Goal: Task Accomplishment & Management: Complete application form

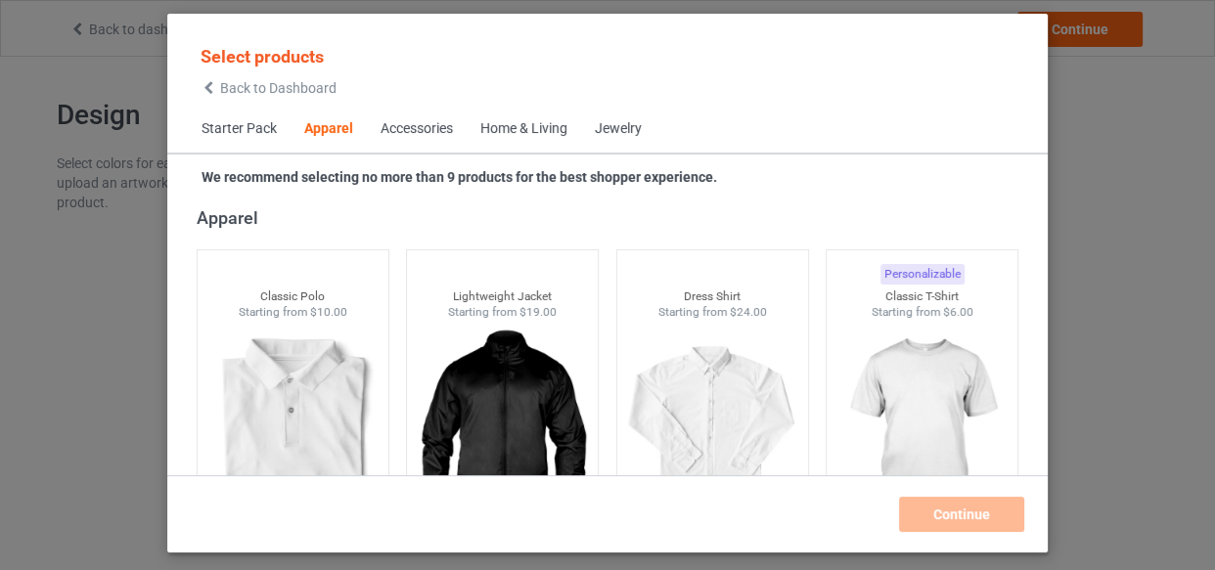
click at [552, 123] on div "Home & Living" at bounding box center [523, 129] width 87 height 20
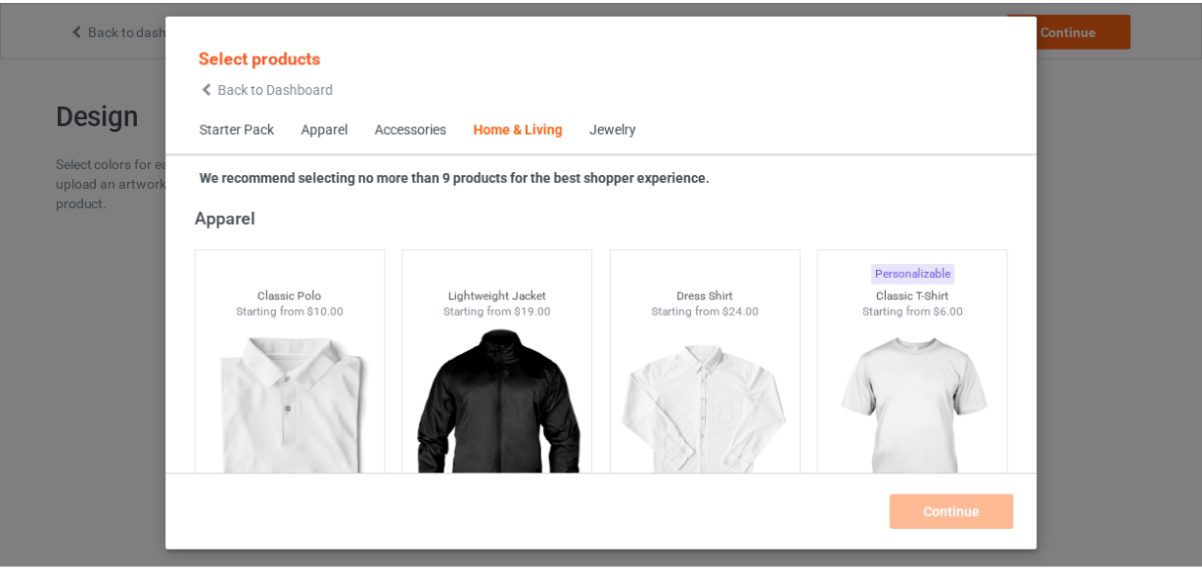
scroll to position [8825, 0]
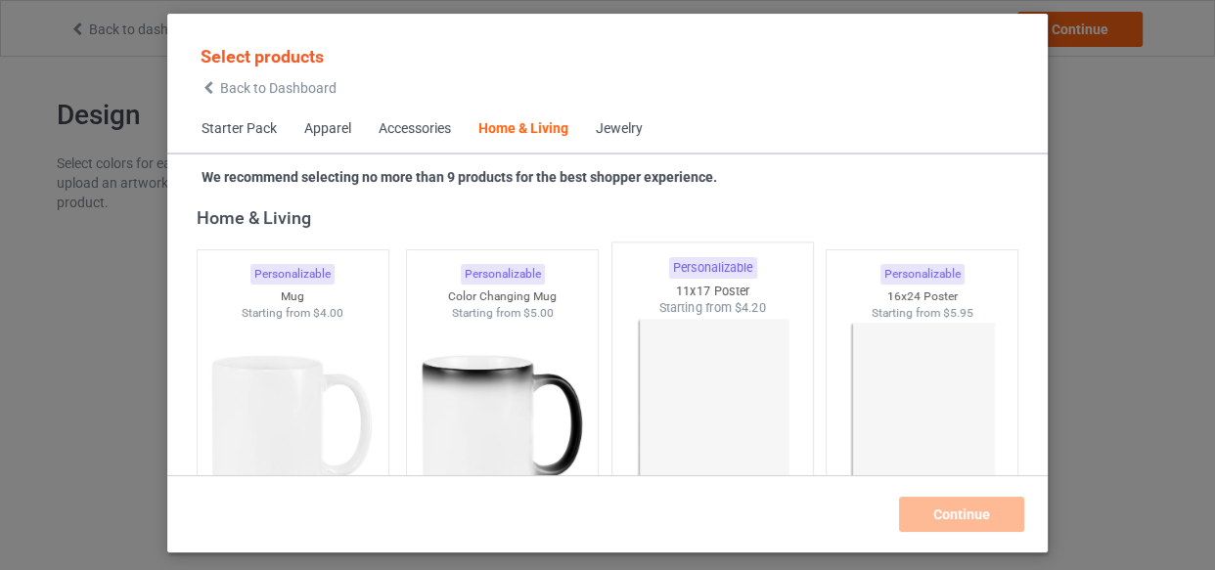
click at [701, 320] on img at bounding box center [712, 432] width 184 height 230
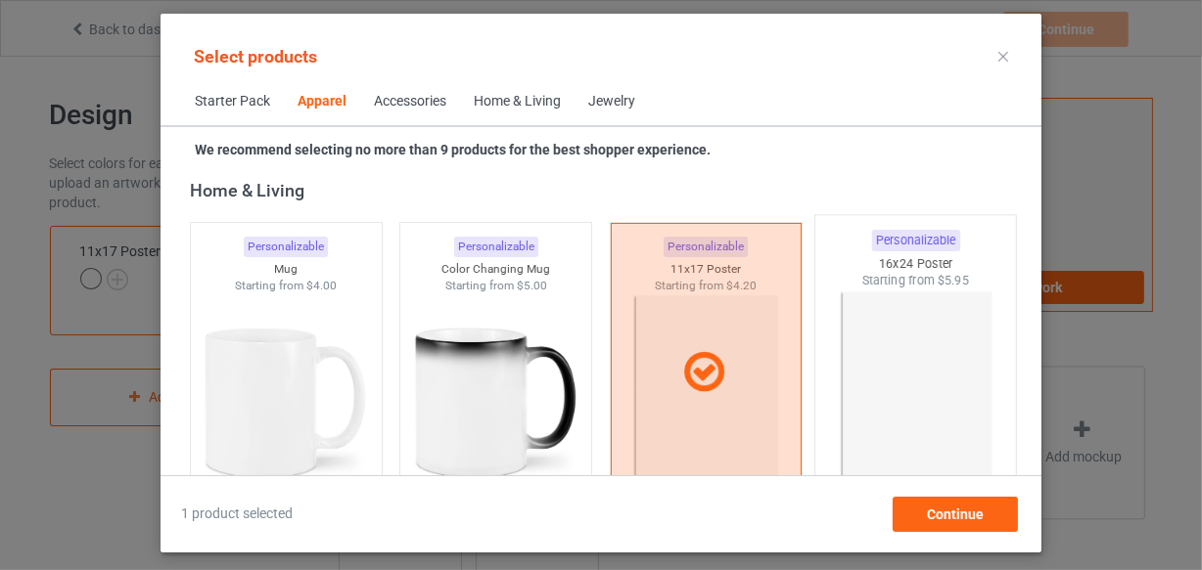
click at [889, 349] on img at bounding box center [916, 405] width 184 height 230
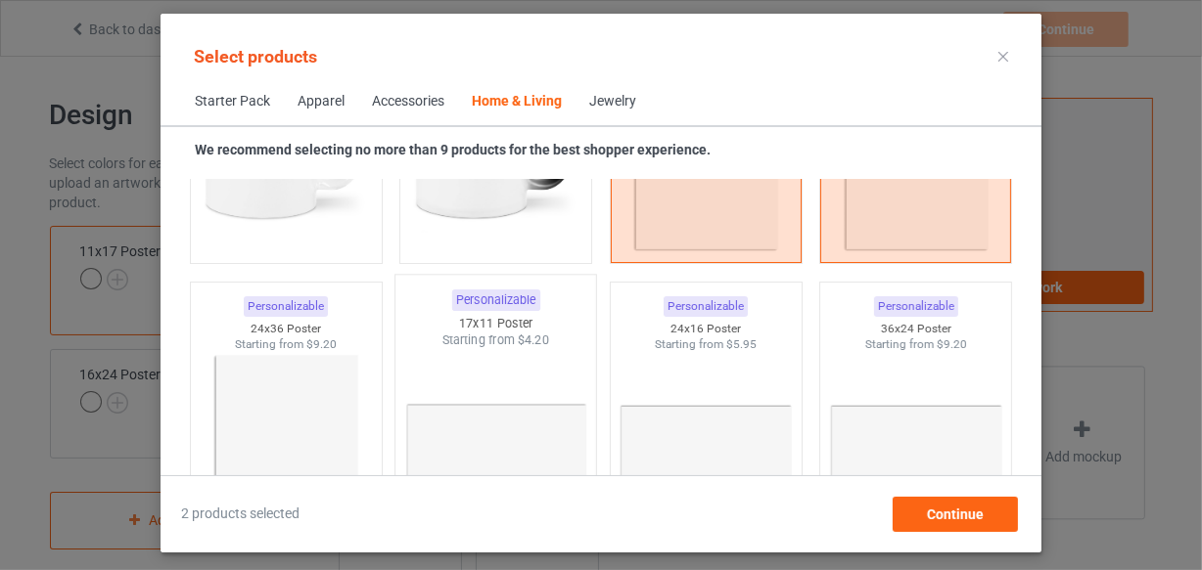
scroll to position [9270, 0]
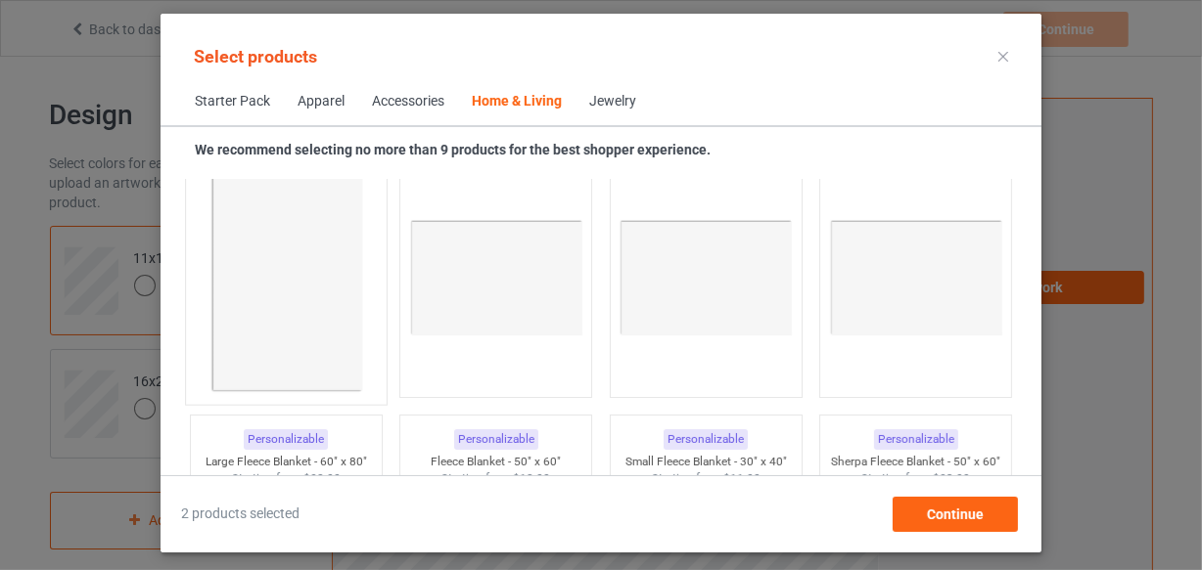
click at [263, 254] on img at bounding box center [286, 279] width 184 height 230
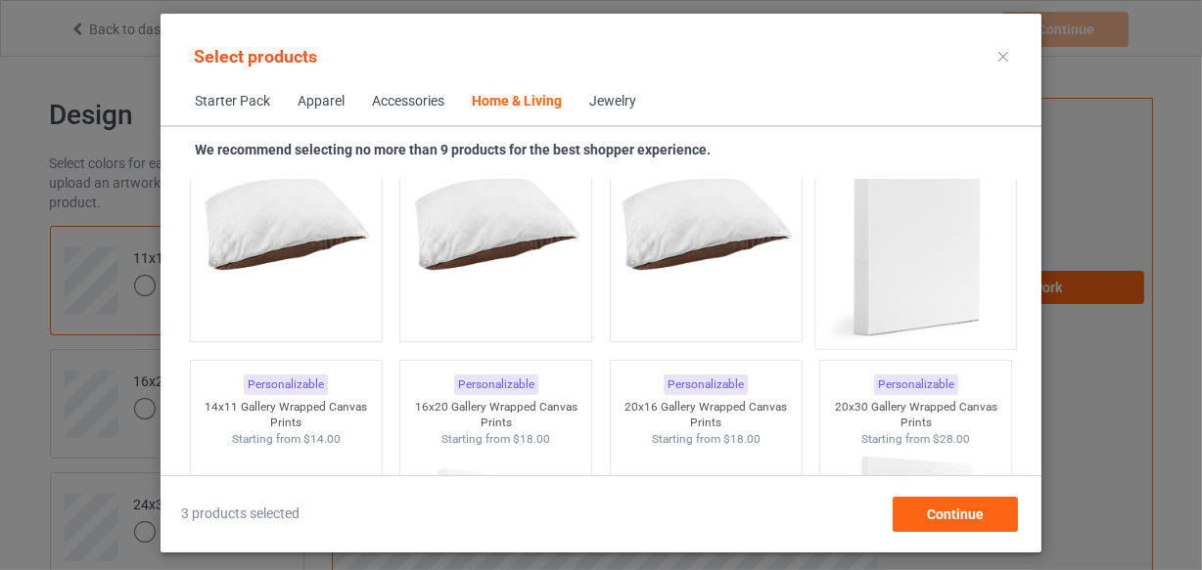
click at [879, 264] on img at bounding box center [916, 241] width 184 height 230
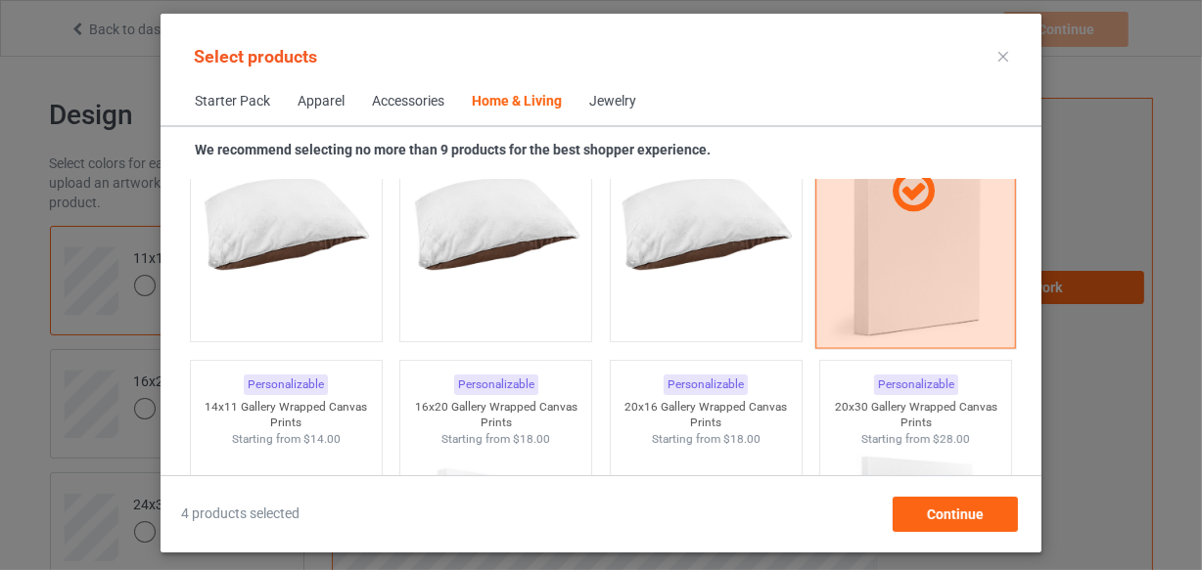
click at [906, 264] on div at bounding box center [915, 192] width 201 height 314
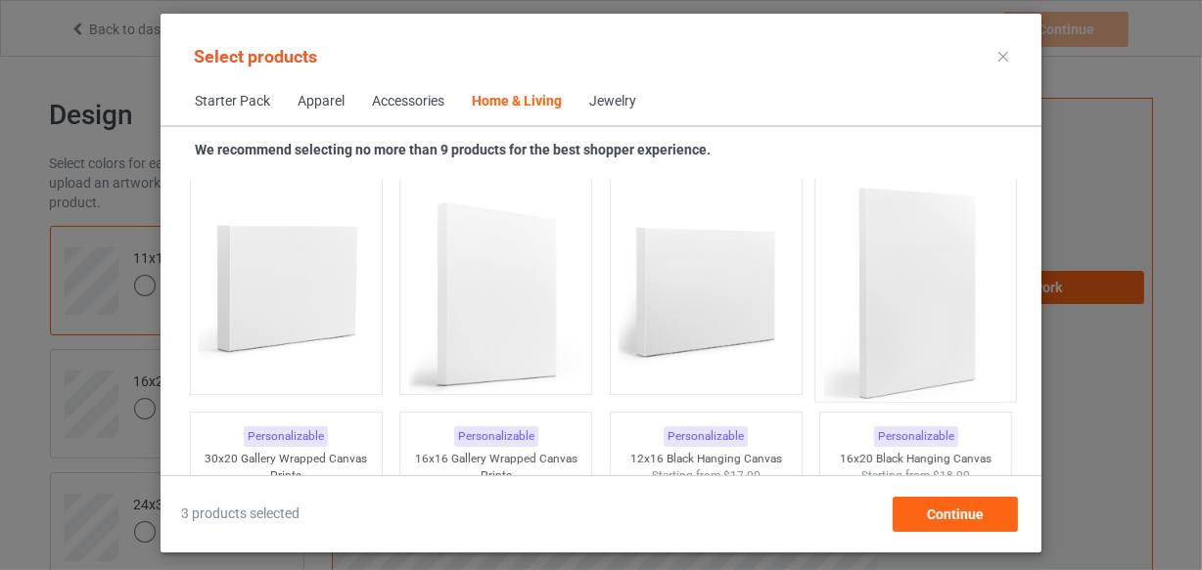
click at [904, 289] on img at bounding box center [916, 293] width 184 height 230
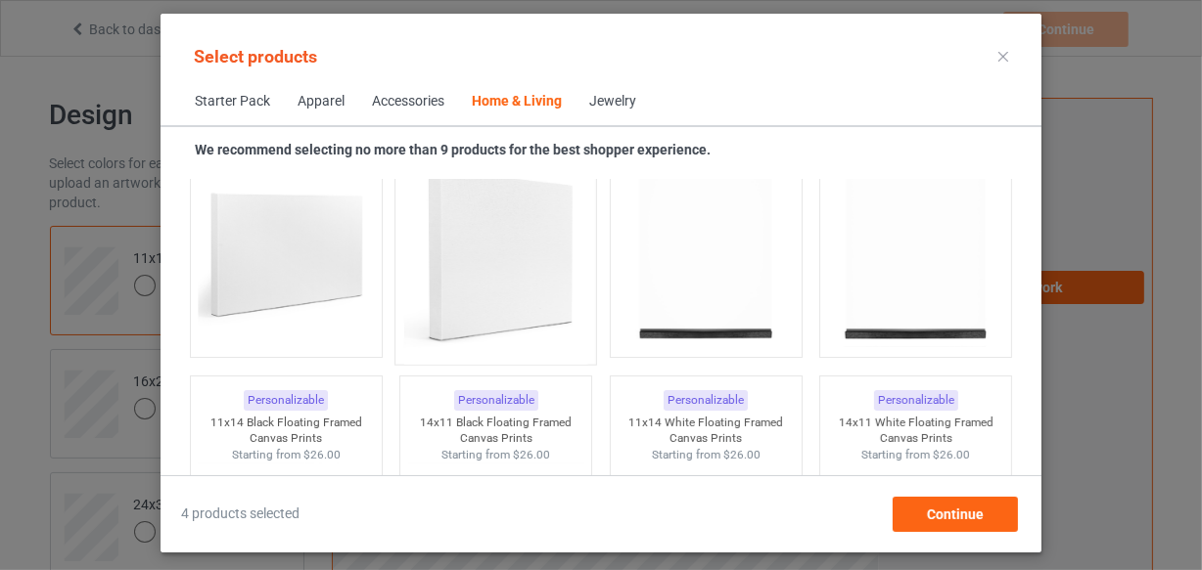
scroll to position [13451, 0]
click at [685, 276] on img at bounding box center [706, 238] width 184 height 230
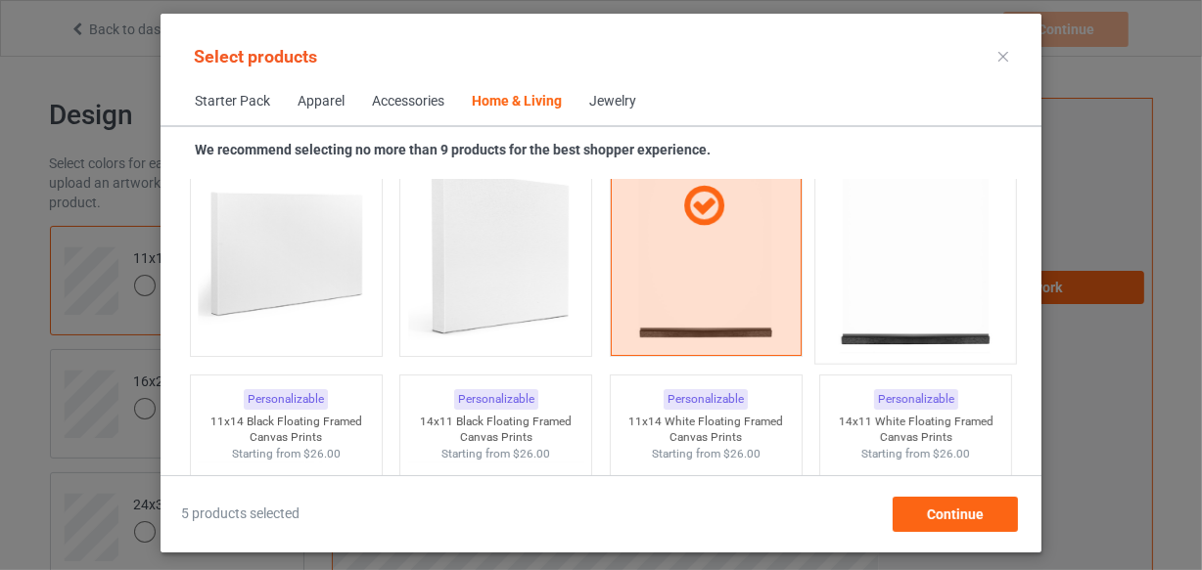
click at [855, 284] on img at bounding box center [916, 238] width 184 height 230
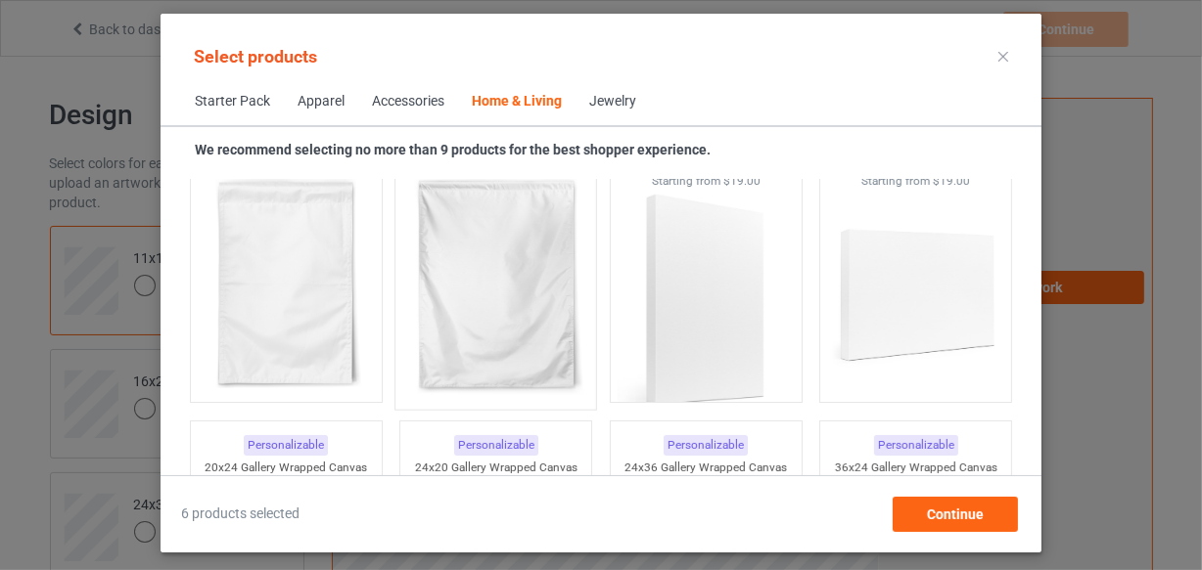
scroll to position [14162, 0]
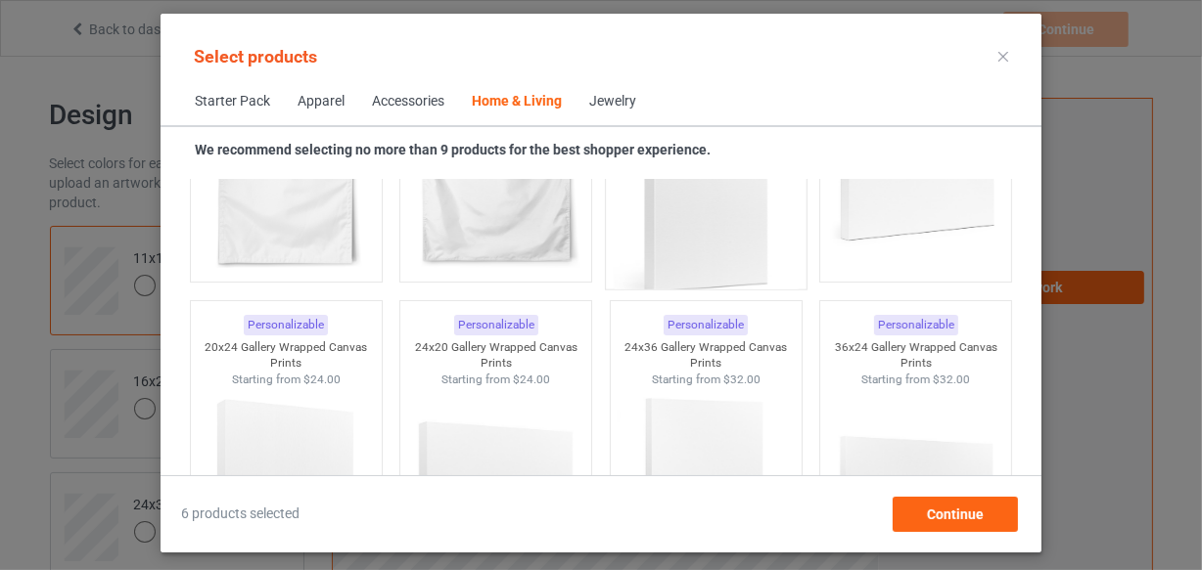
click at [694, 238] on img at bounding box center [706, 182] width 184 height 230
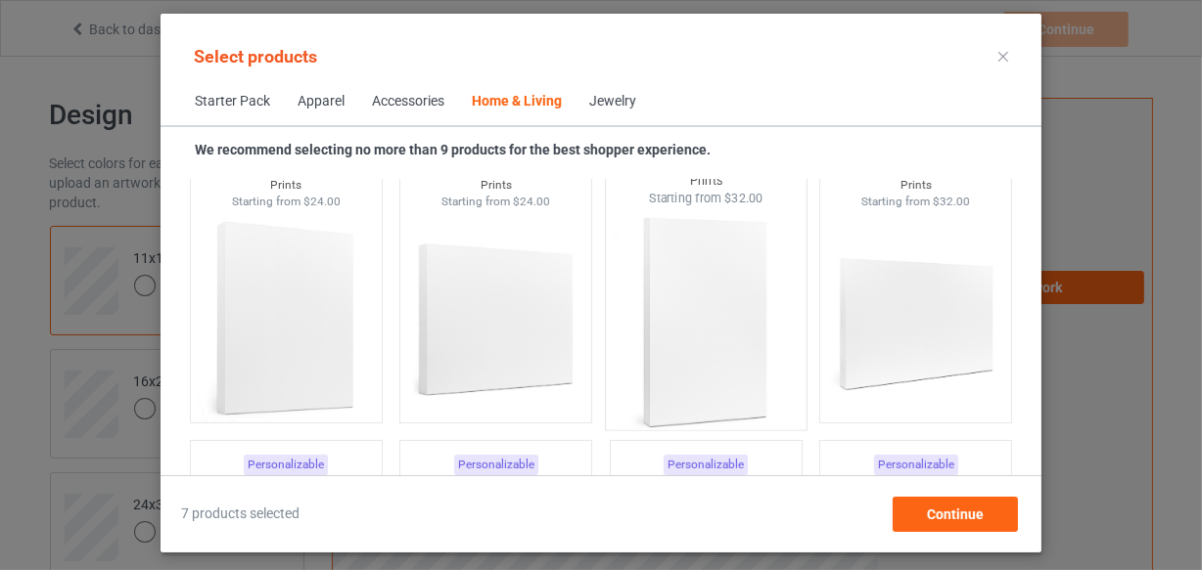
click at [704, 294] on img at bounding box center [706, 321] width 184 height 230
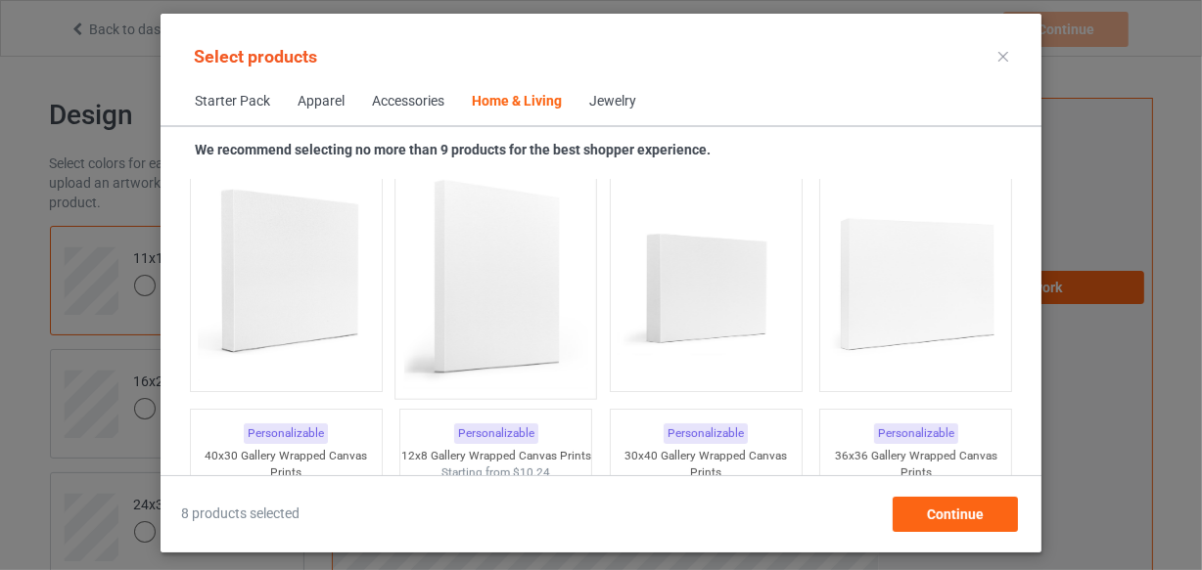
scroll to position [17009, 0]
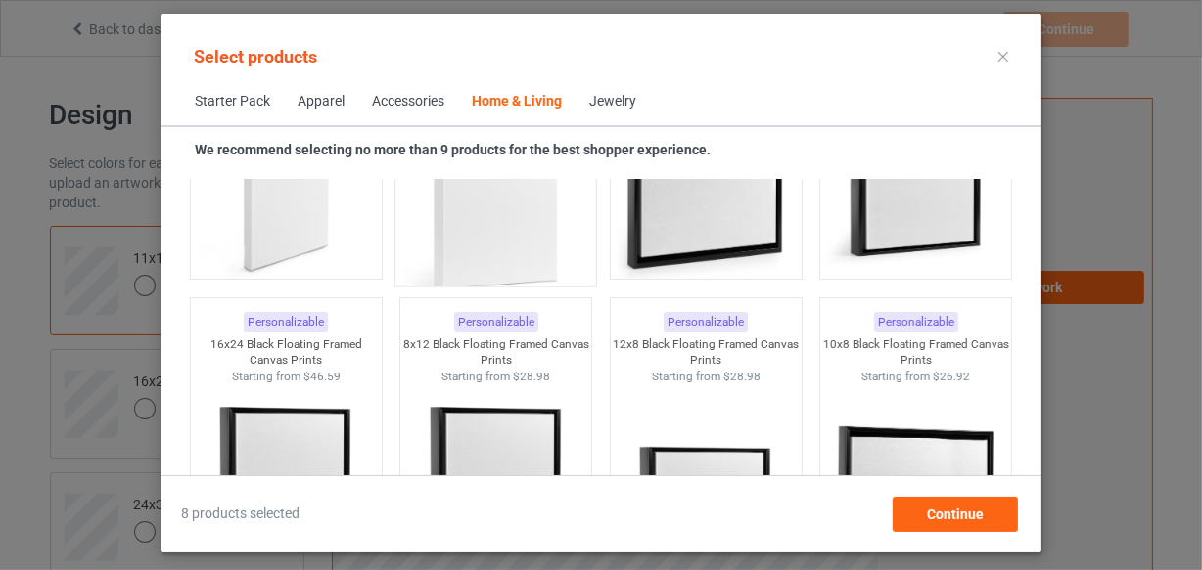
click at [488, 273] on img at bounding box center [496, 179] width 184 height 230
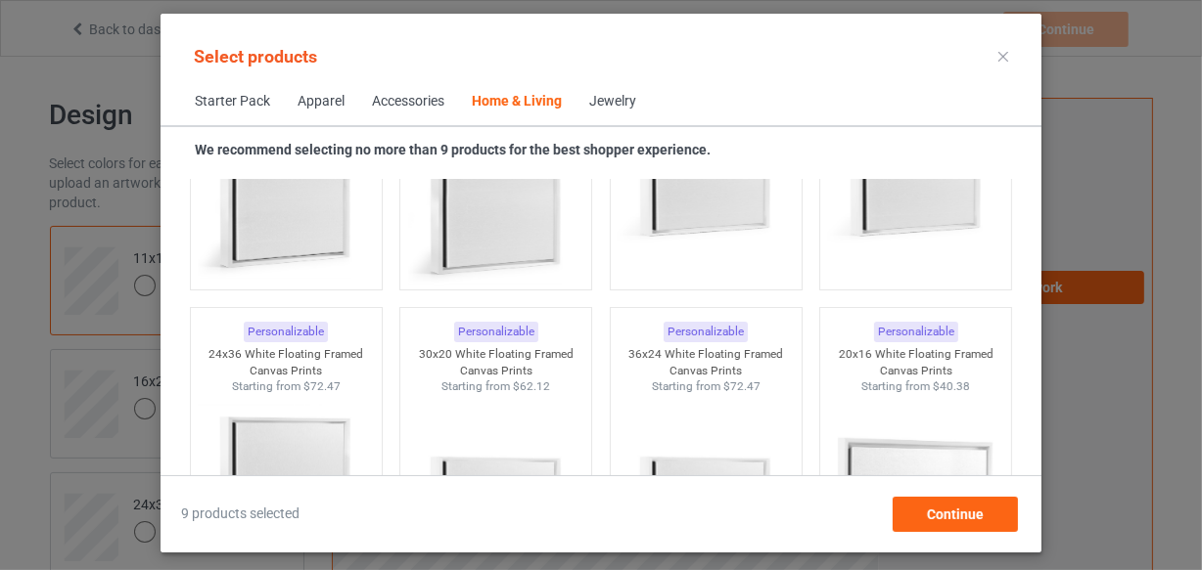
scroll to position [20059, 0]
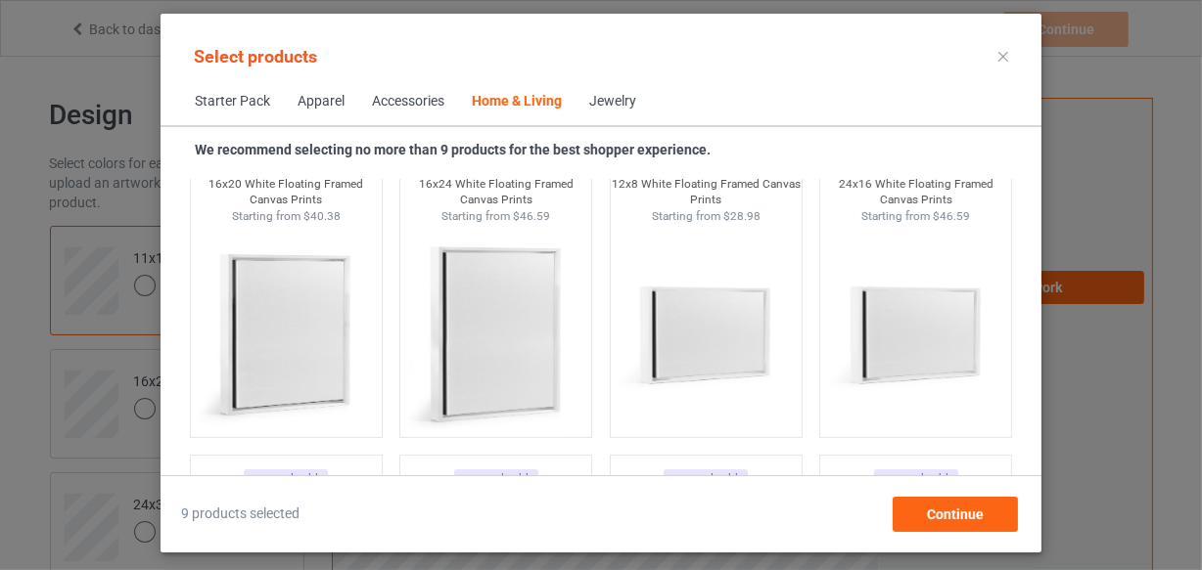
click at [750, 80] on div "Starter Pack Apparel Accessories Home & Living Jewelry" at bounding box center [600, 101] width 881 height 47
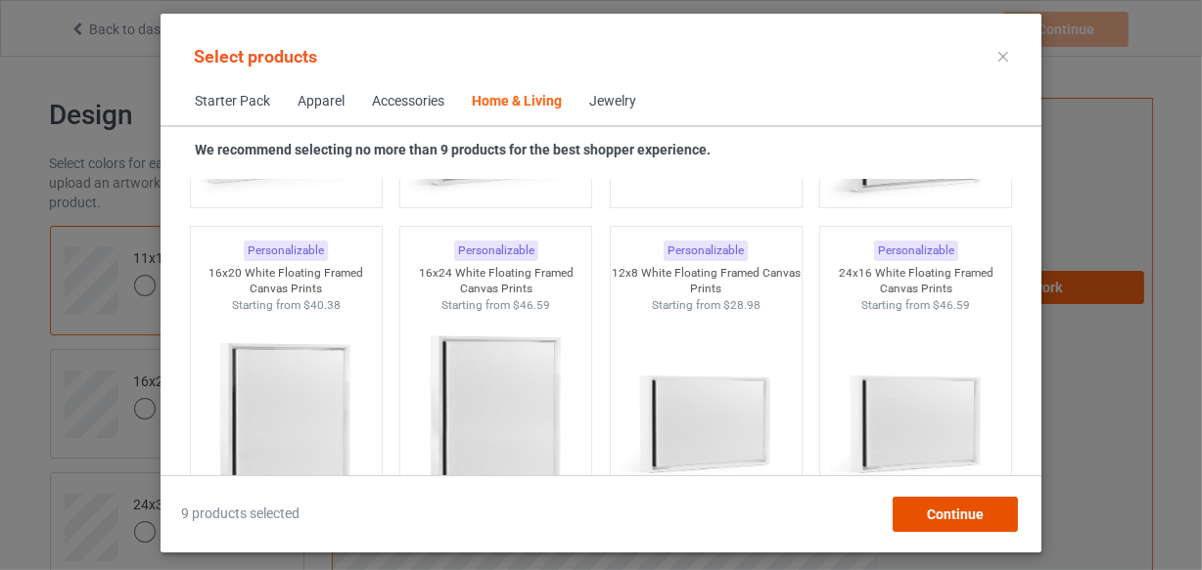
click at [944, 521] on span "Continue" at bounding box center [955, 515] width 57 height 16
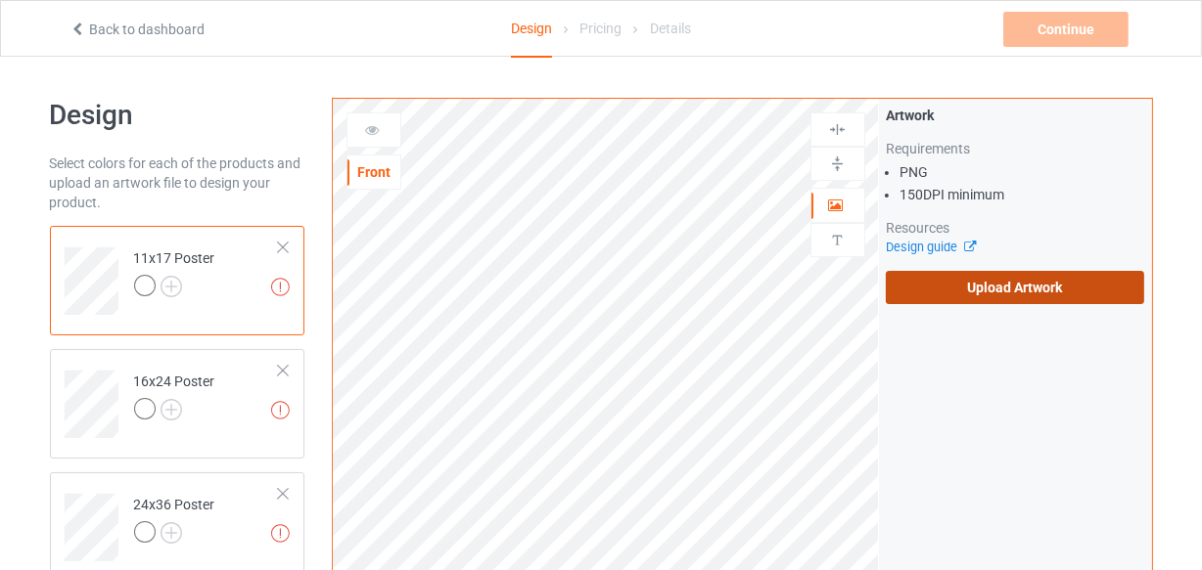
click at [1038, 301] on label "Upload Artwork" at bounding box center [1015, 287] width 259 height 33
click at [0, 0] on input "Upload Artwork" at bounding box center [0, 0] width 0 height 0
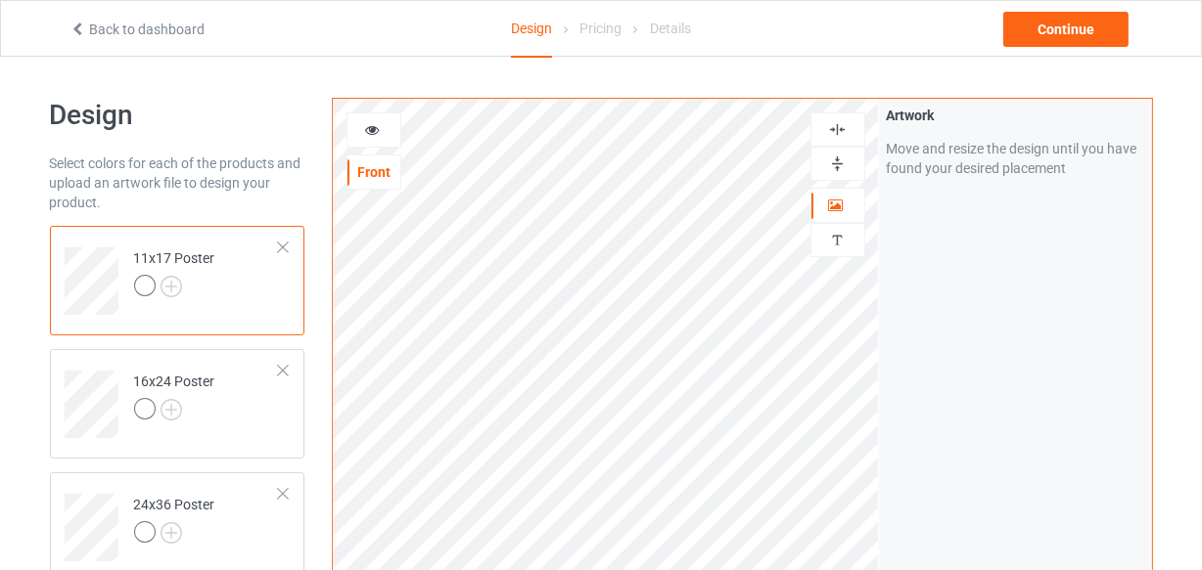
drag, startPoint x: 844, startPoint y: 132, endPoint x: 835, endPoint y: 161, distance: 30.6
click at [841, 132] on img at bounding box center [837, 129] width 19 height 19
click at [834, 166] on img at bounding box center [837, 164] width 19 height 19
click at [834, 127] on img at bounding box center [837, 129] width 19 height 19
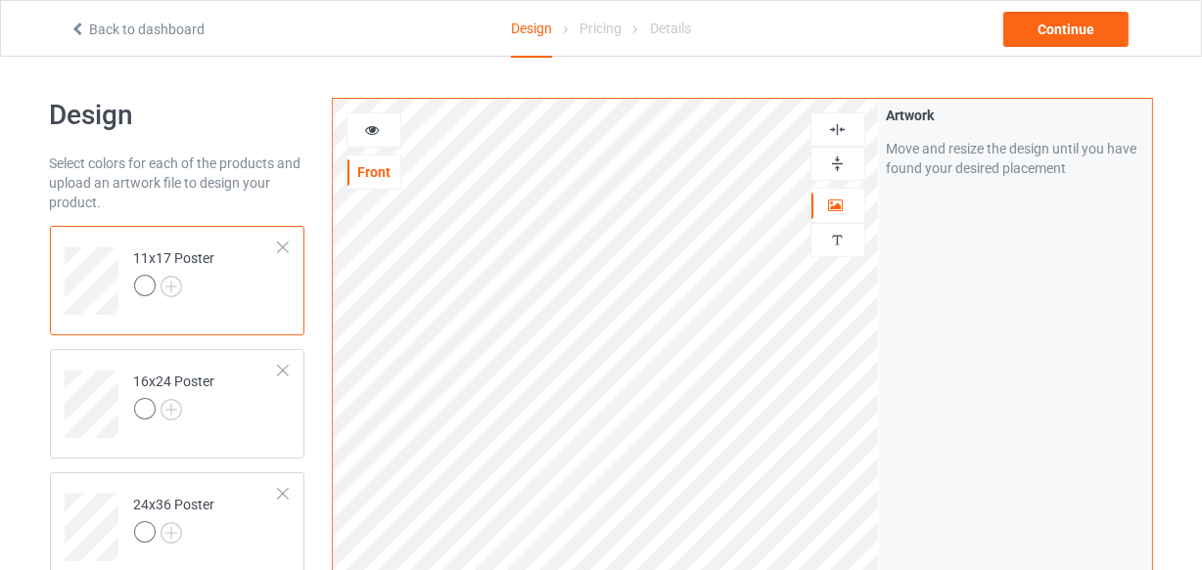
click at [832, 162] on img at bounding box center [837, 164] width 19 height 19
click at [841, 128] on img at bounding box center [837, 129] width 19 height 19
click at [832, 160] on img at bounding box center [837, 164] width 19 height 19
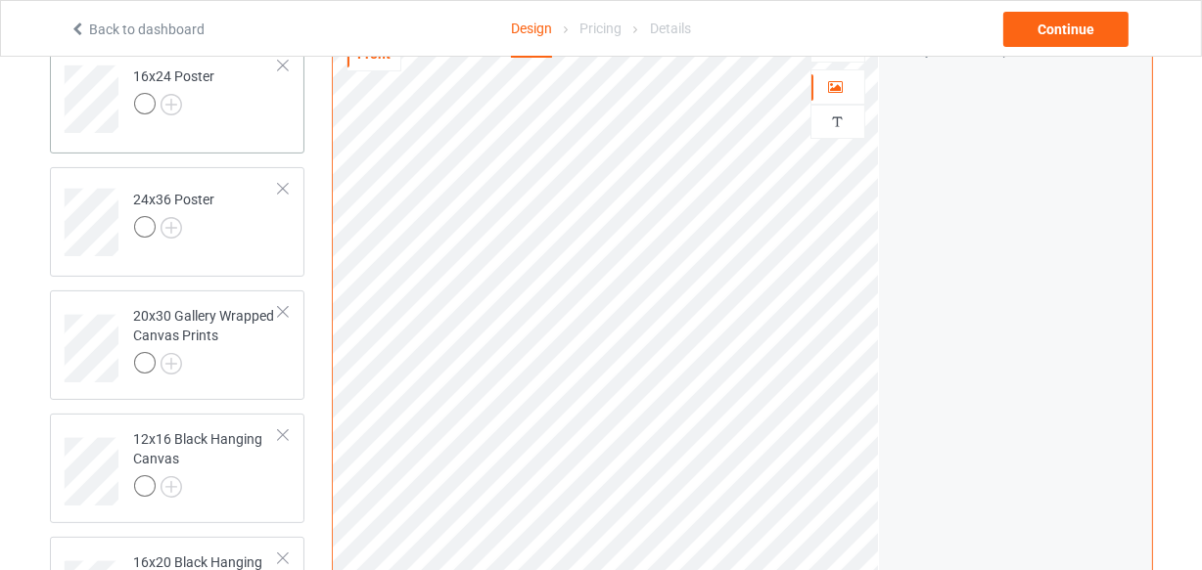
scroll to position [177, 0]
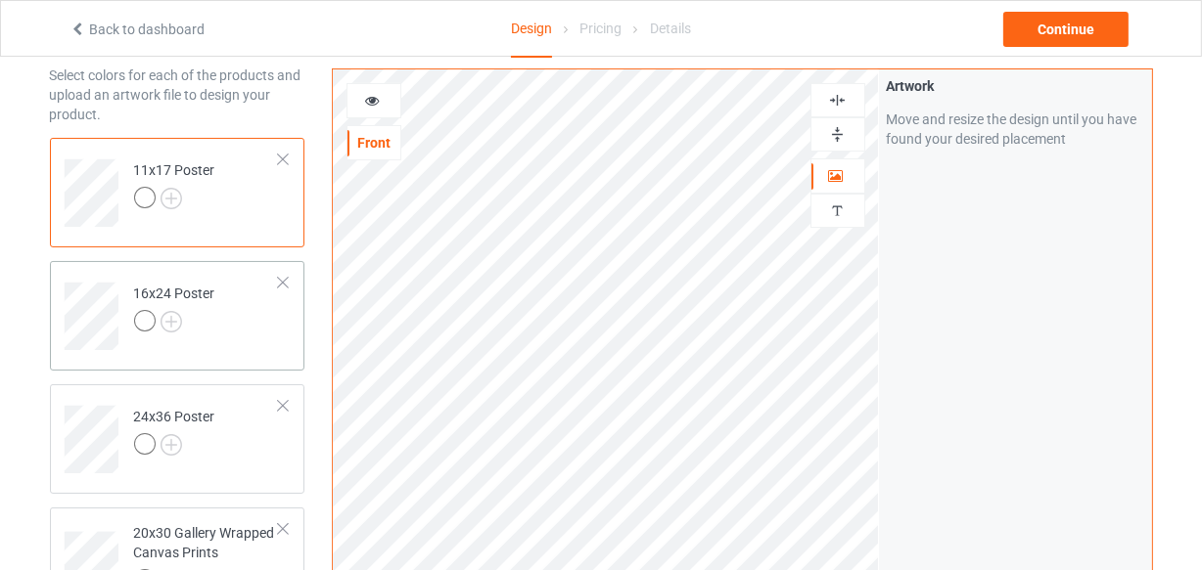
click at [238, 323] on td "16x24 Poster" at bounding box center [206, 309] width 167 height 81
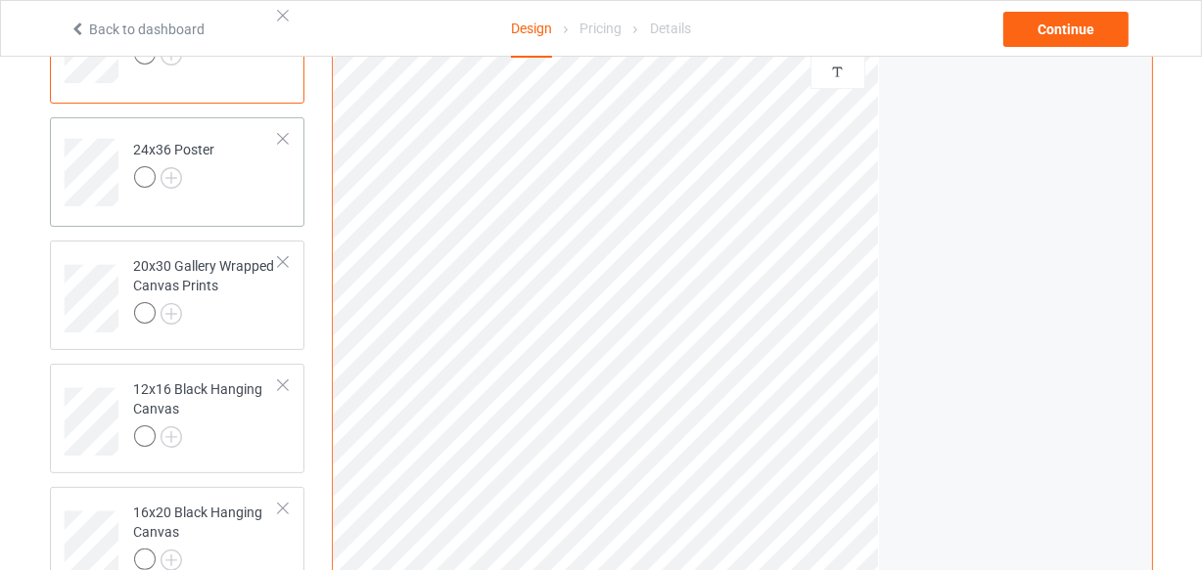
click at [225, 205] on td "24x36 Poster" at bounding box center [206, 165] width 167 height 81
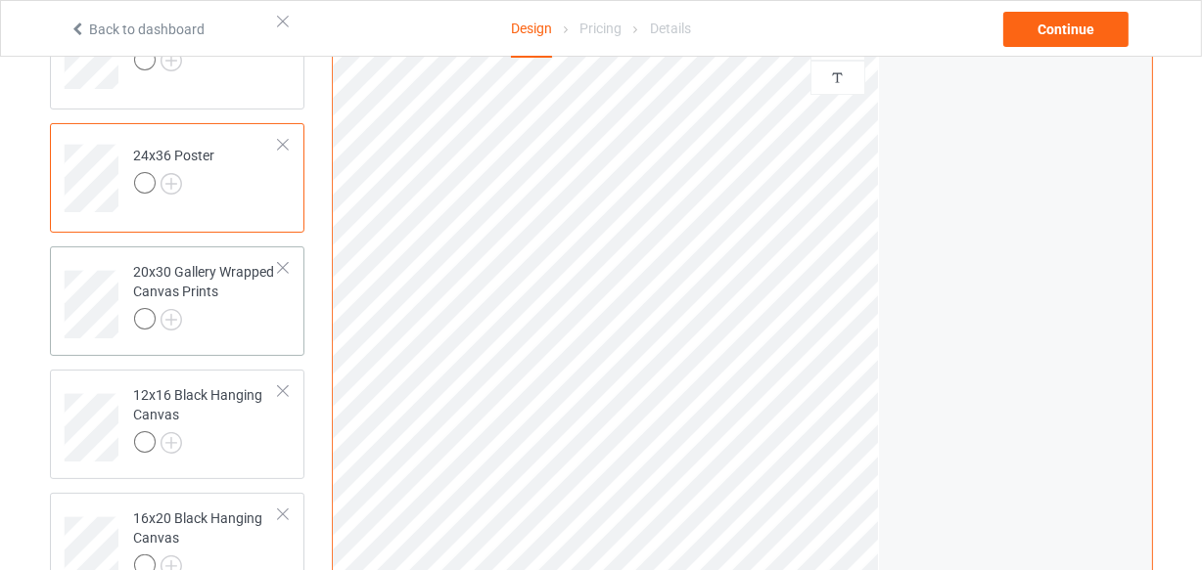
click at [224, 317] on div at bounding box center [207, 321] width 146 height 27
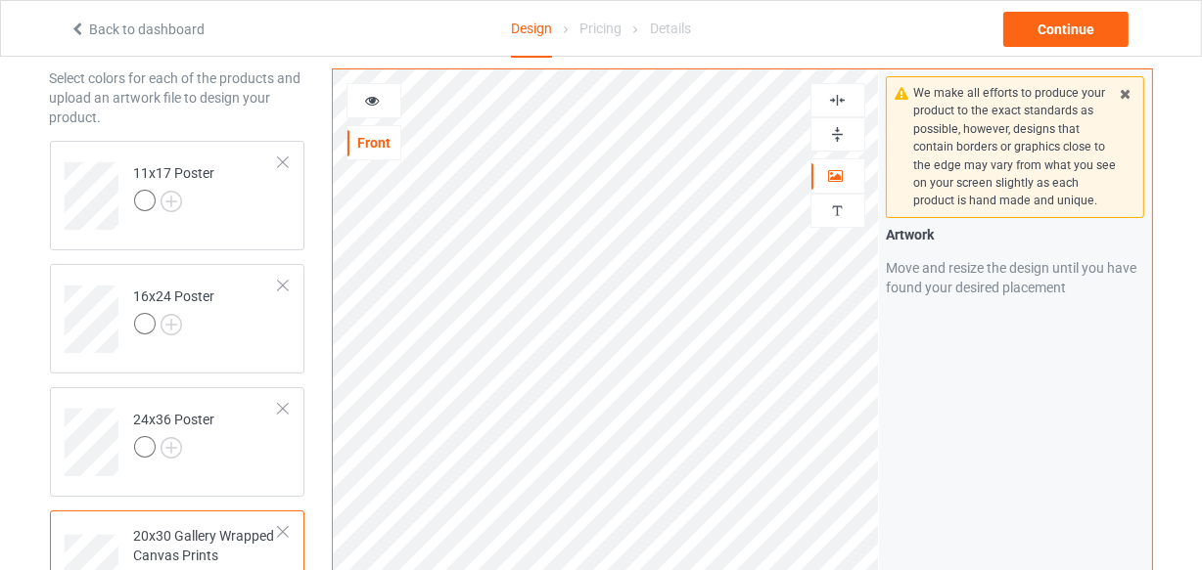
scroll to position [82, 0]
click at [839, 98] on img at bounding box center [837, 100] width 19 height 19
click at [838, 135] on img at bounding box center [837, 134] width 19 height 19
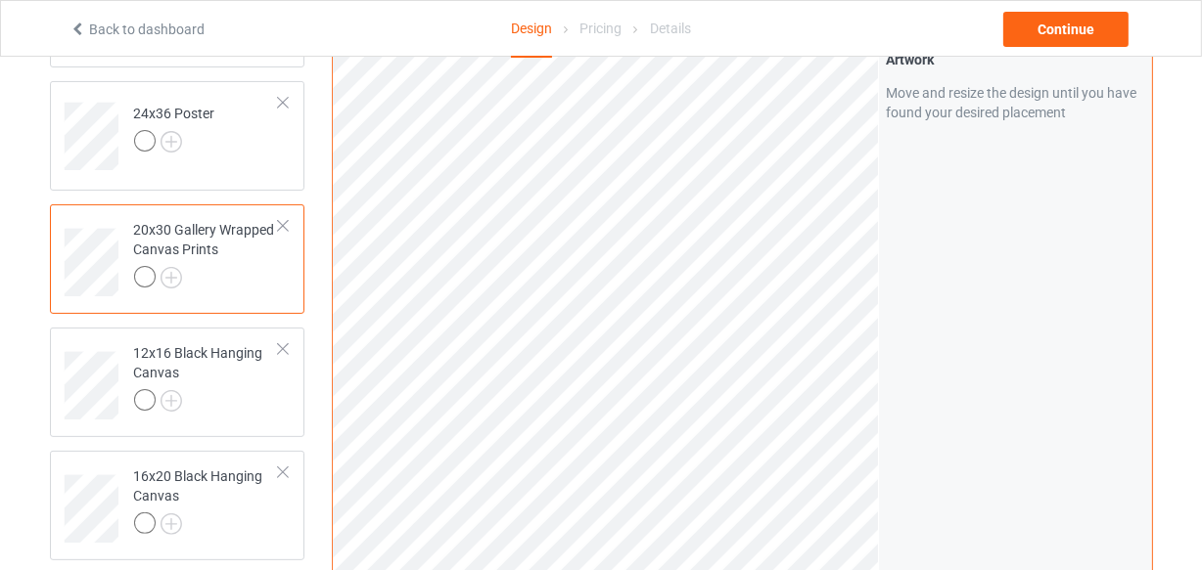
scroll to position [349, 0]
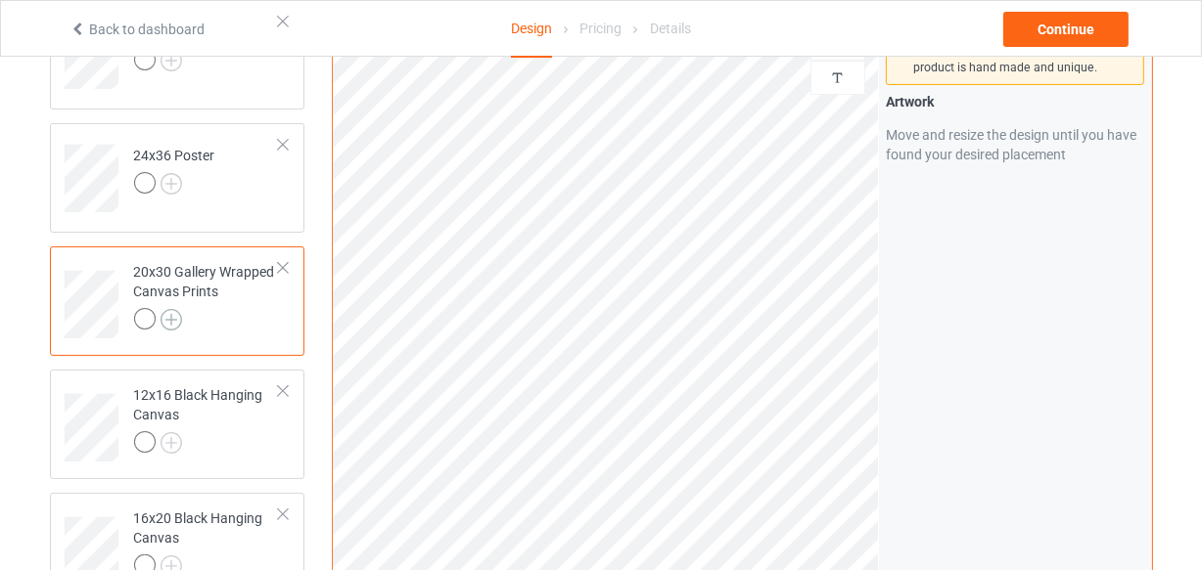
click at [178, 313] on img at bounding box center [171, 320] width 22 height 22
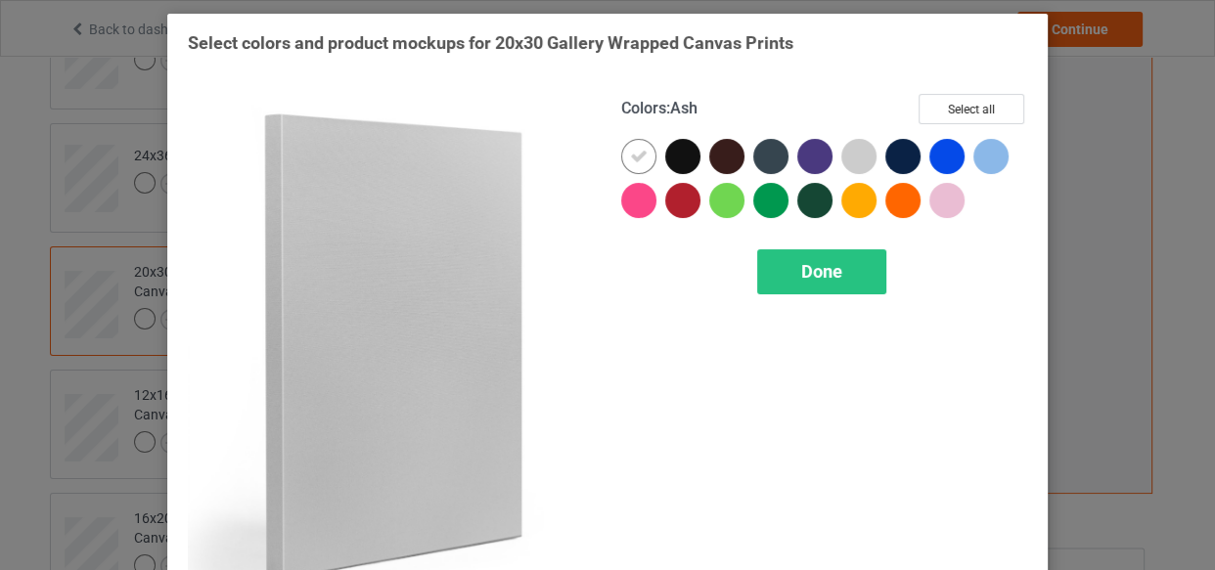
click at [845, 162] on div at bounding box center [859, 156] width 35 height 35
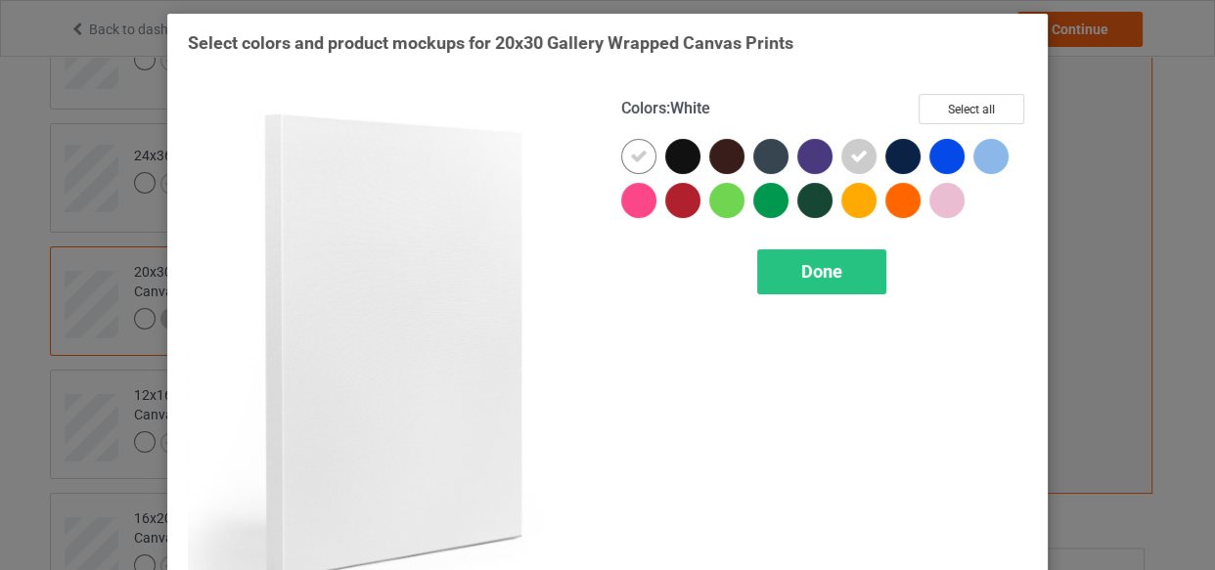
click at [621, 159] on div at bounding box center [638, 156] width 35 height 35
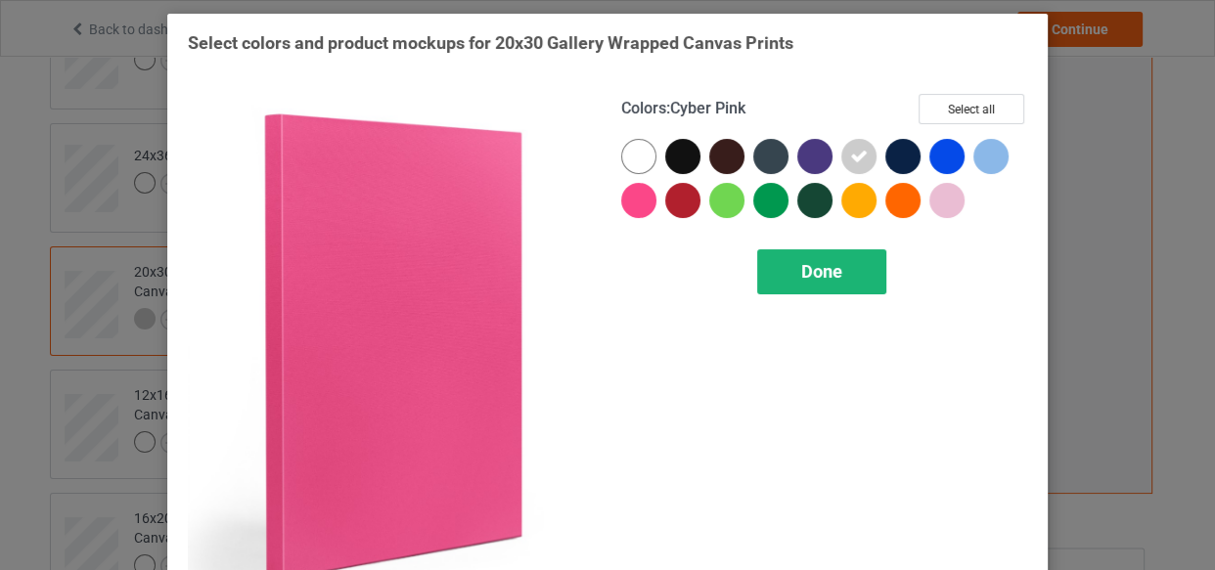
click at [775, 276] on div "Done" at bounding box center [821, 272] width 129 height 45
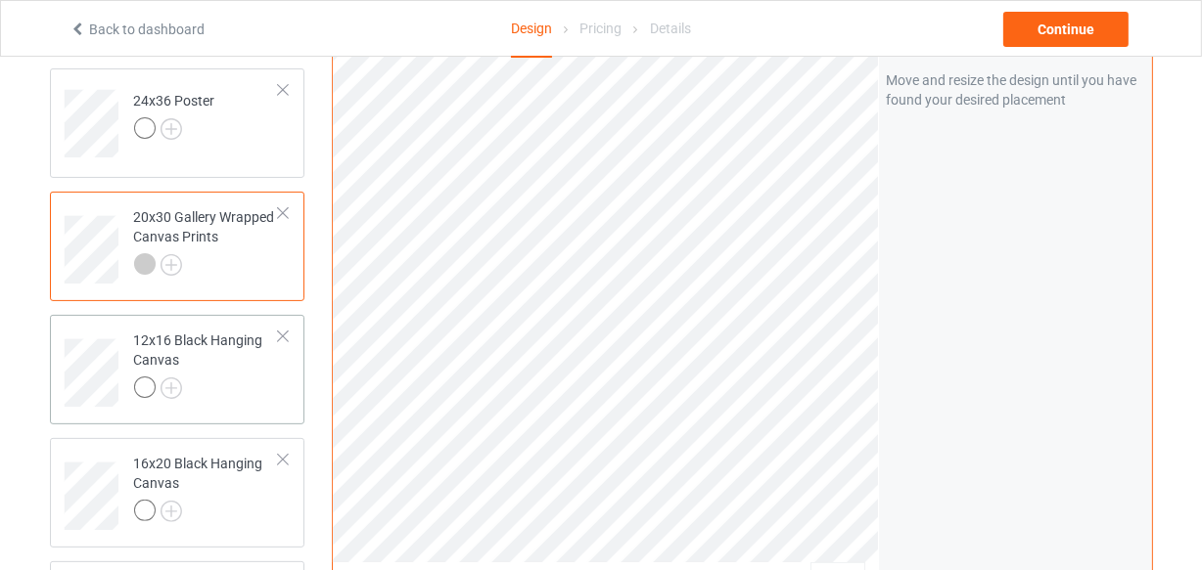
scroll to position [527, 0]
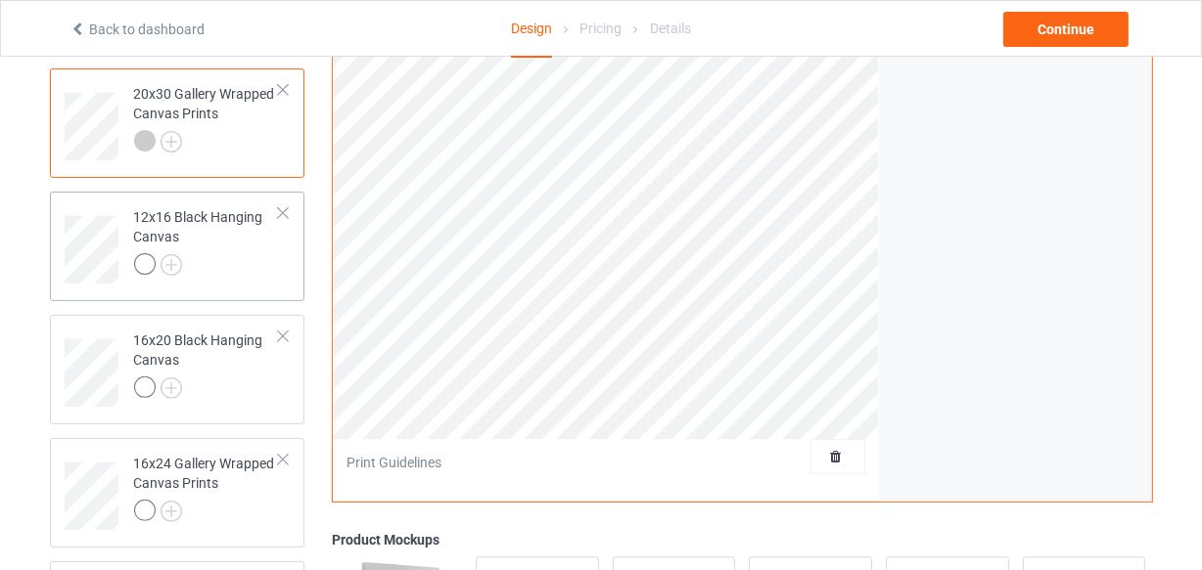
click at [231, 294] on div "12x16 Black Hanging Canvas" at bounding box center [177, 247] width 255 height 110
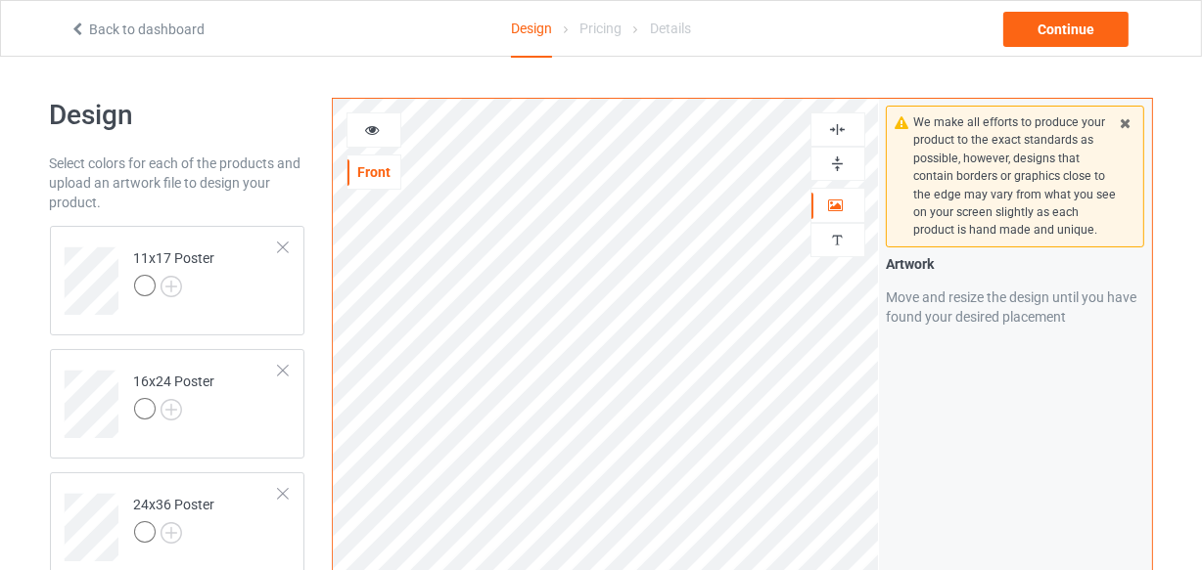
click at [832, 129] on img at bounding box center [837, 129] width 19 height 19
click at [841, 159] on img at bounding box center [837, 164] width 19 height 19
click at [841, 127] on img at bounding box center [837, 129] width 19 height 19
click at [832, 162] on img at bounding box center [837, 164] width 19 height 19
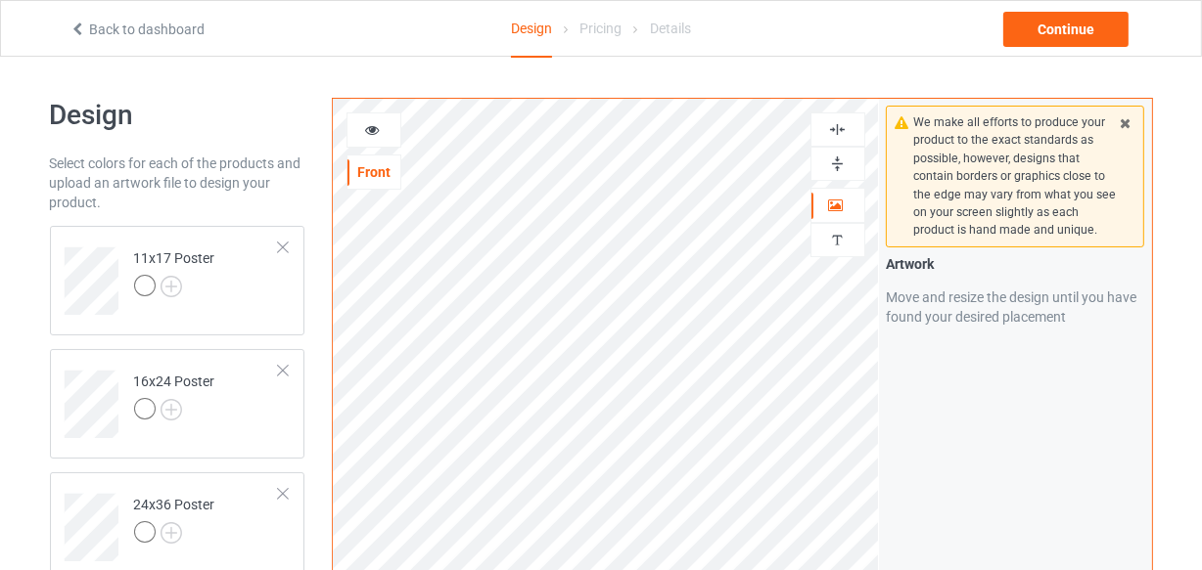
click at [832, 162] on img at bounding box center [837, 164] width 19 height 19
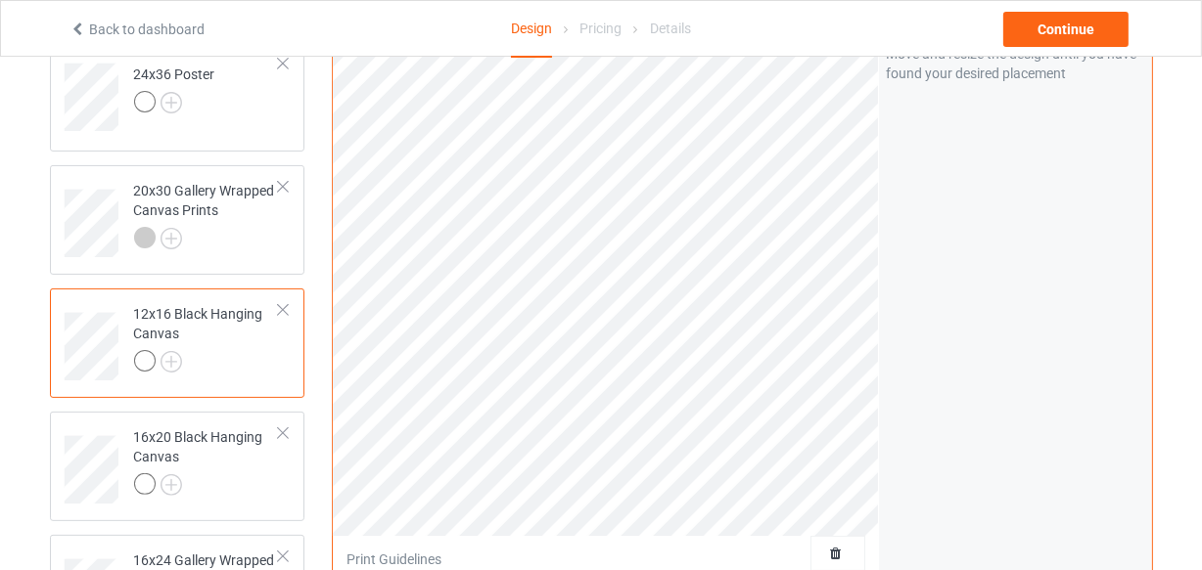
scroll to position [533, 0]
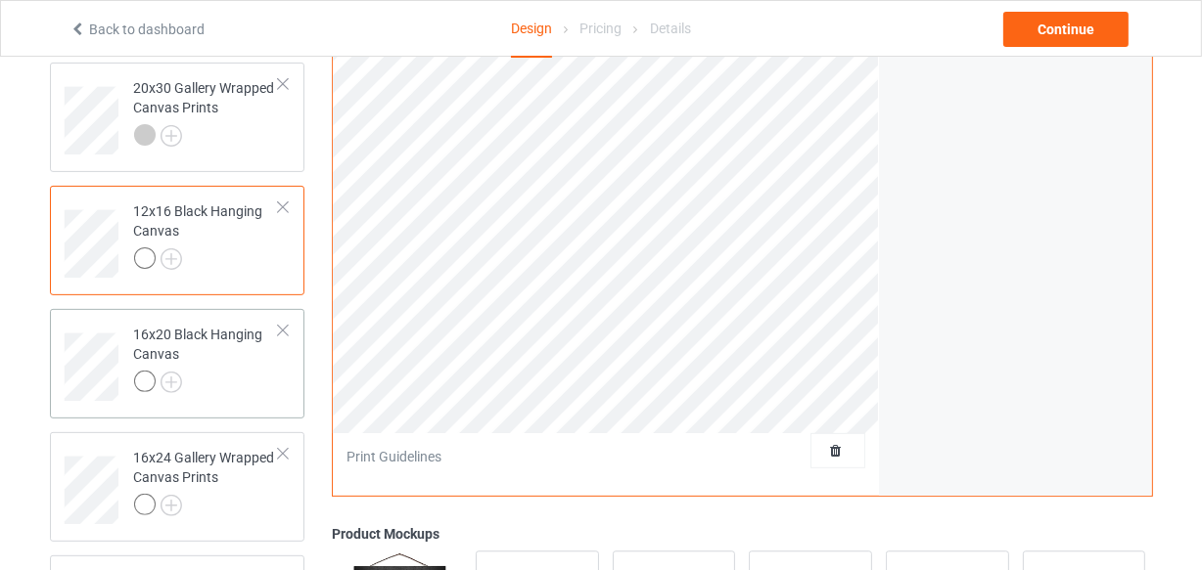
click at [248, 374] on div at bounding box center [207, 384] width 146 height 27
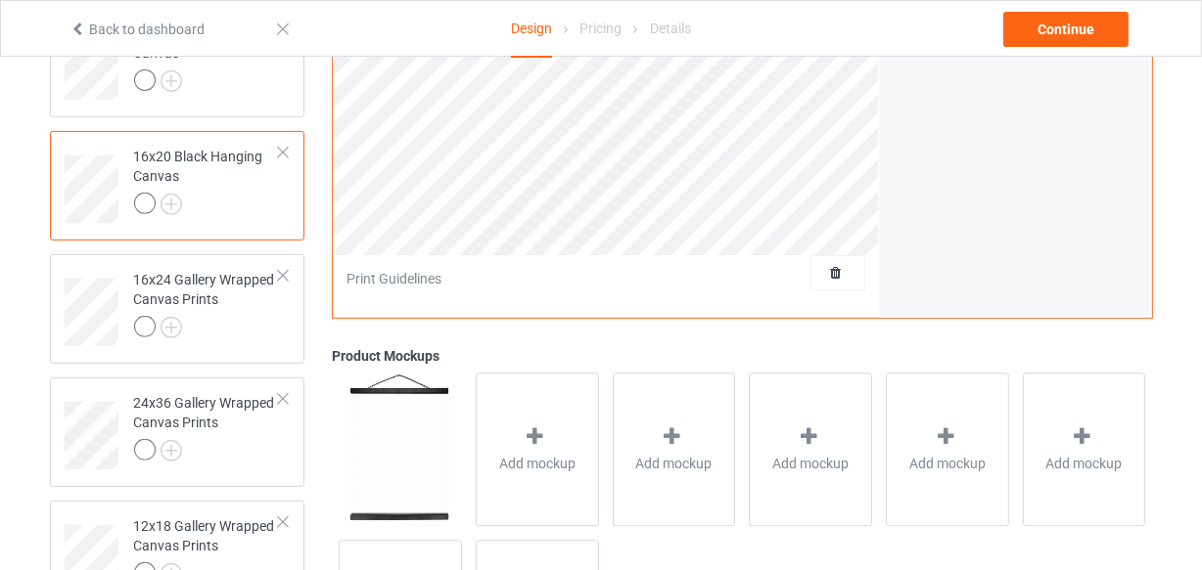
scroll to position [177, 0]
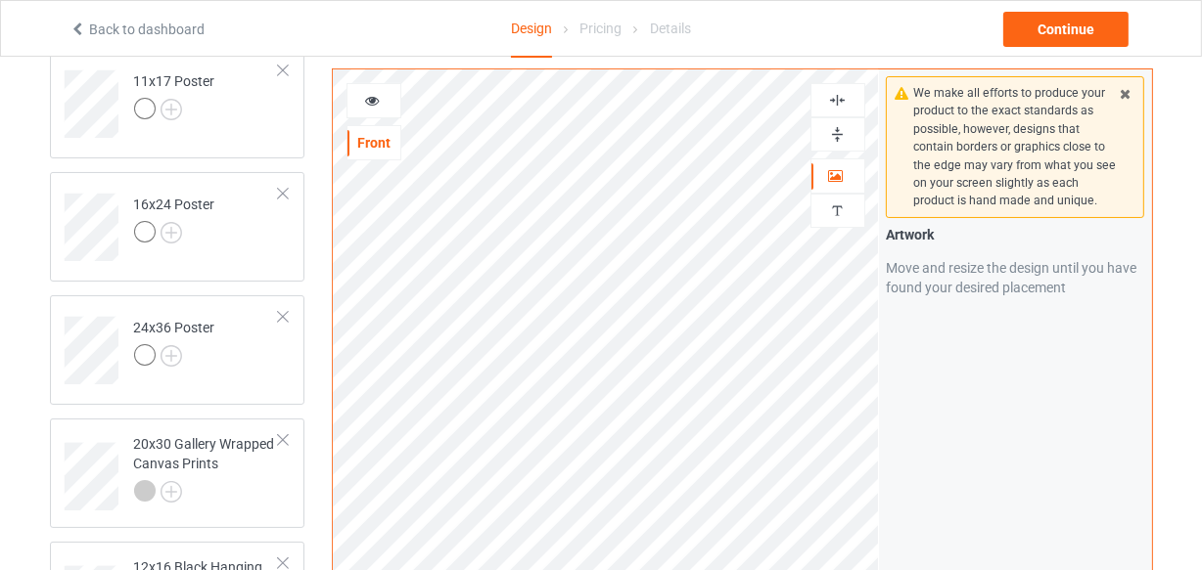
click at [841, 98] on img at bounding box center [837, 100] width 19 height 19
click at [841, 132] on img at bounding box center [837, 134] width 19 height 19
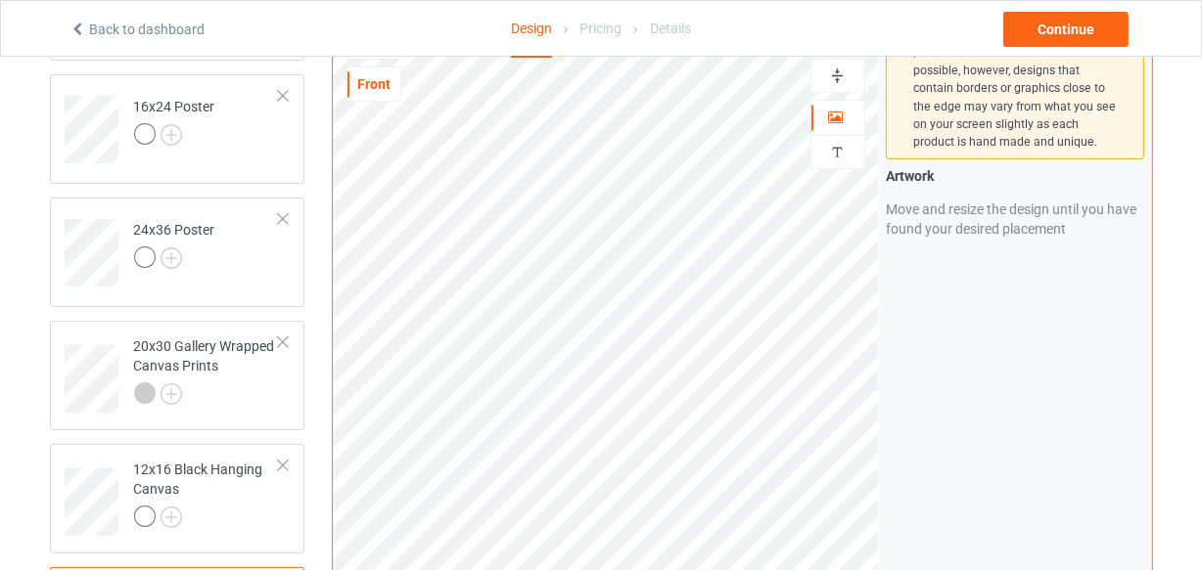
scroll to position [88, 0]
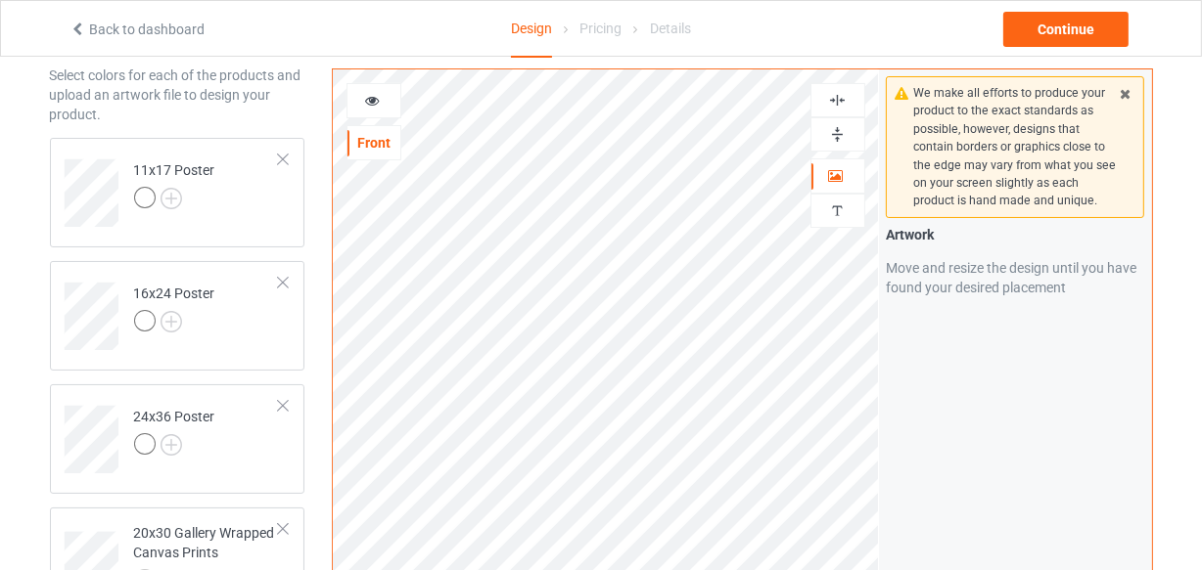
click at [837, 104] on img at bounding box center [837, 100] width 19 height 19
click at [841, 137] on img at bounding box center [837, 134] width 19 height 19
click at [836, 100] on img at bounding box center [837, 100] width 19 height 19
click at [835, 125] on img at bounding box center [837, 134] width 19 height 19
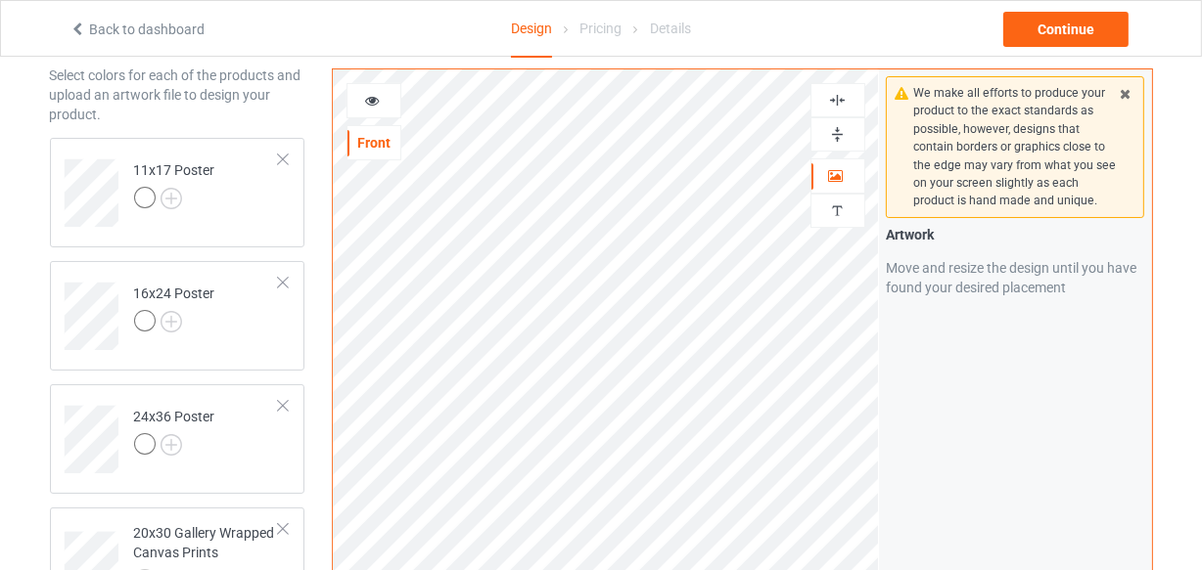
click at [835, 125] on img at bounding box center [837, 134] width 19 height 19
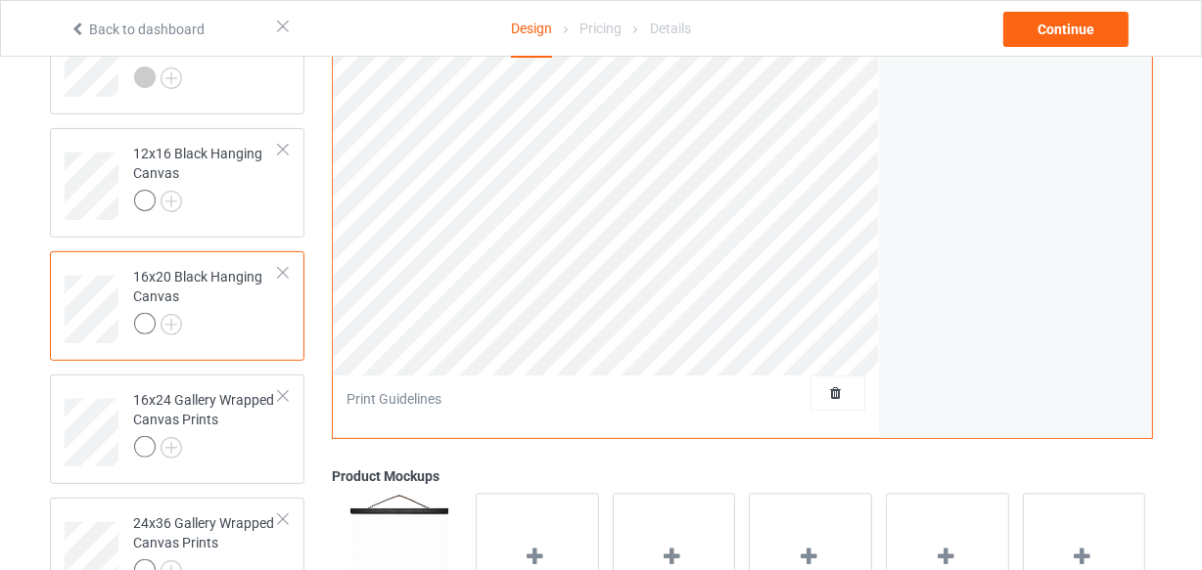
scroll to position [622, 0]
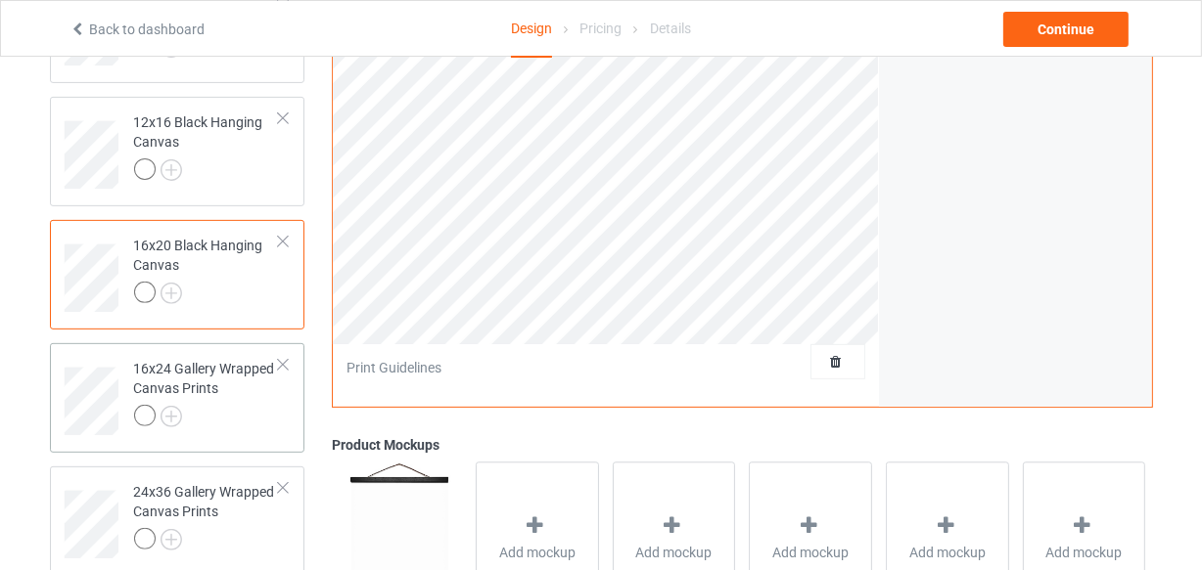
click at [223, 420] on div at bounding box center [207, 418] width 146 height 27
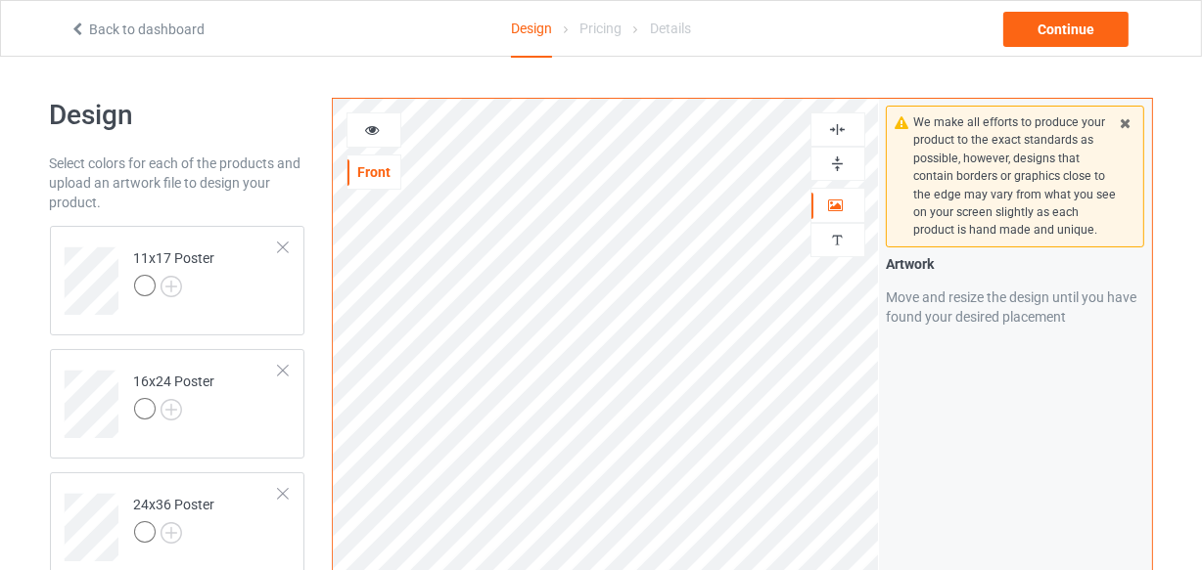
click at [838, 163] on img at bounding box center [837, 164] width 19 height 19
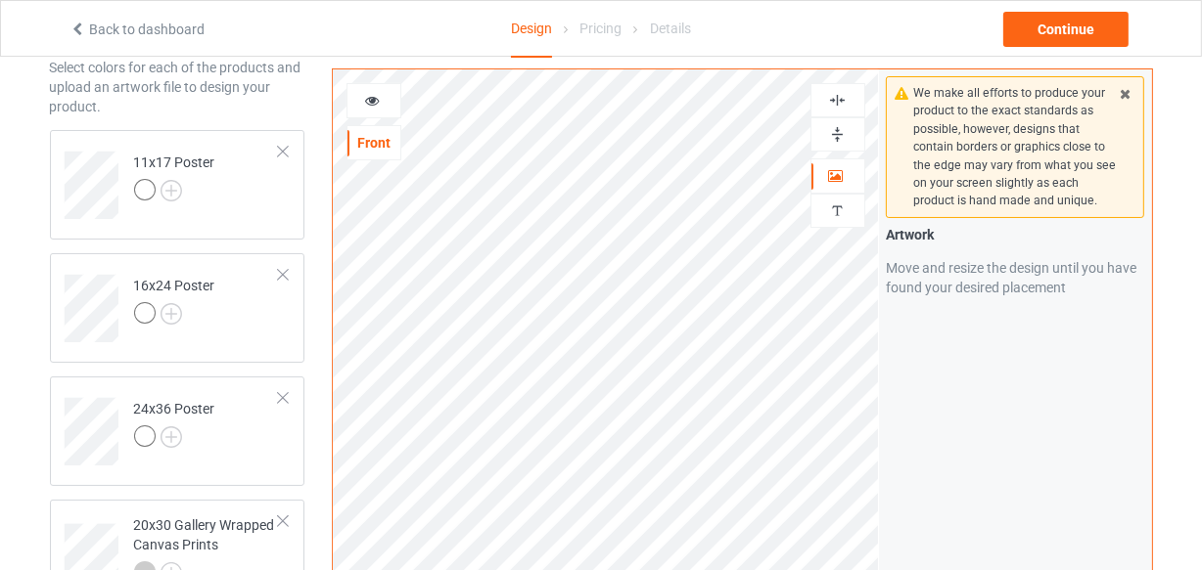
scroll to position [88, 0]
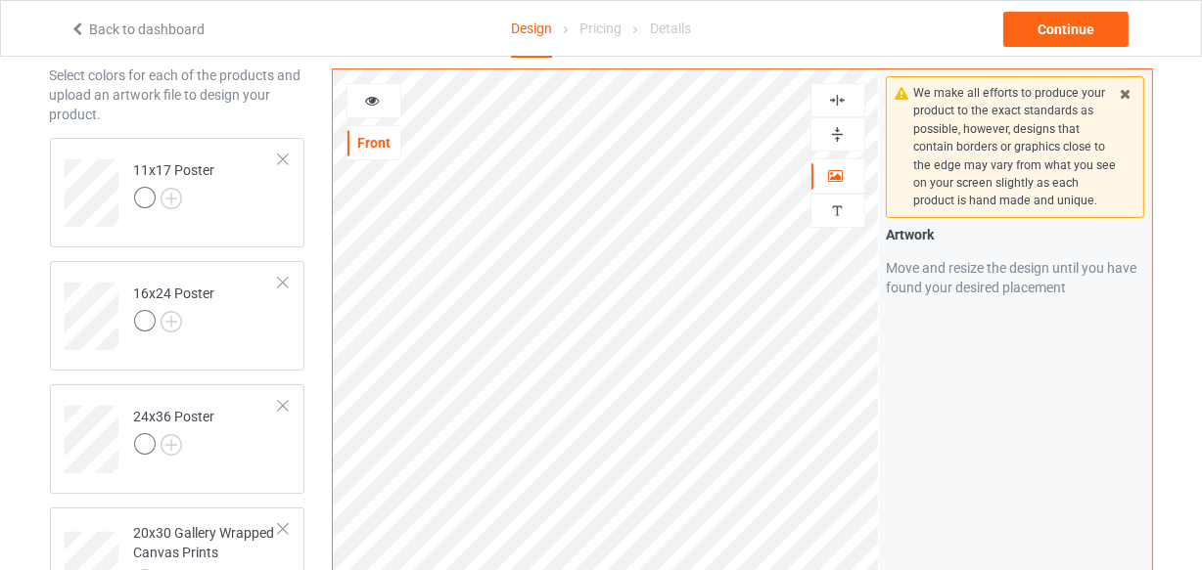
click at [840, 98] on img at bounding box center [837, 100] width 19 height 19
click at [845, 137] on img at bounding box center [837, 134] width 19 height 19
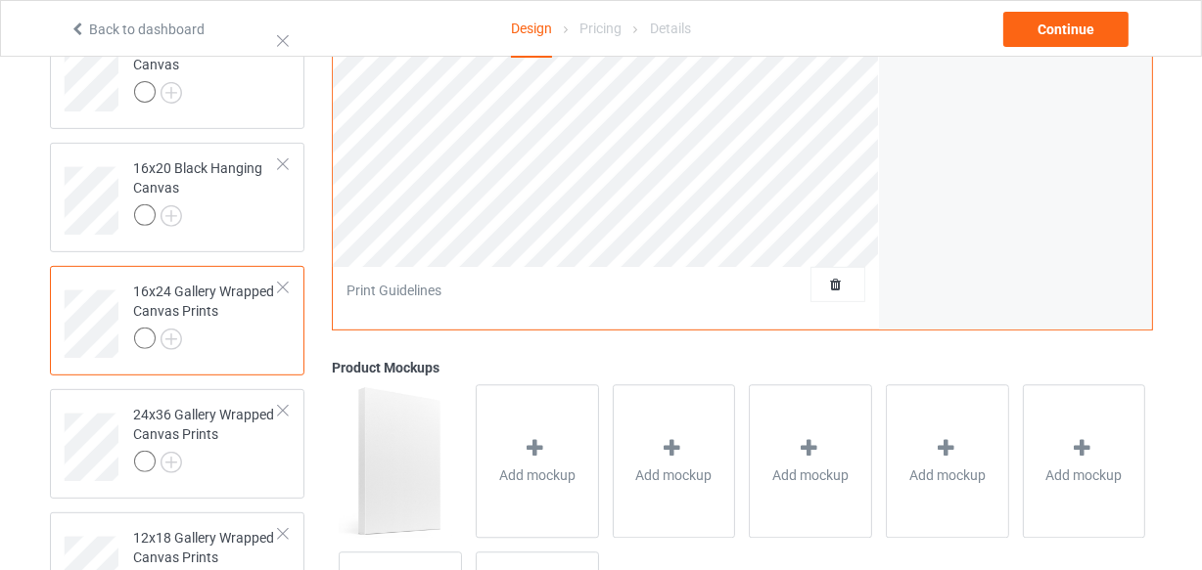
scroll to position [800, 0]
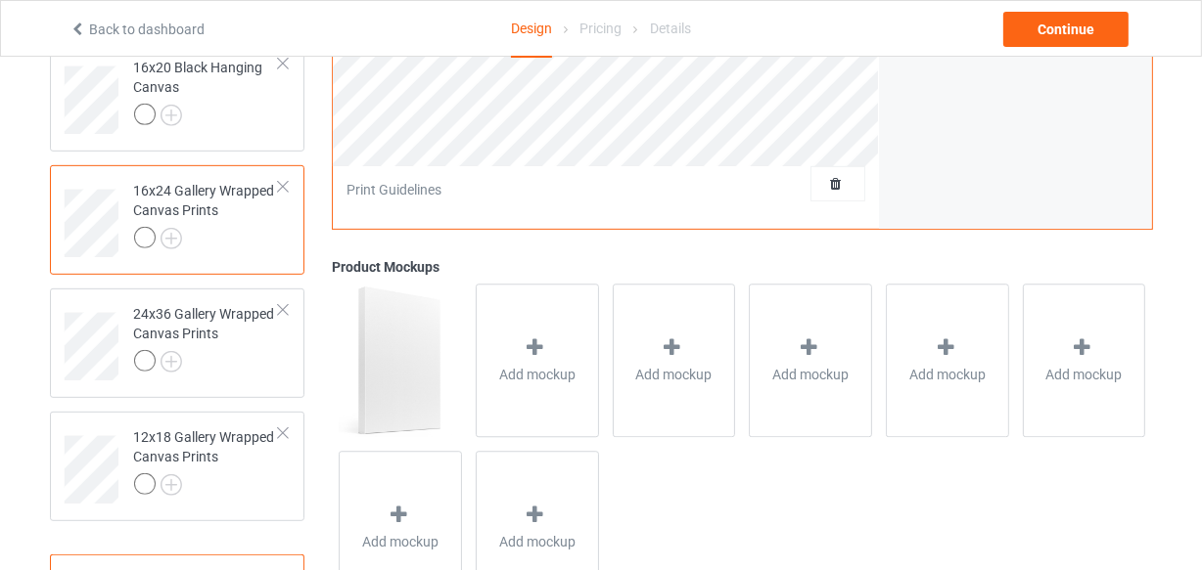
click at [224, 228] on div at bounding box center [207, 240] width 146 height 27
click at [234, 362] on div at bounding box center [207, 363] width 146 height 27
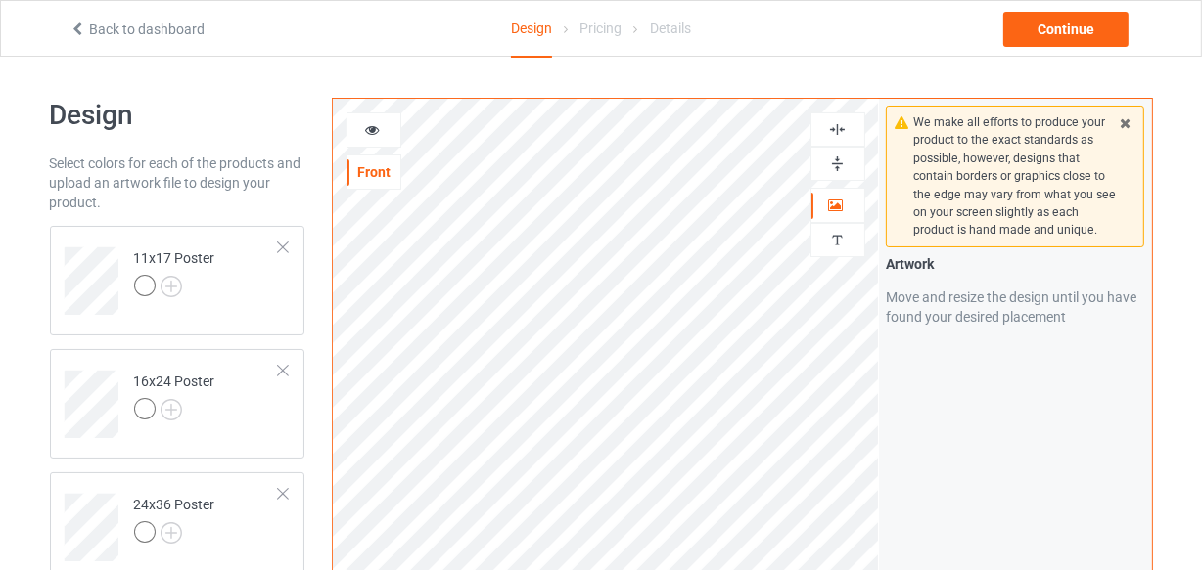
drag, startPoint x: 833, startPoint y: 126, endPoint x: 824, endPoint y: 157, distance: 31.6
click at [833, 128] on img at bounding box center [837, 129] width 19 height 19
click at [828, 161] on img at bounding box center [837, 164] width 19 height 19
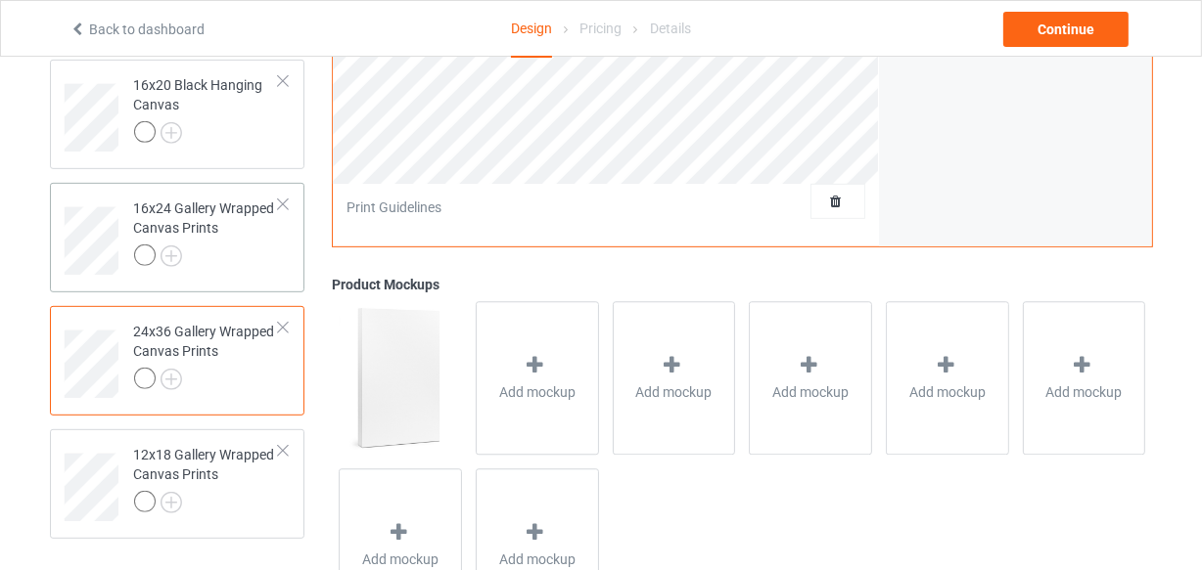
scroll to position [883, 0]
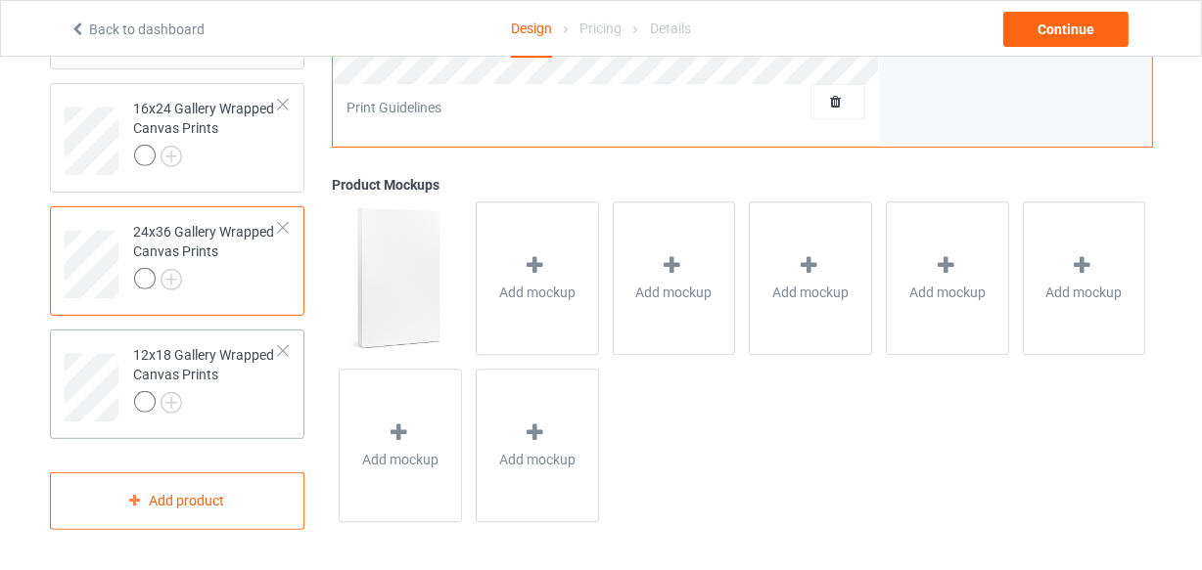
click at [234, 388] on div "12x18 Gallery Wrapped Canvas Prints" at bounding box center [207, 378] width 146 height 67
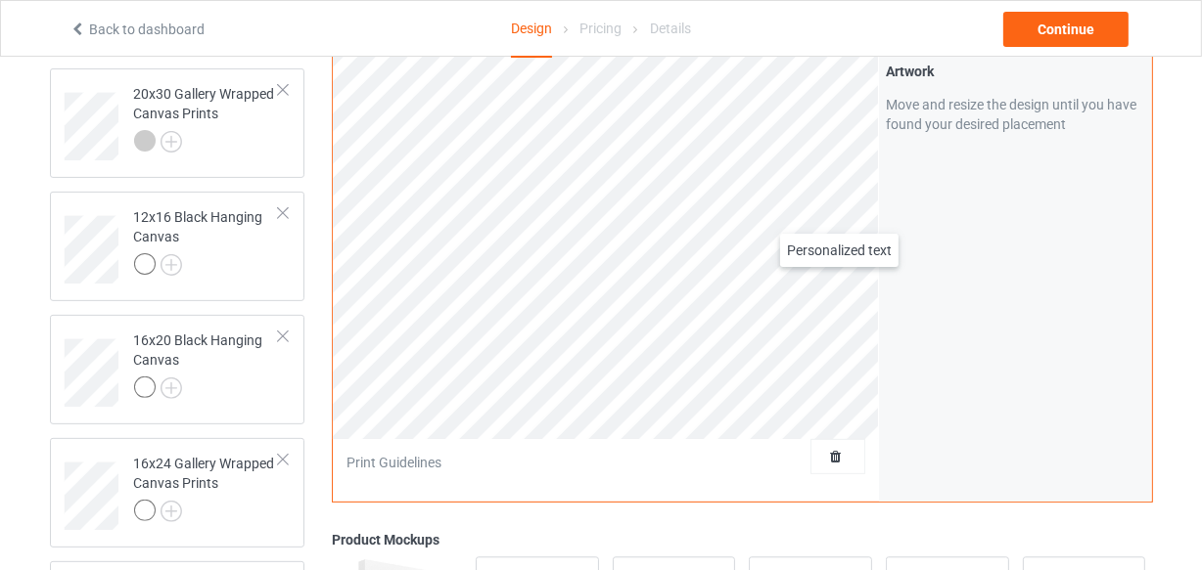
scroll to position [82, 0]
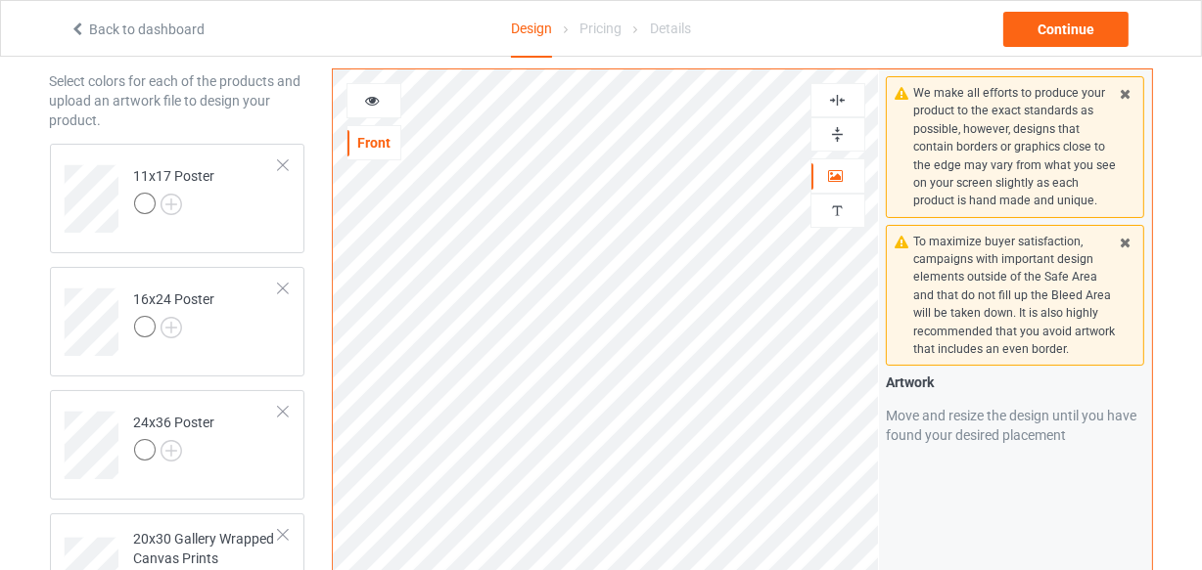
click at [837, 95] on img at bounding box center [837, 100] width 19 height 19
click at [838, 131] on img at bounding box center [837, 134] width 19 height 19
click at [838, 97] on img at bounding box center [837, 100] width 19 height 19
click at [841, 137] on img at bounding box center [837, 134] width 19 height 19
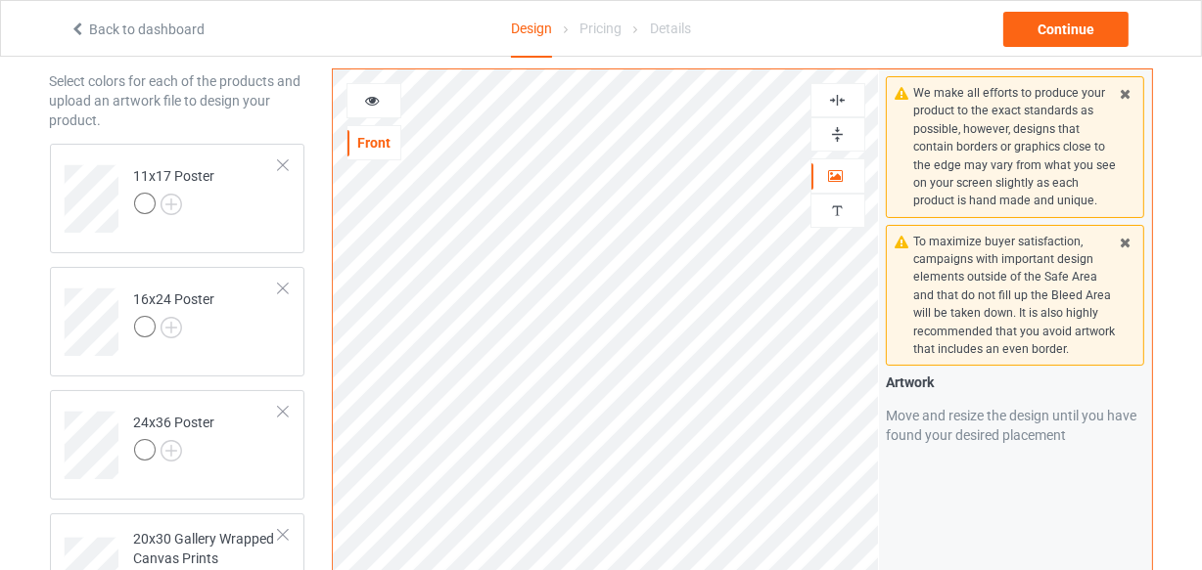
click at [841, 137] on img at bounding box center [837, 134] width 19 height 19
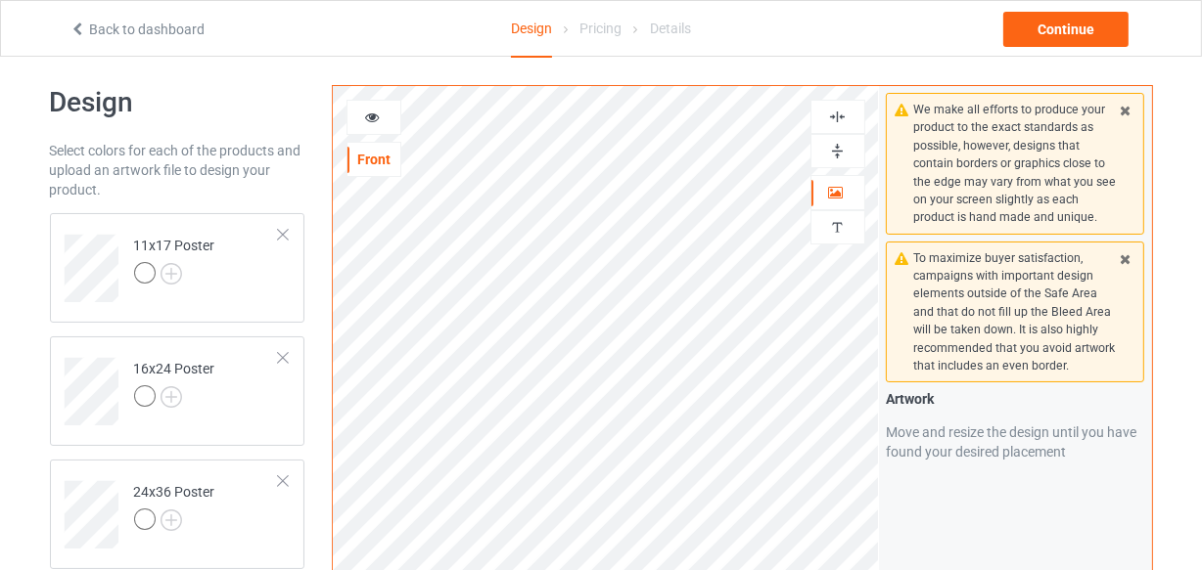
scroll to position [0, 0]
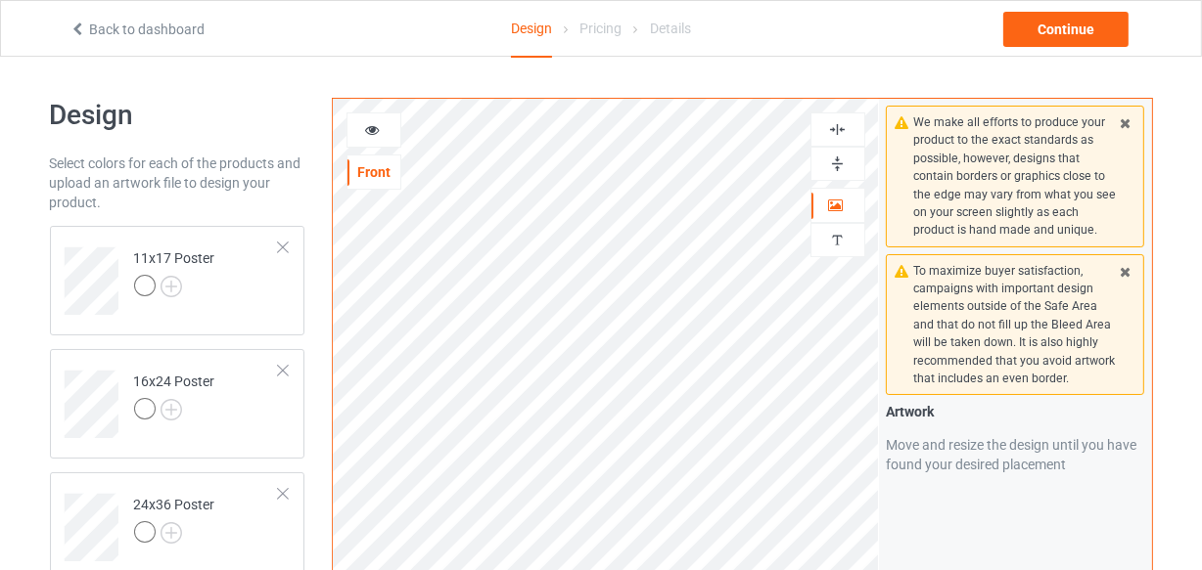
click at [841, 134] on img at bounding box center [837, 129] width 19 height 19
click at [841, 163] on img at bounding box center [837, 164] width 19 height 19
click at [841, 164] on img at bounding box center [837, 164] width 19 height 19
click at [832, 157] on img at bounding box center [837, 164] width 19 height 19
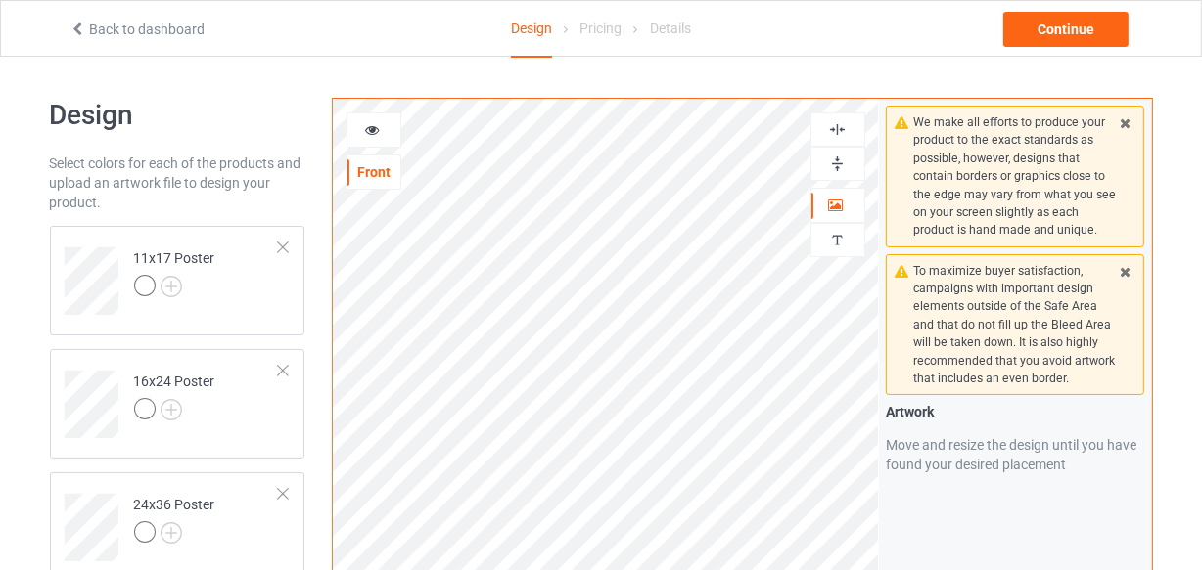
click at [839, 127] on img at bounding box center [837, 129] width 19 height 19
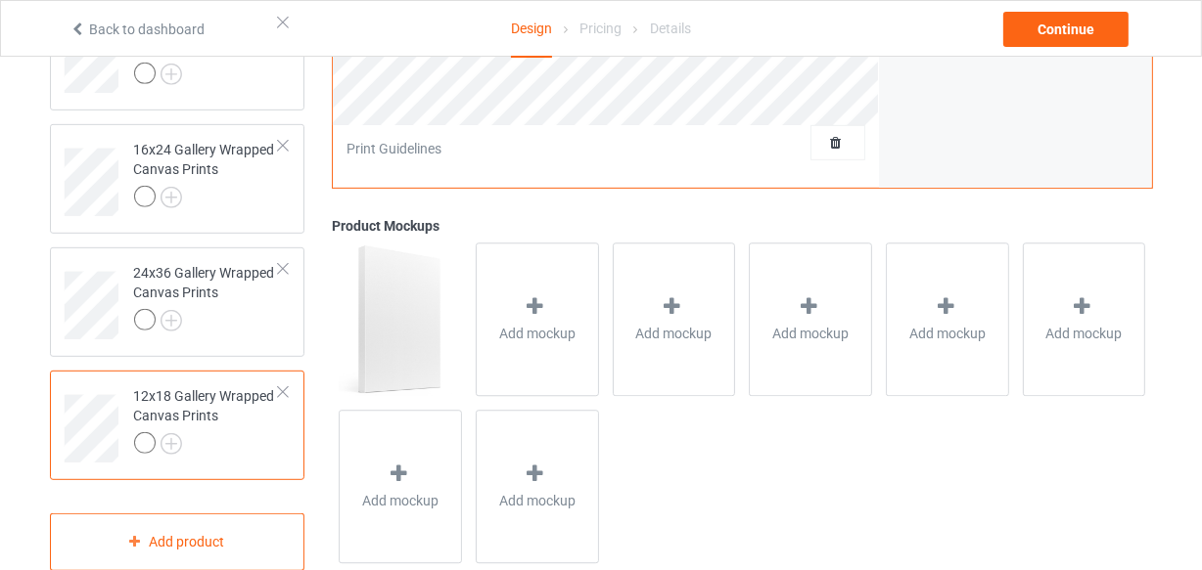
scroll to position [883, 0]
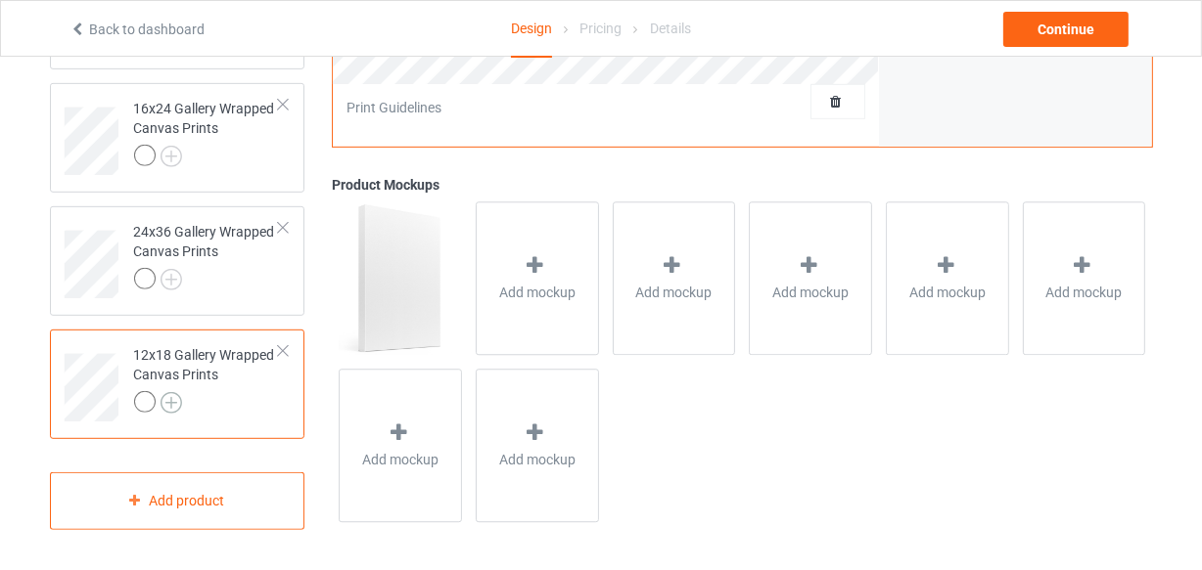
click at [166, 399] on img at bounding box center [171, 403] width 22 height 22
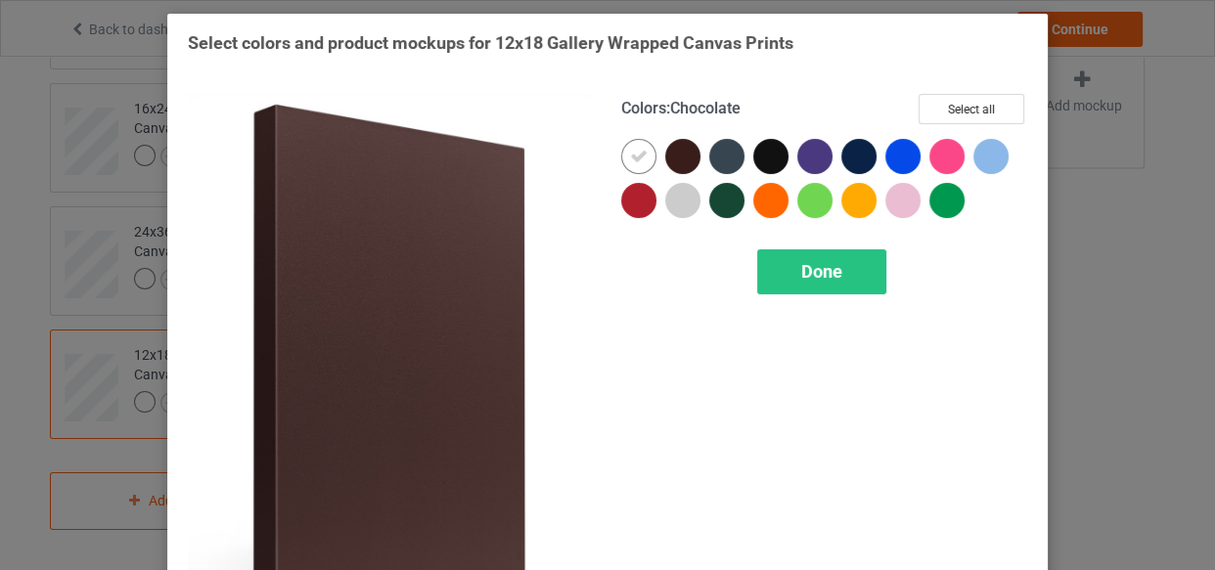
click at [668, 202] on div at bounding box center [682, 200] width 35 height 35
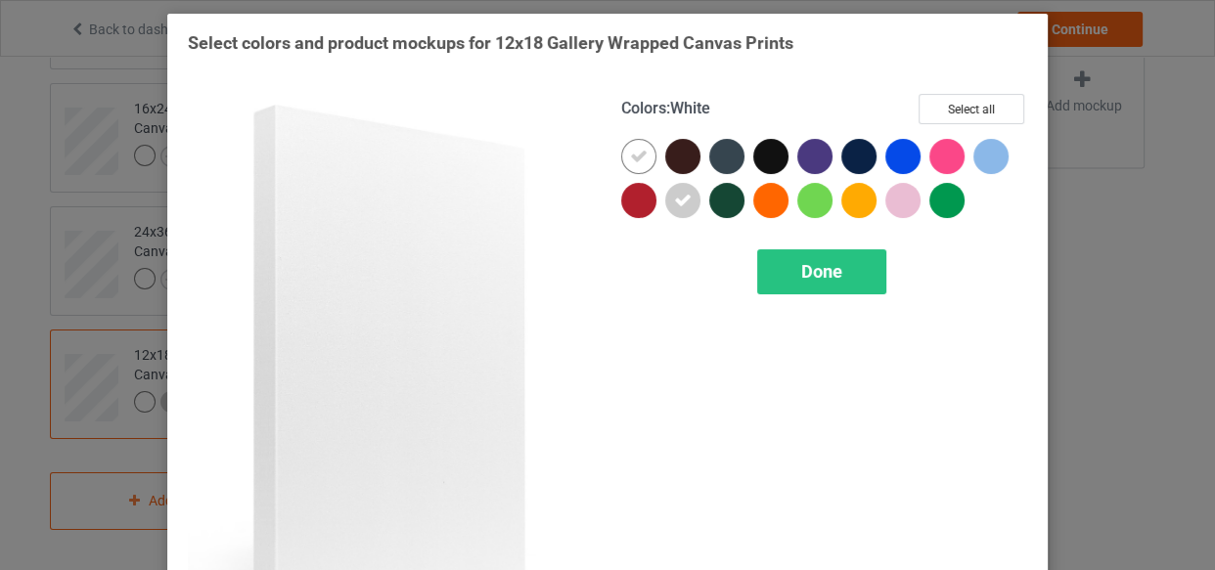
click at [646, 162] on div at bounding box center [638, 156] width 35 height 35
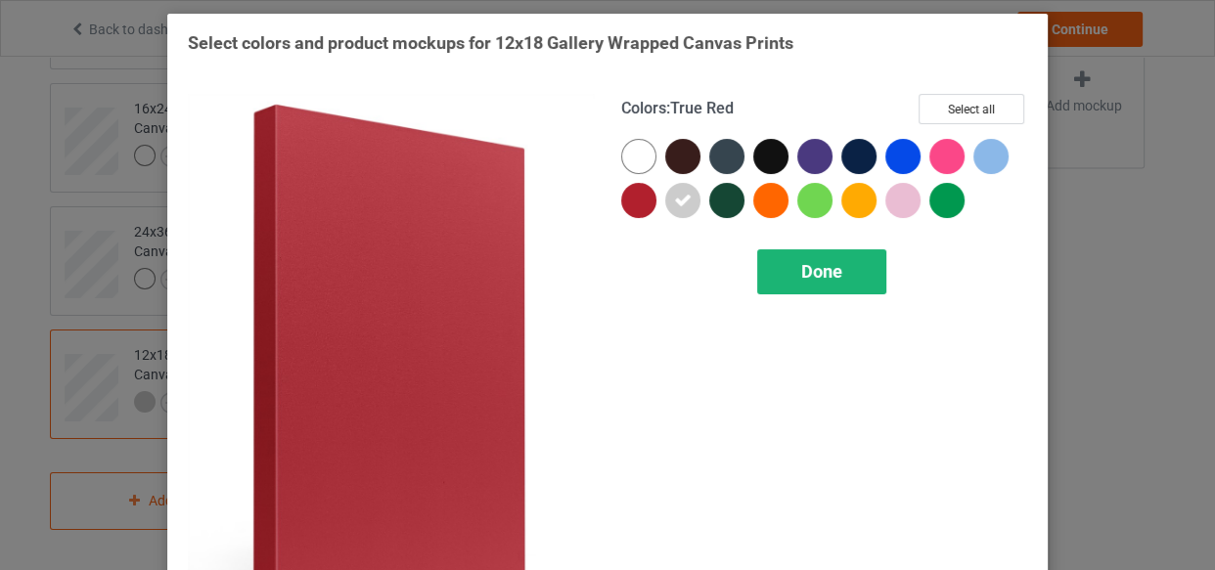
click at [794, 270] on div "Done" at bounding box center [821, 272] width 129 height 45
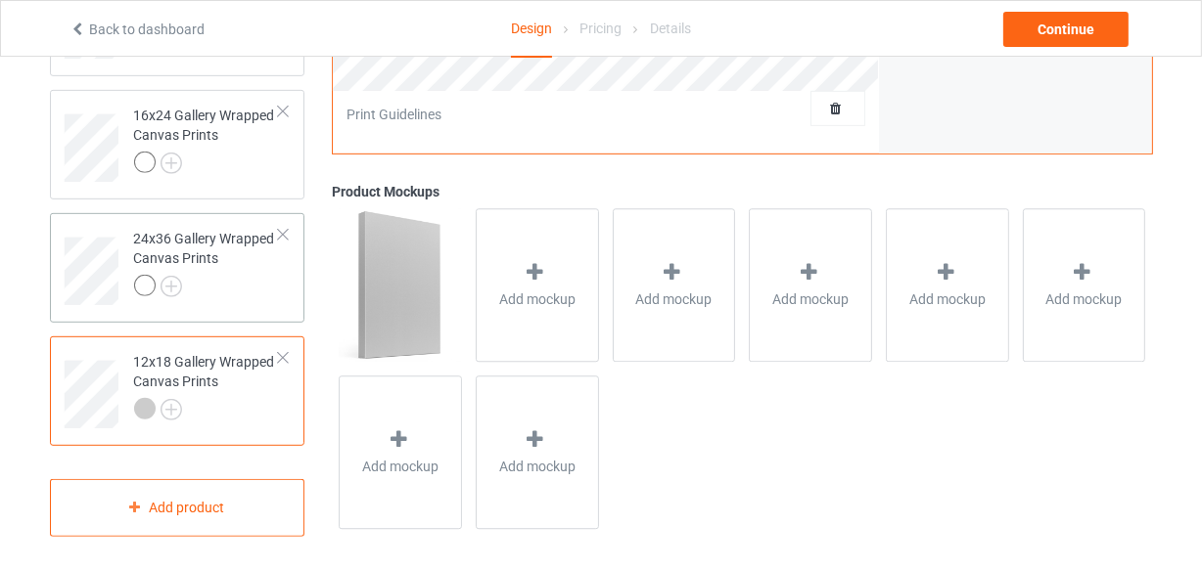
scroll to position [883, 0]
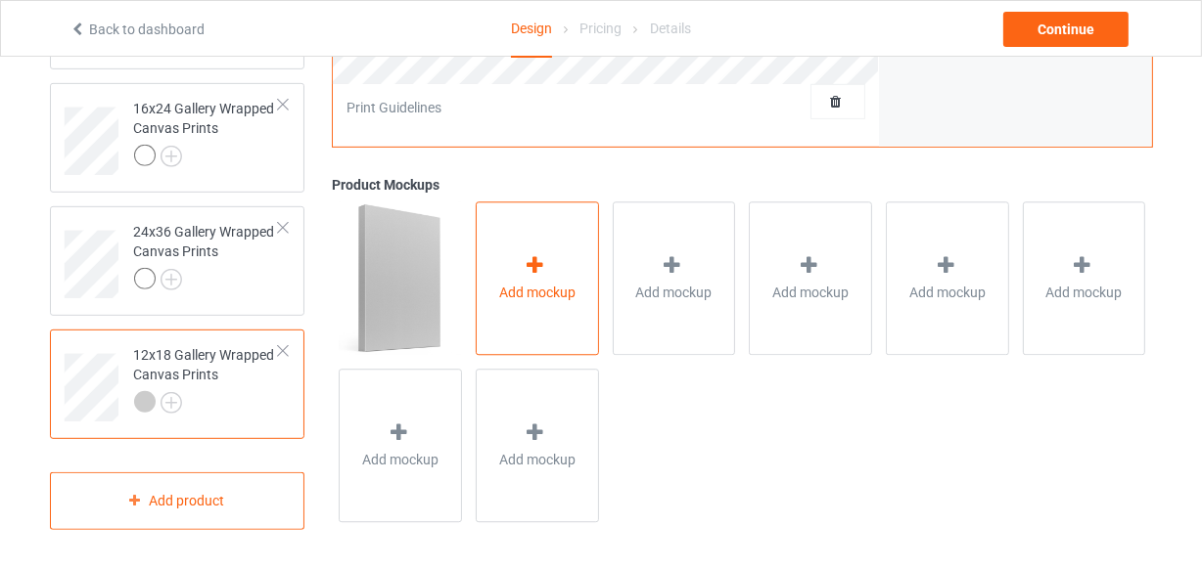
click at [516, 323] on div "Add mockup" at bounding box center [537, 280] width 123 height 154
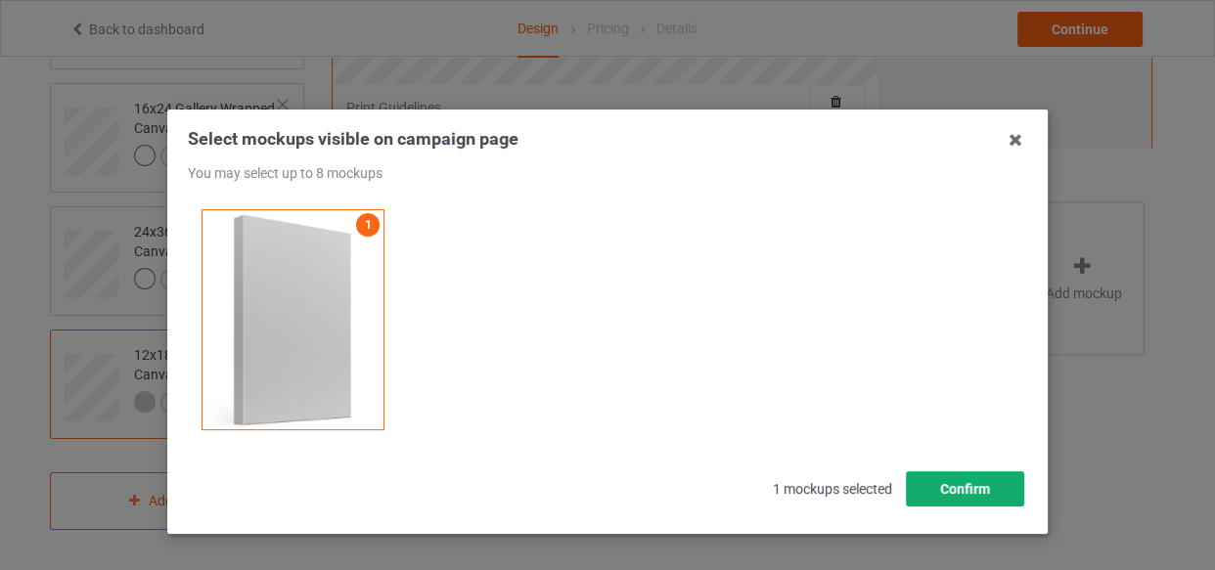
click at [938, 487] on button "Confirm" at bounding box center [965, 489] width 118 height 35
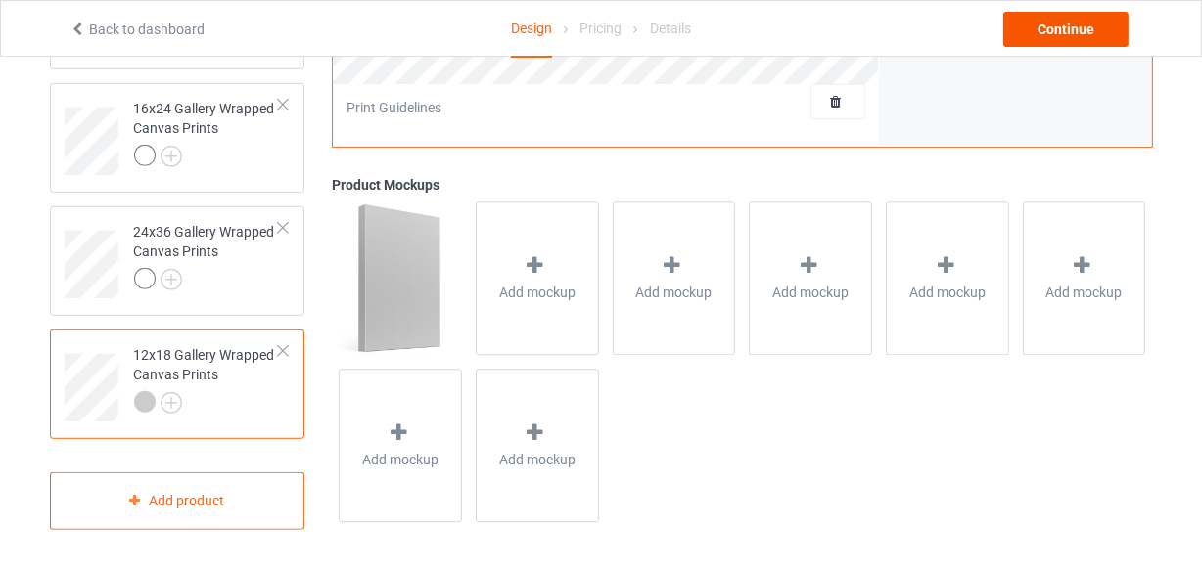
drag, startPoint x: 1050, startPoint y: 49, endPoint x: 1038, endPoint y: 37, distance: 16.6
click at [1050, 48] on div "Back to dashboard Design Pricing Details Continue" at bounding box center [601, 28] width 1090 height 55
click at [1042, 30] on div "Continue" at bounding box center [1065, 29] width 125 height 35
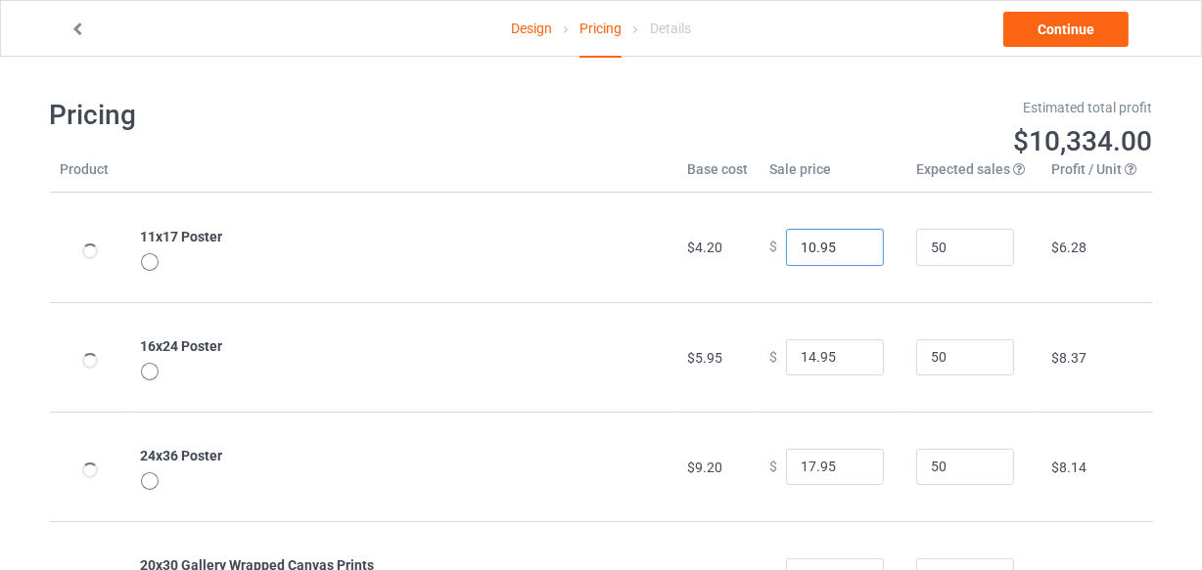
click at [850, 251] on input "10.95" at bounding box center [835, 247] width 98 height 37
click at [850, 251] on input "9.95" at bounding box center [835, 247] width 98 height 37
click at [848, 240] on input "10.95" at bounding box center [835, 247] width 98 height 37
click at [848, 240] on input "11.95" at bounding box center [835, 247] width 98 height 37
click at [848, 240] on input "12.95" at bounding box center [835, 247] width 98 height 37
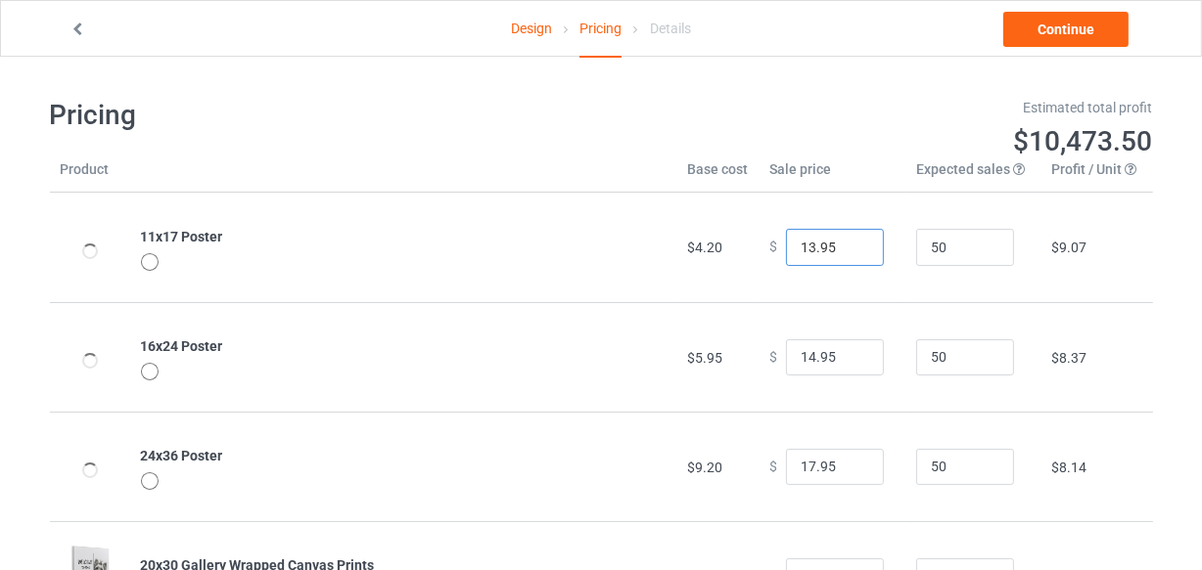
click at [848, 240] on input "13.95" at bounding box center [835, 247] width 98 height 37
type input "14.95"
click at [846, 240] on input "14.95" at bounding box center [835, 247] width 98 height 37
click at [851, 352] on input "15.95" at bounding box center [835, 358] width 98 height 37
type input "16.95"
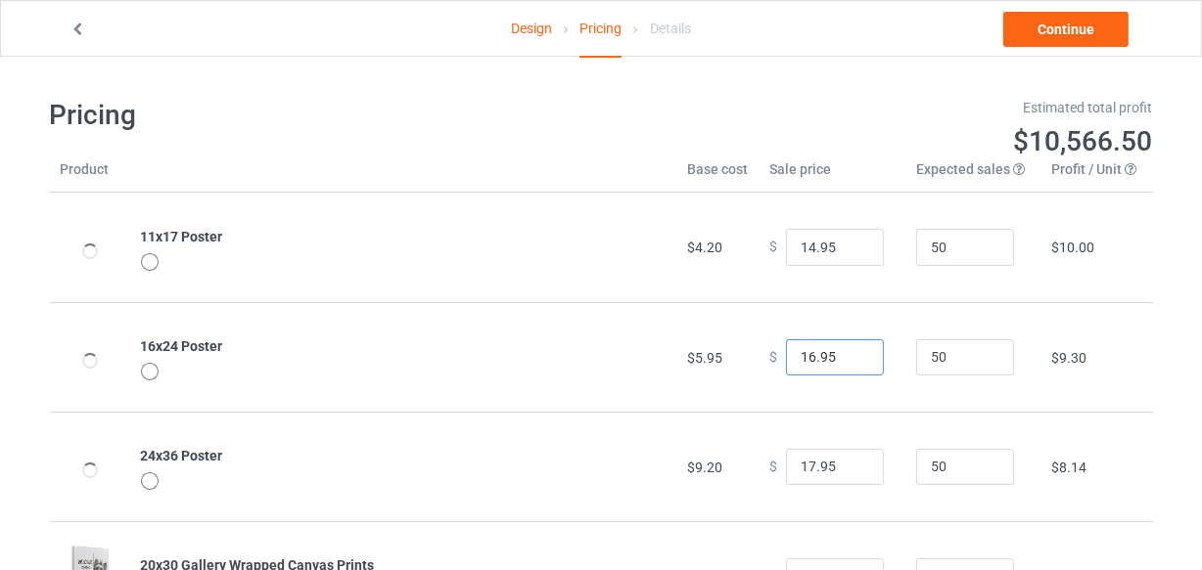
click at [851, 352] on input "16.95" at bounding box center [835, 358] width 98 height 37
click at [851, 458] on input "18.95" at bounding box center [835, 467] width 98 height 37
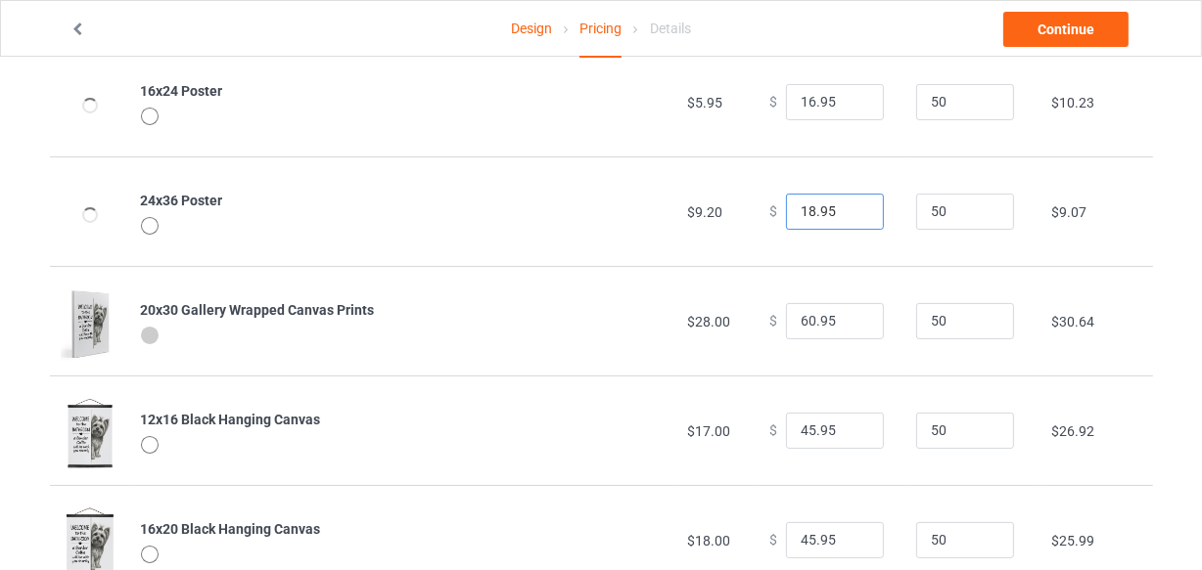
scroll to position [266, 0]
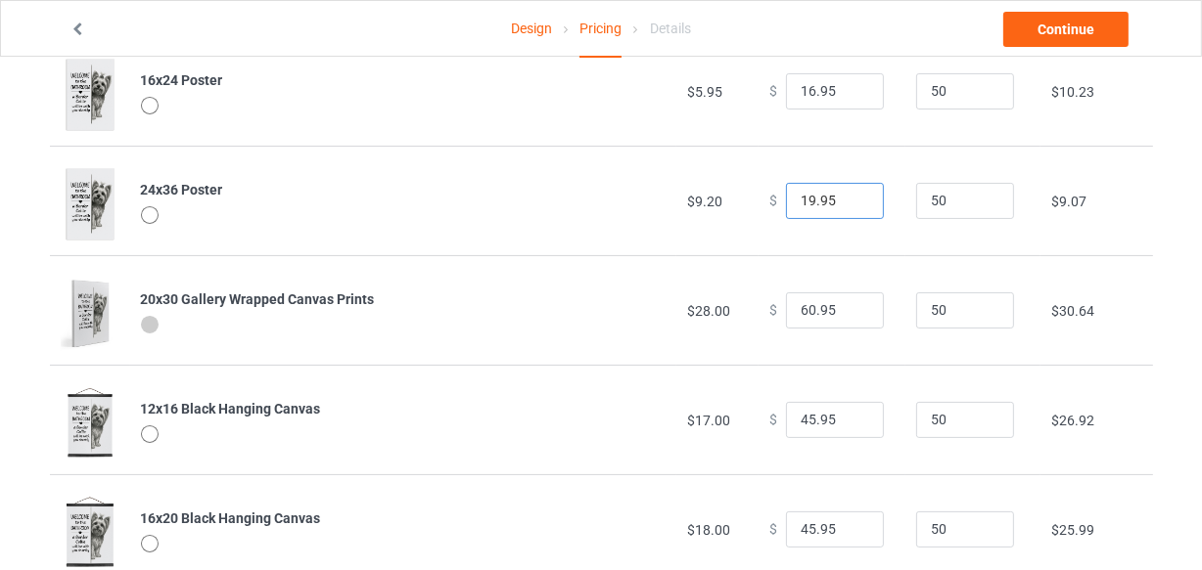
type input "19.95"
click at [849, 194] on input "19.95" at bounding box center [835, 201] width 98 height 37
type input "43.95"
click at [850, 313] on input "43.95" at bounding box center [835, 311] width 98 height 37
click at [851, 195] on input "20.95" at bounding box center [835, 201] width 98 height 37
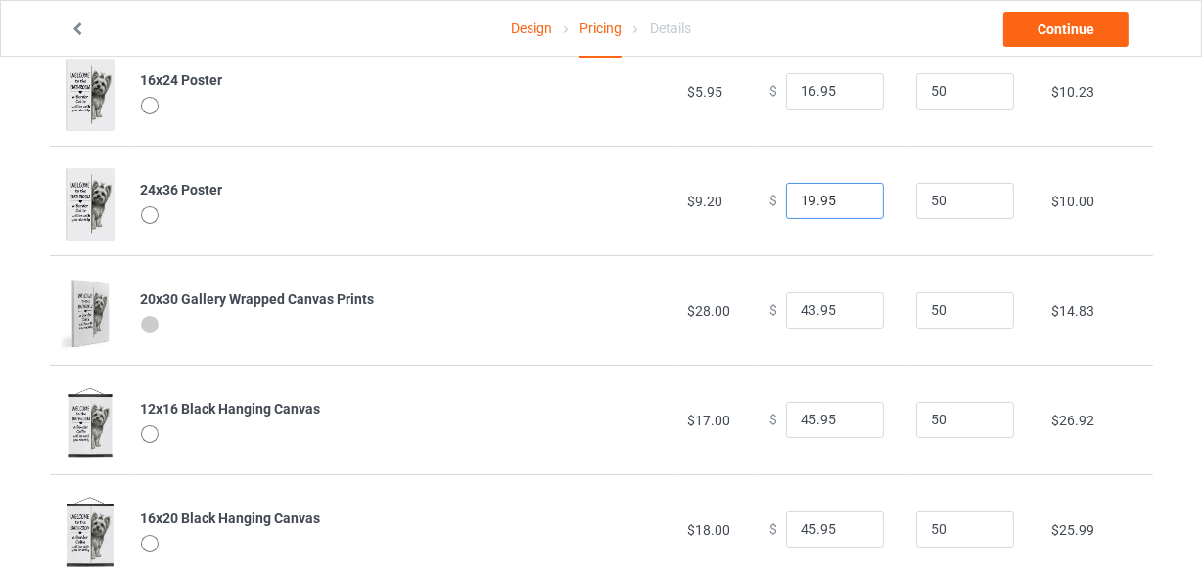
click at [849, 201] on input "19.95" at bounding box center [835, 201] width 98 height 37
type input "18.95"
click at [849, 201] on input "18.95" at bounding box center [835, 201] width 98 height 37
type input "15.95"
click at [850, 93] on input "15.95" at bounding box center [835, 91] width 98 height 37
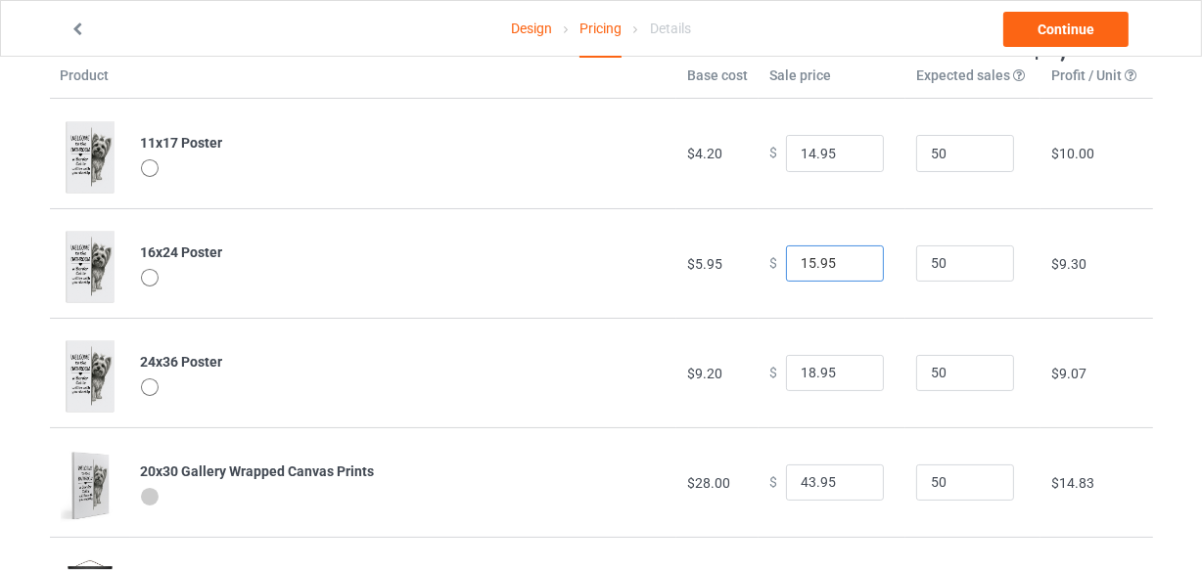
scroll to position [88, 0]
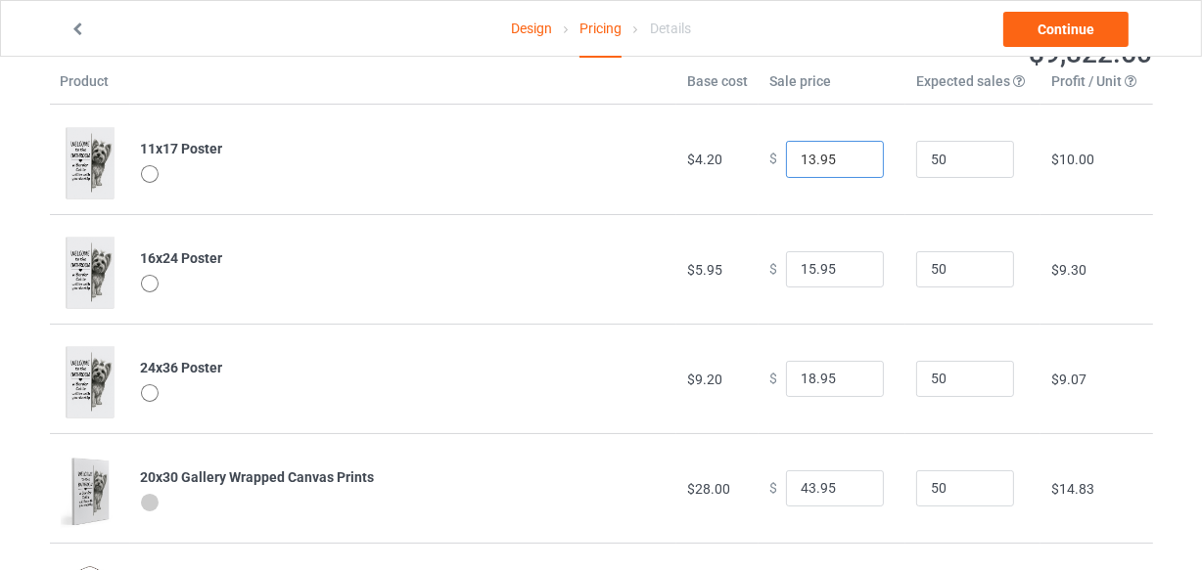
type input "13.95"
click at [849, 160] on input "13.95" at bounding box center [835, 159] width 98 height 37
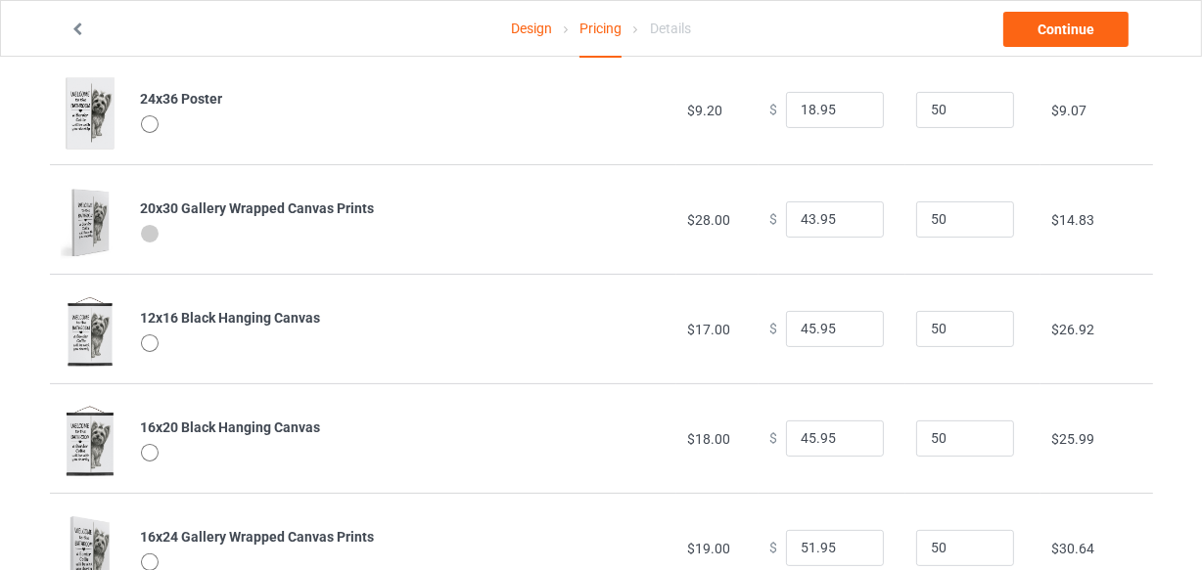
scroll to position [355, 0]
click at [851, 223] on input "42.95" at bounding box center [835, 222] width 98 height 37
click at [851, 223] on input "41.95" at bounding box center [835, 222] width 98 height 37
click at [851, 223] on input "40.95" at bounding box center [835, 222] width 98 height 37
click at [851, 223] on input "39.95" at bounding box center [835, 222] width 98 height 37
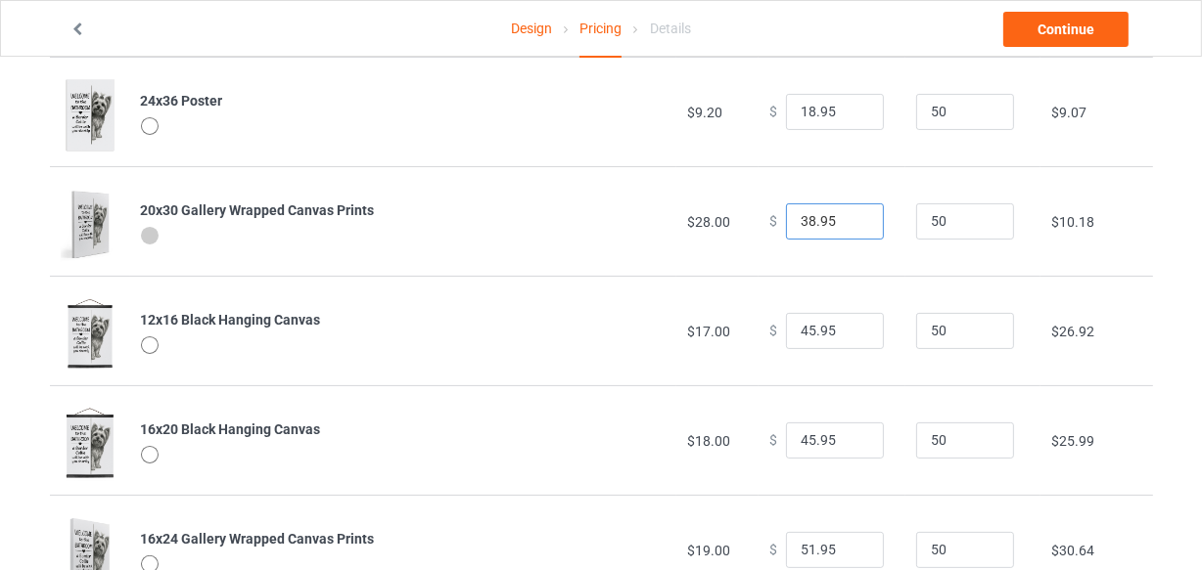
type input "38.95"
click at [851, 223] on input "38.95" at bounding box center [835, 222] width 98 height 37
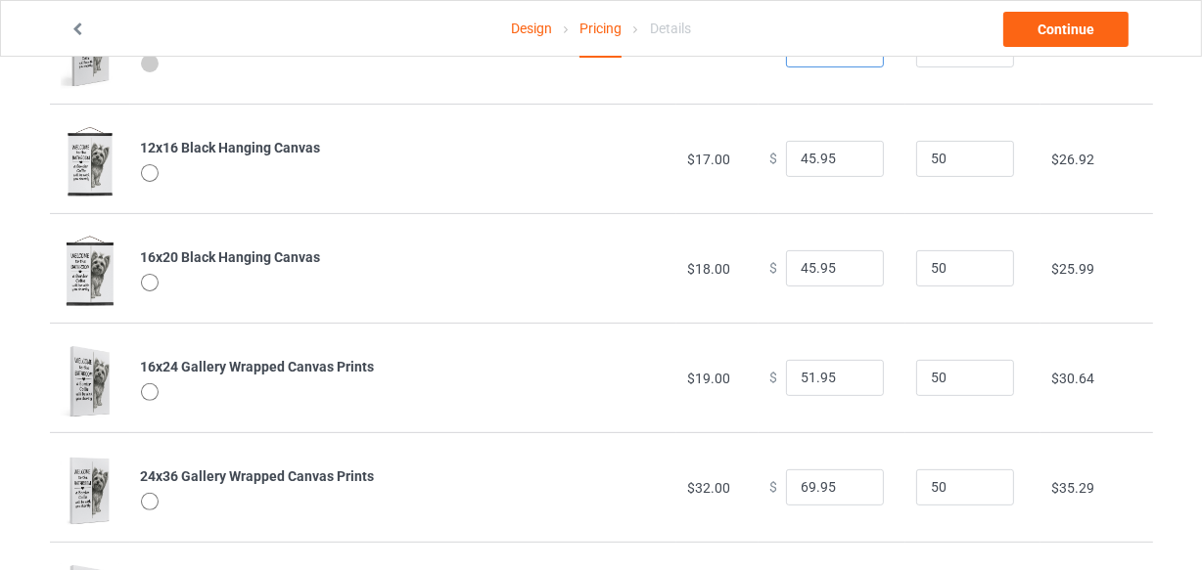
scroll to position [533, 0]
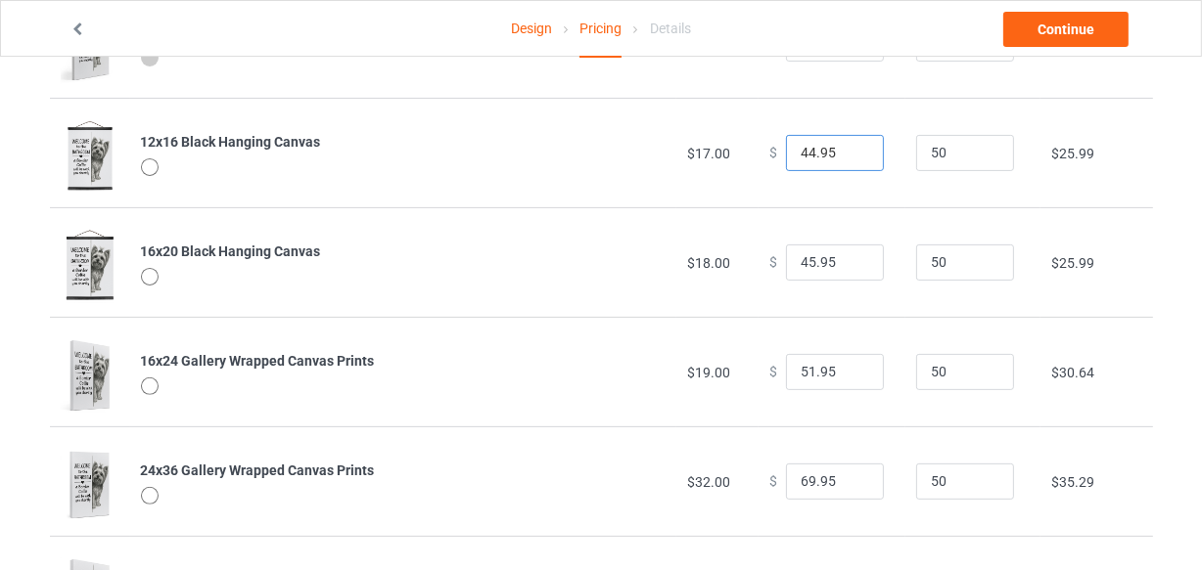
click at [850, 155] on input "44.95" at bounding box center [835, 153] width 98 height 37
click at [850, 155] on input "43.95" at bounding box center [835, 153] width 98 height 37
click at [850, 155] on input "42.95" at bounding box center [835, 153] width 98 height 37
click at [850, 155] on input "41.95" at bounding box center [835, 153] width 98 height 37
click at [850, 155] on input "22.95" at bounding box center [835, 153] width 98 height 37
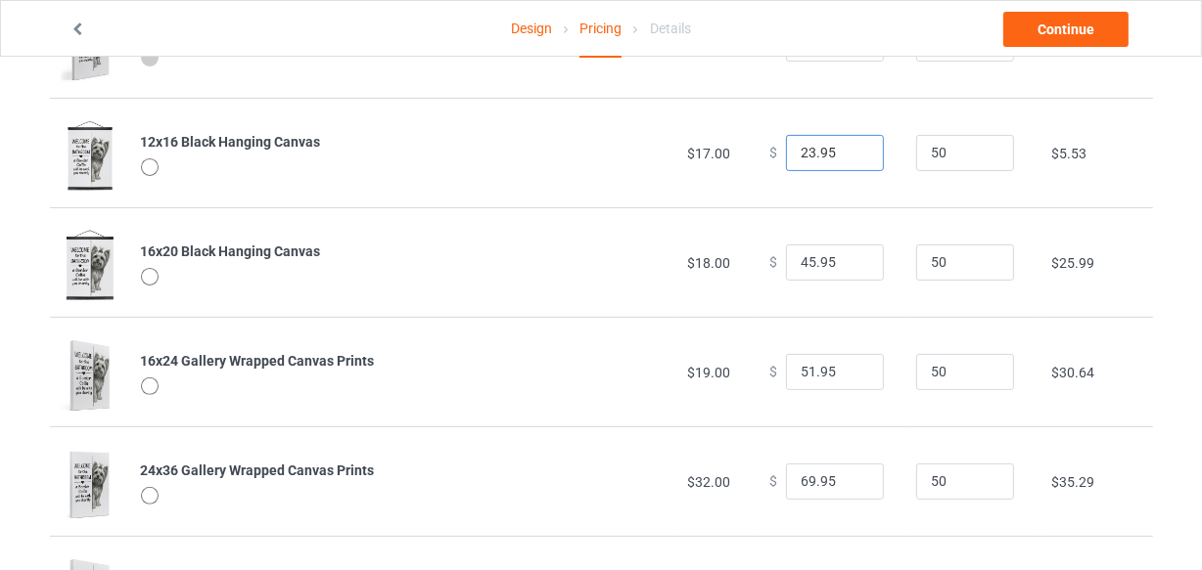
click at [850, 148] on input "23.95" at bounding box center [835, 153] width 98 height 37
click at [850, 148] on input "24.95" at bounding box center [835, 153] width 98 height 37
click at [850, 148] on input "25.95" at bounding box center [835, 153] width 98 height 37
click at [850, 148] on input "26.95" at bounding box center [835, 153] width 98 height 37
click at [850, 148] on input "27.95" at bounding box center [835, 153] width 98 height 37
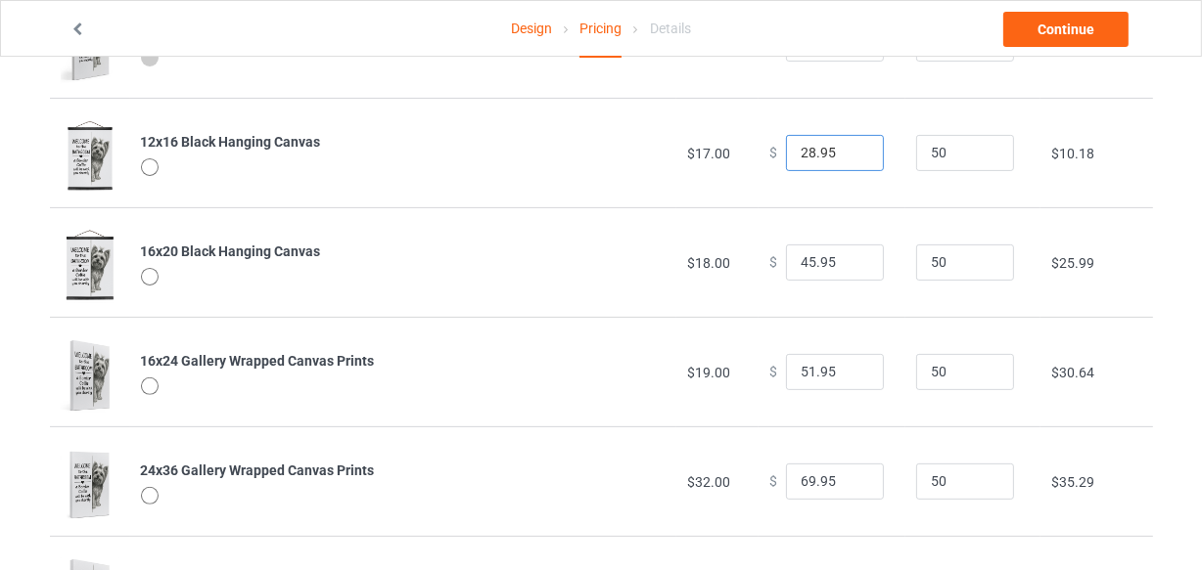
click at [850, 148] on input "28.95" at bounding box center [835, 153] width 98 height 37
type input "27.95"
click at [848, 158] on input "27.95" at bounding box center [835, 153] width 98 height 37
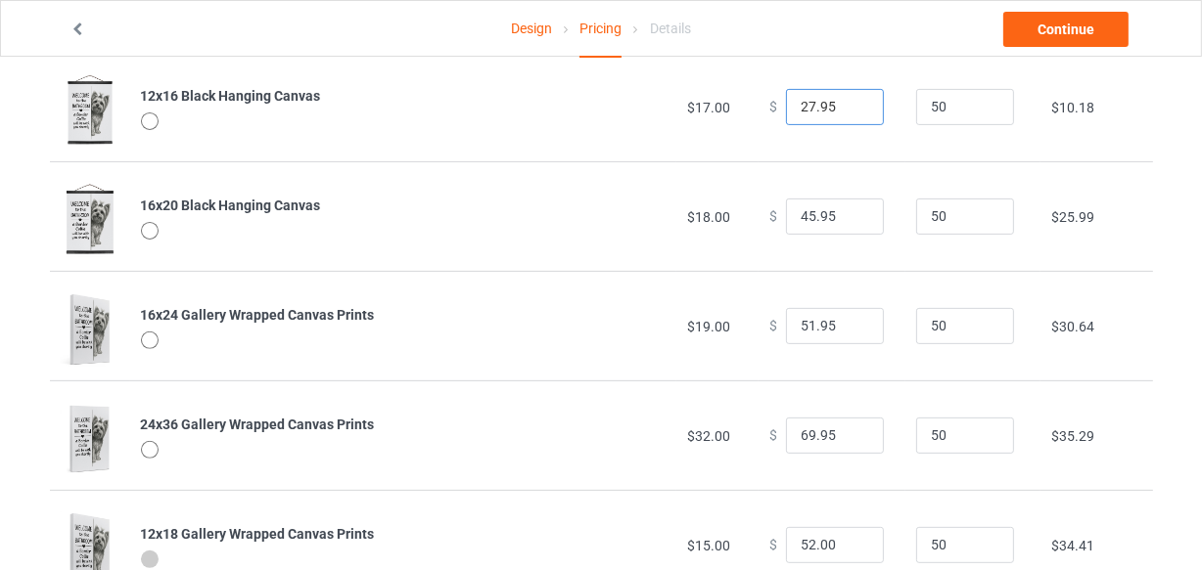
scroll to position [622, 0]
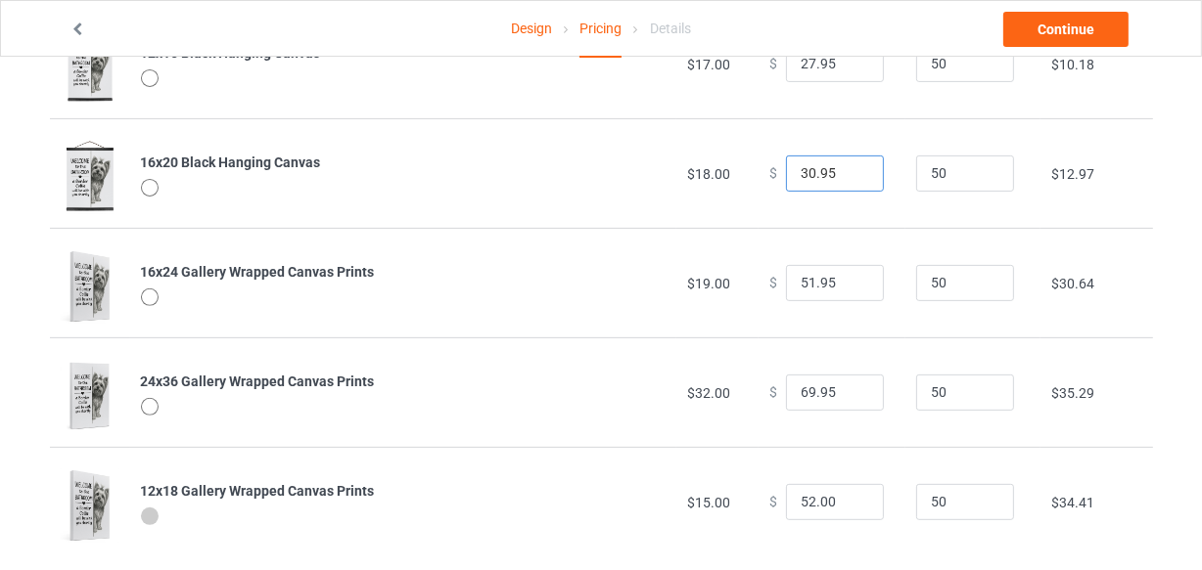
click at [848, 176] on input "30.95" at bounding box center [835, 174] width 98 height 37
click at [848, 176] on input "29.95" at bounding box center [835, 174] width 98 height 37
type input "28.95"
click at [848, 176] on input "28.95" at bounding box center [835, 174] width 98 height 37
click at [850, 286] on input "50.95" at bounding box center [835, 283] width 98 height 37
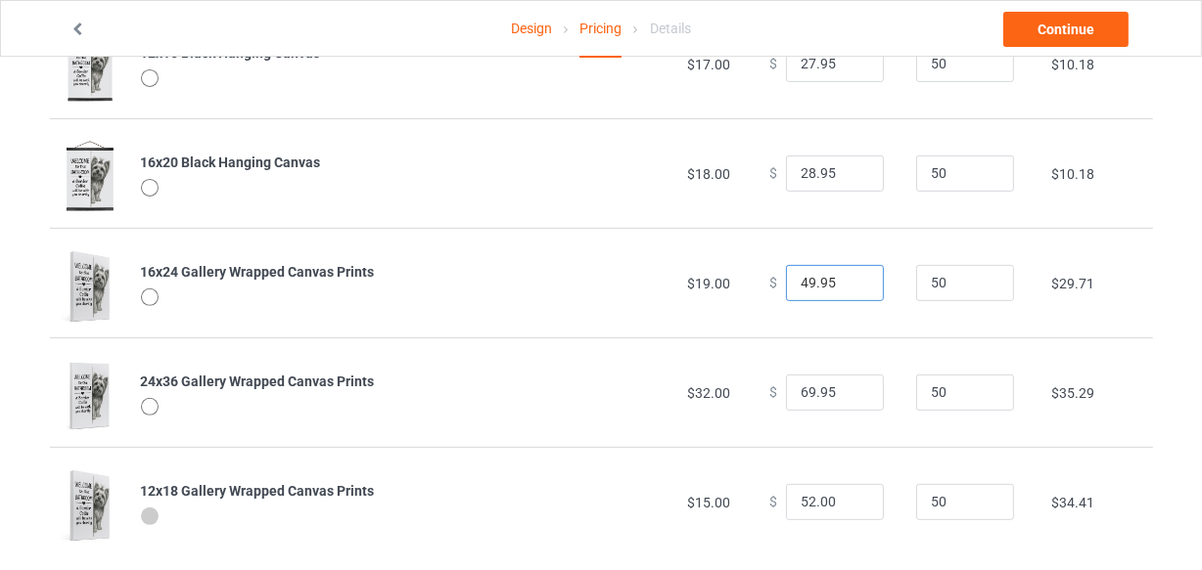
click at [850, 286] on input "49.95" at bounding box center [835, 283] width 98 height 37
click at [850, 286] on input "34.95" at bounding box center [835, 283] width 98 height 37
click at [850, 286] on input "33.95" at bounding box center [835, 283] width 98 height 37
click at [850, 286] on input "32.95" at bounding box center [835, 283] width 98 height 37
click at [850, 286] on input "31.95" at bounding box center [835, 283] width 98 height 37
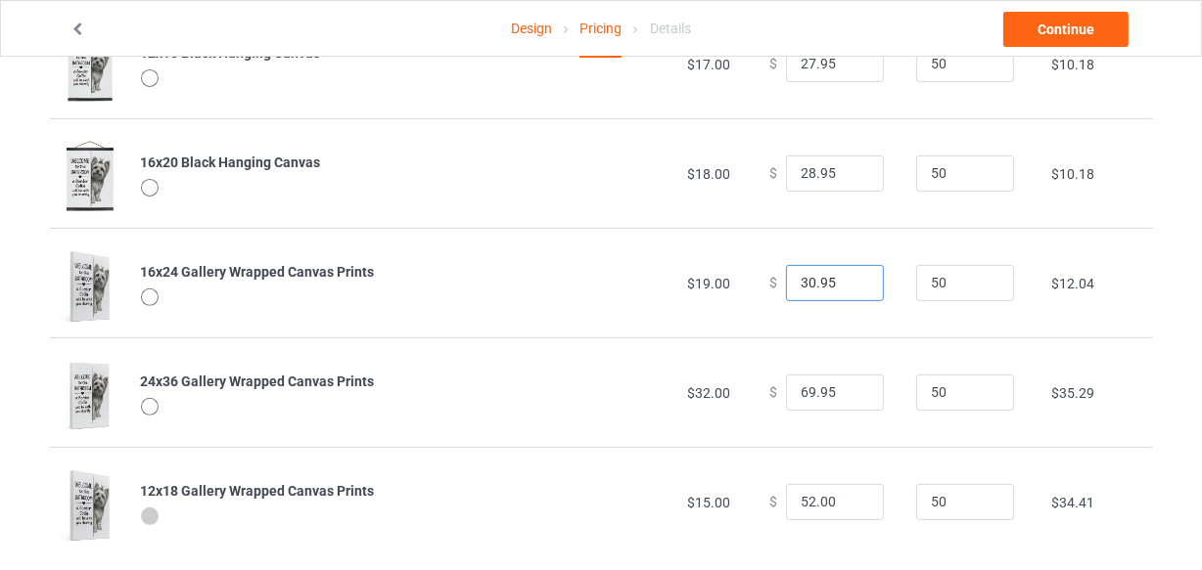
click at [850, 286] on input "30.95" at bounding box center [835, 283] width 98 height 37
type input "29.95"
click at [850, 286] on input "29.95" at bounding box center [835, 283] width 98 height 37
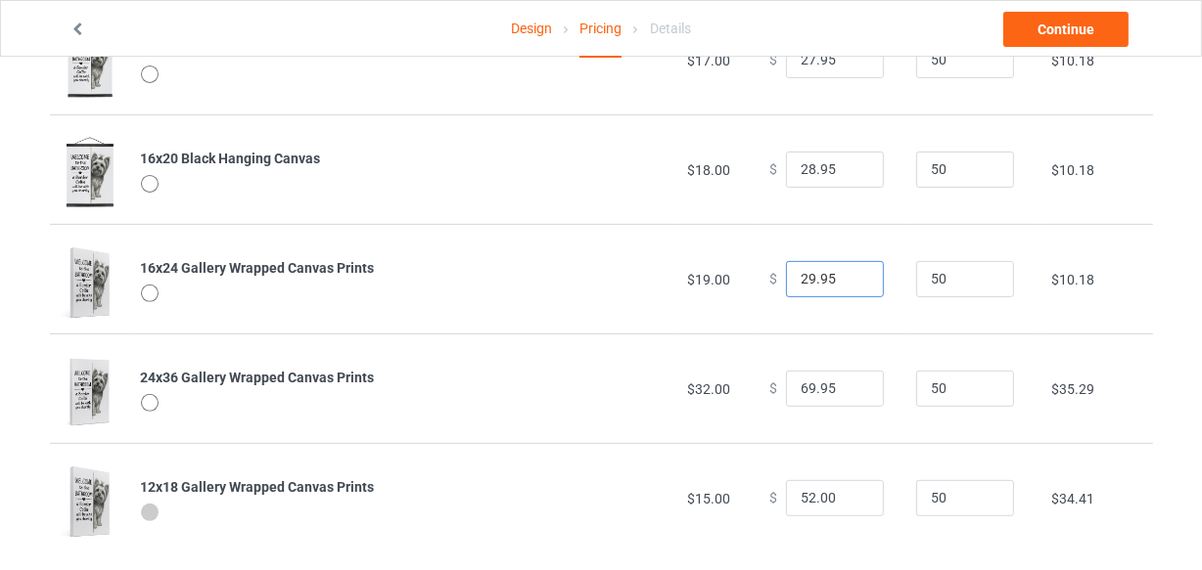
scroll to position [649, 0]
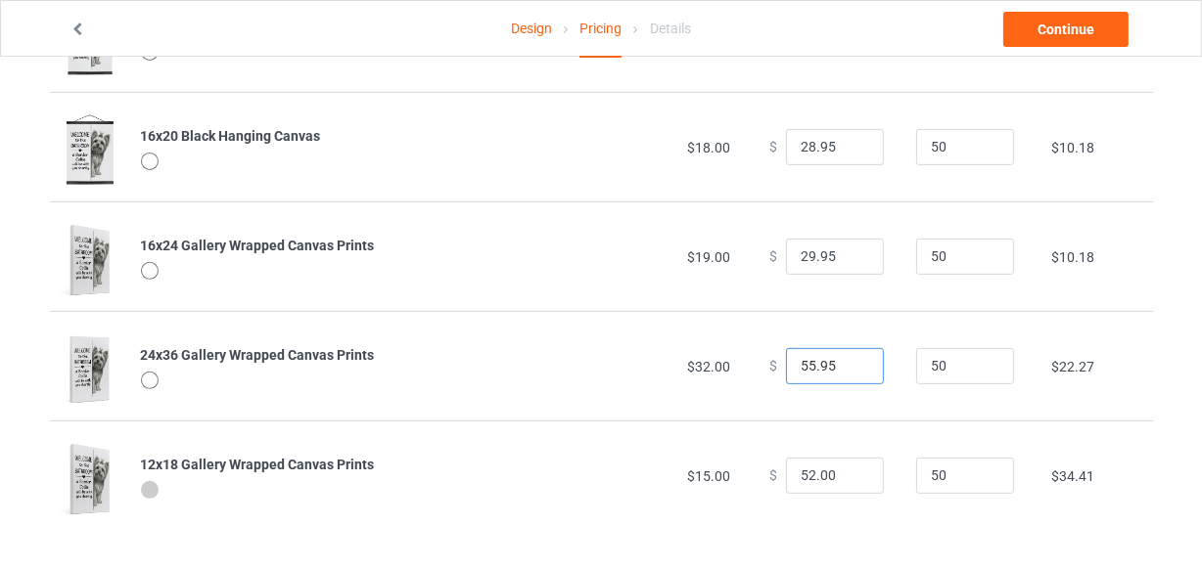
click at [851, 370] on input "55.95" at bounding box center [835, 366] width 98 height 37
click at [851, 370] on input "54.95" at bounding box center [835, 366] width 98 height 37
click at [851, 370] on input "53.95" at bounding box center [835, 366] width 98 height 37
click at [851, 370] on input "52.95" at bounding box center [835, 366] width 98 height 37
click at [851, 370] on input "51.95" at bounding box center [835, 366] width 98 height 37
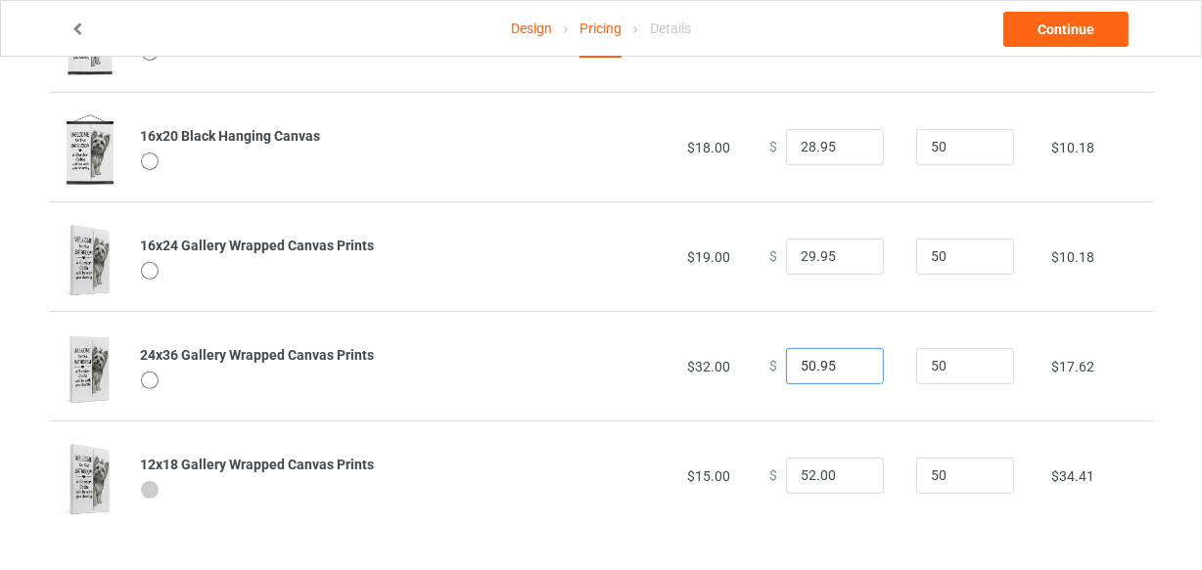
click at [851, 370] on input "50.95" at bounding box center [835, 366] width 98 height 37
click at [851, 370] on input "49.95" at bounding box center [835, 366] width 98 height 37
click at [851, 370] on input "48.95" at bounding box center [835, 366] width 98 height 37
click at [851, 370] on input "47.95" at bounding box center [835, 366] width 98 height 37
click at [851, 370] on input "46.95" at bounding box center [835, 366] width 98 height 37
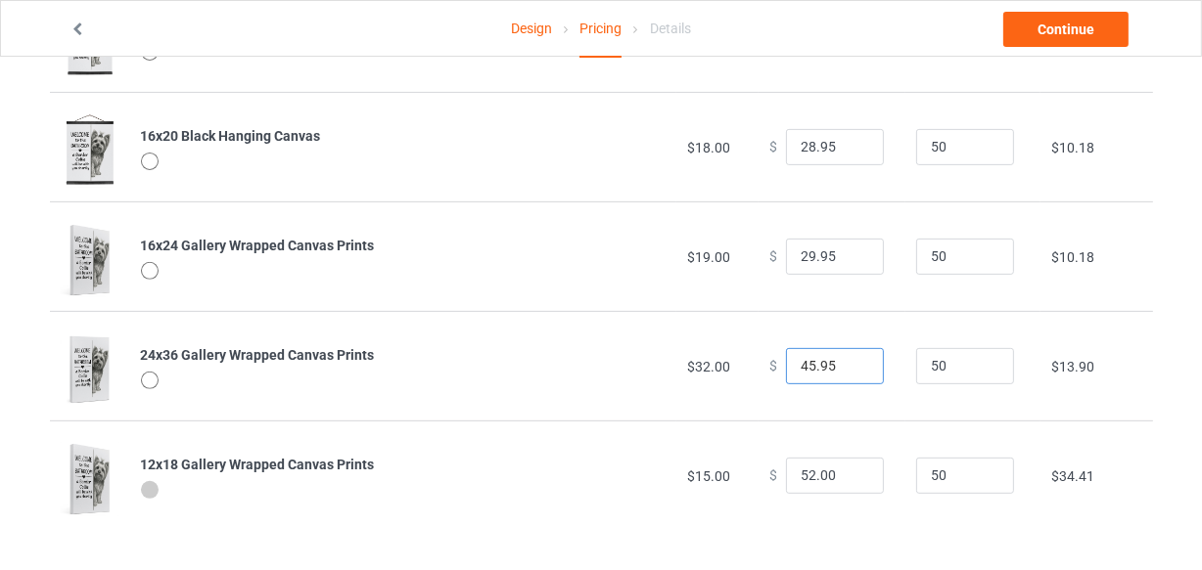
click at [851, 370] on input "45.95" at bounding box center [835, 366] width 98 height 37
click at [851, 370] on input "44.95" at bounding box center [835, 366] width 98 height 37
click at [851, 370] on input "43.95" at bounding box center [835, 366] width 98 height 37
type input "42.95"
click at [851, 370] on input "42.95" at bounding box center [835, 366] width 98 height 37
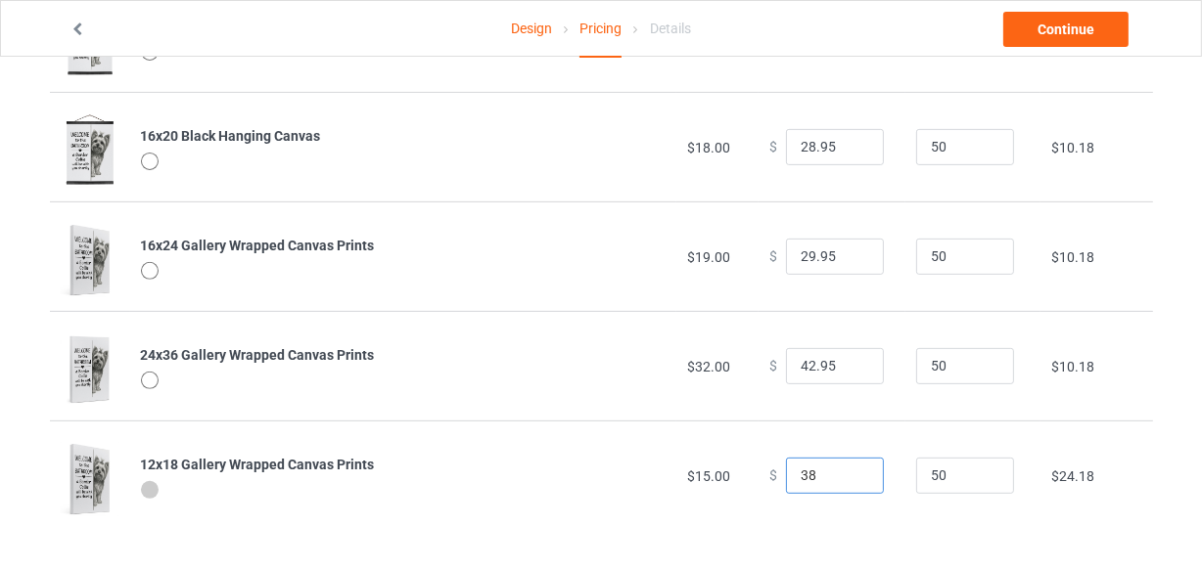
click at [850, 478] on input "38" at bounding box center [835, 476] width 98 height 37
click at [850, 478] on input "37" at bounding box center [835, 476] width 98 height 37
click at [850, 478] on input "36" at bounding box center [835, 476] width 98 height 37
click at [850, 478] on input "35" at bounding box center [835, 476] width 98 height 37
click at [850, 478] on input "34" at bounding box center [835, 476] width 98 height 37
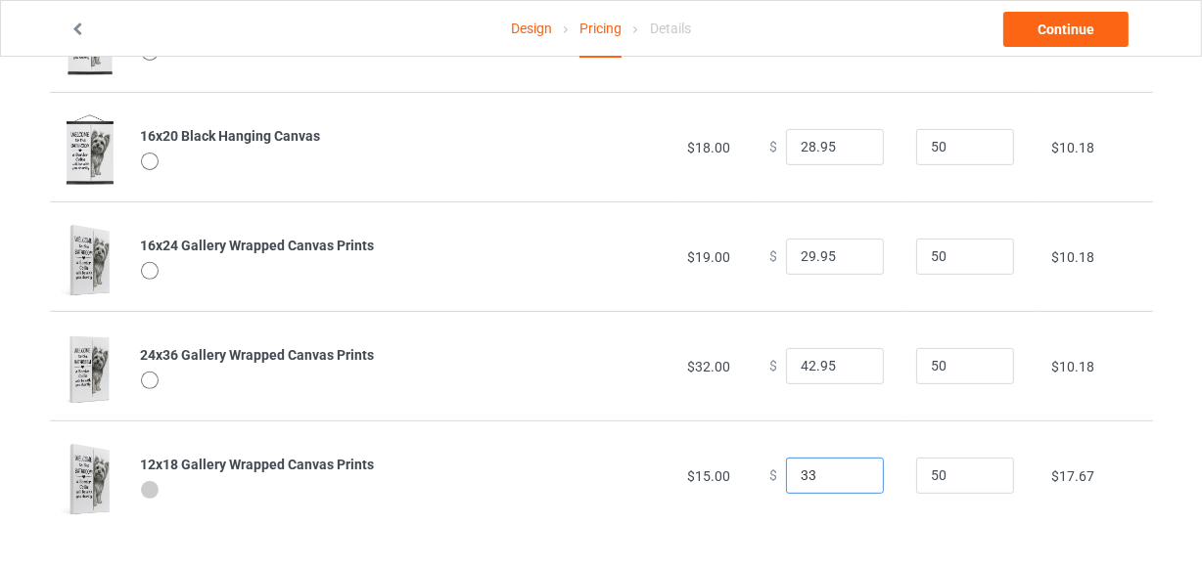
click at [850, 478] on input "33" at bounding box center [835, 476] width 98 height 37
click at [850, 478] on input "32" at bounding box center [835, 476] width 98 height 37
click at [850, 478] on input "31" at bounding box center [835, 476] width 98 height 37
click at [850, 478] on input "30" at bounding box center [835, 476] width 98 height 37
click at [850, 478] on input "29" at bounding box center [835, 476] width 98 height 37
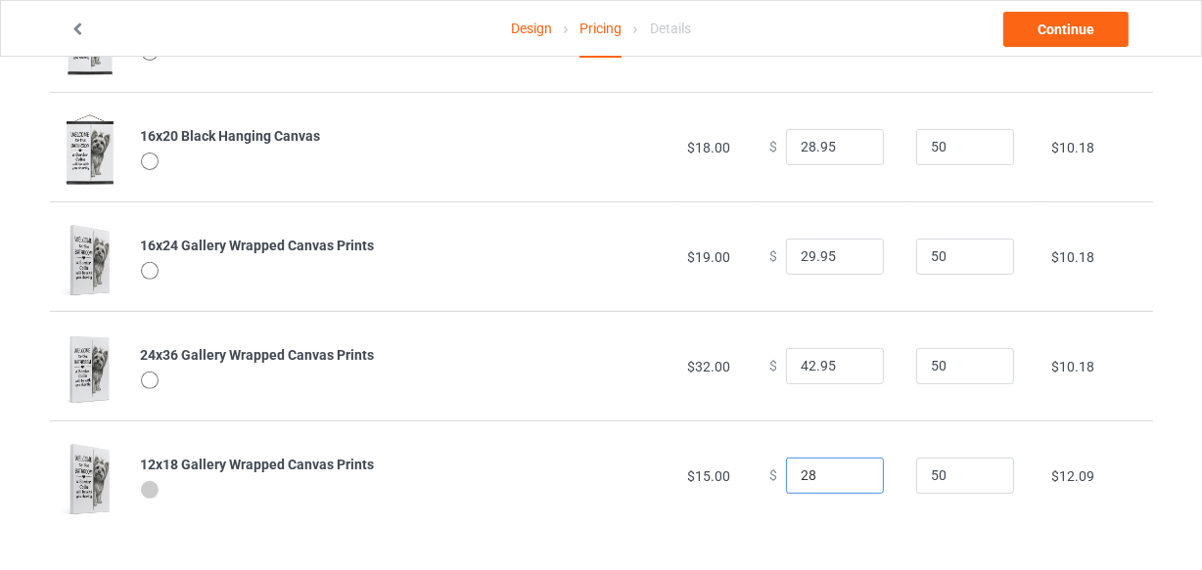
click at [850, 478] on input "28" at bounding box center [835, 476] width 98 height 37
click at [850, 478] on input "27" at bounding box center [835, 476] width 98 height 37
click at [850, 478] on input "26" at bounding box center [835, 476] width 98 height 37
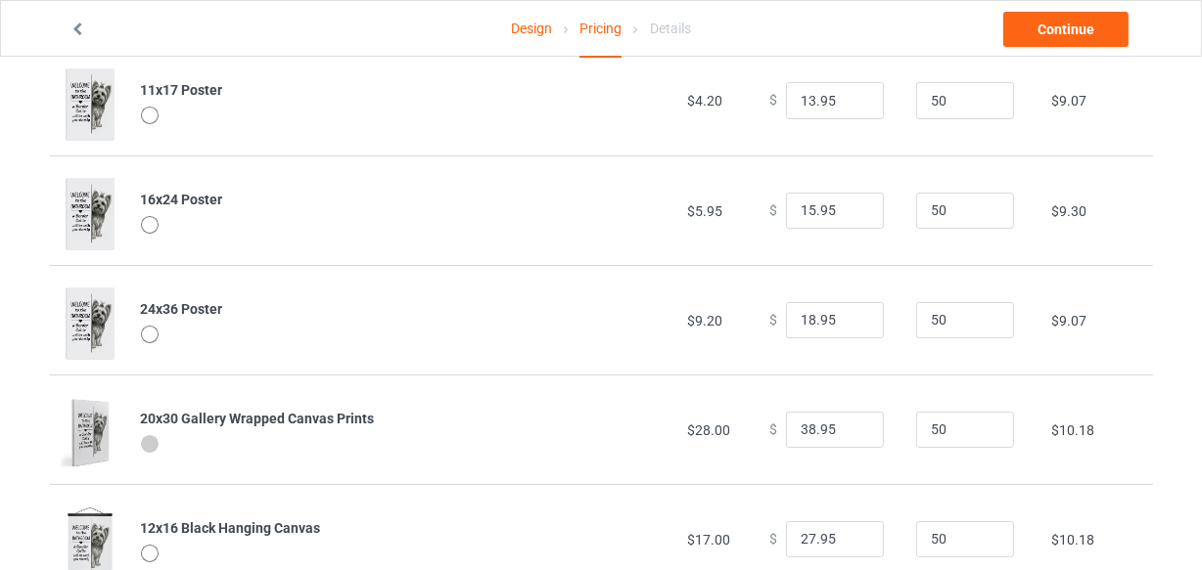
scroll to position [0, 0]
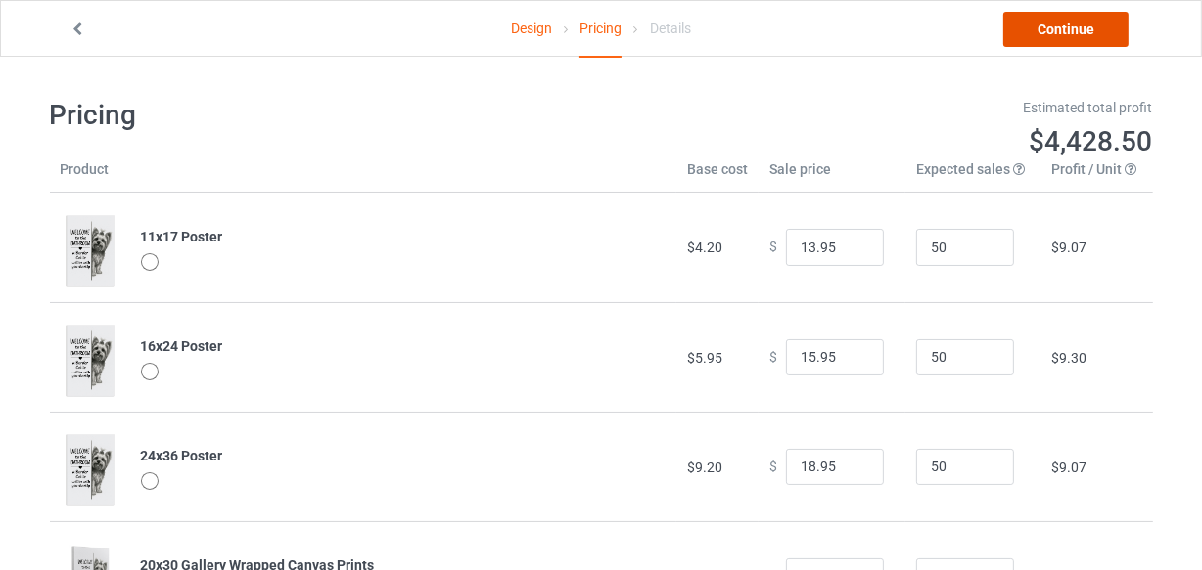
type input "26.00"
click at [1064, 12] on link "Continue" at bounding box center [1065, 29] width 125 height 35
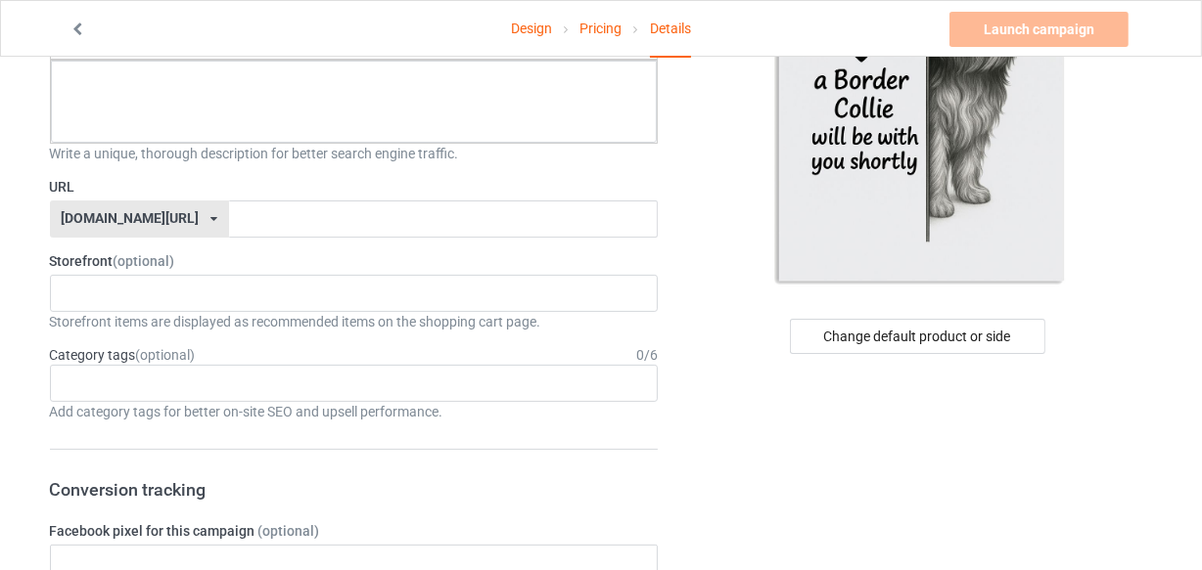
scroll to position [88, 0]
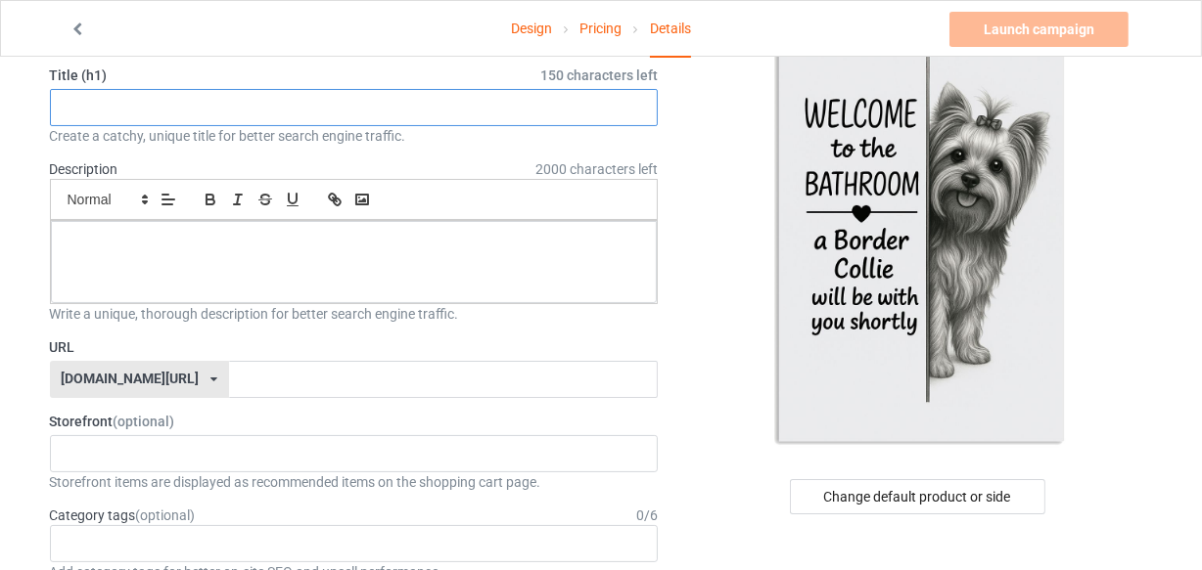
click at [274, 96] on input "text" at bounding box center [354, 107] width 609 height 37
paste input "WELCOME to the BATHROOM a Miniature Pinscher will be with you shortly"
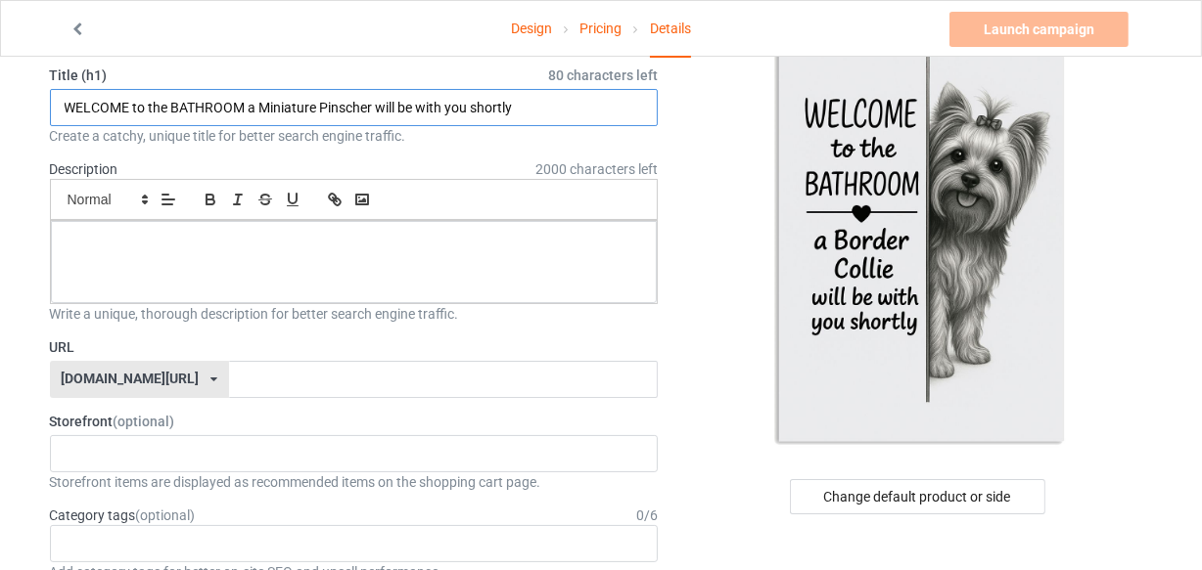
type input "WELCOME to the BATHROOM a Miniature Pinscher will be with you shortly"
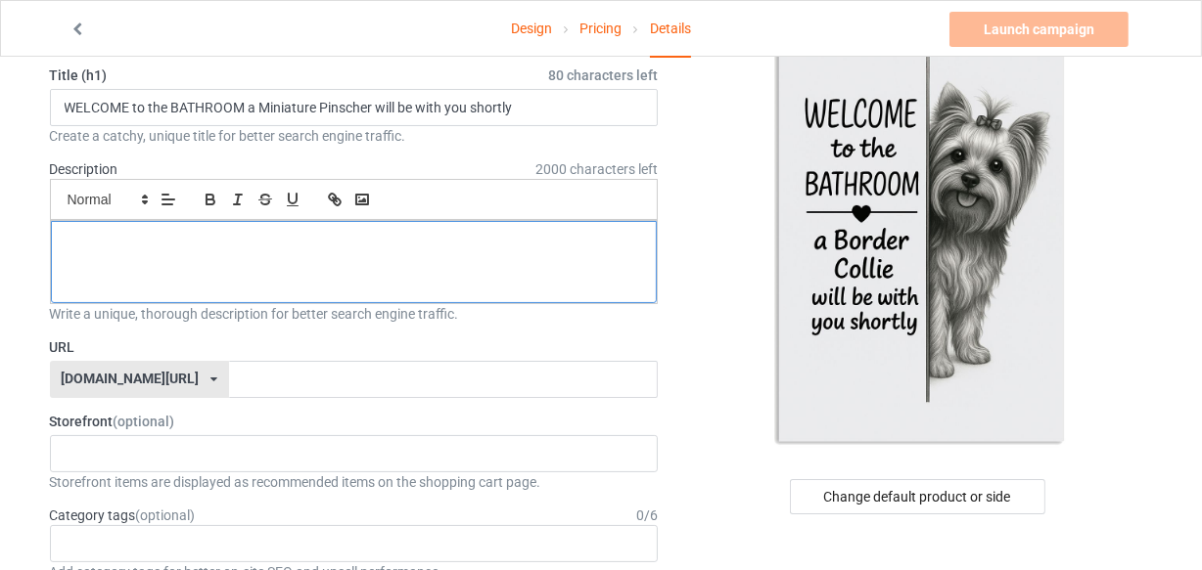
click at [257, 240] on p at bounding box center [354, 243] width 575 height 19
click at [311, 248] on p at bounding box center [354, 243] width 575 height 19
paste div
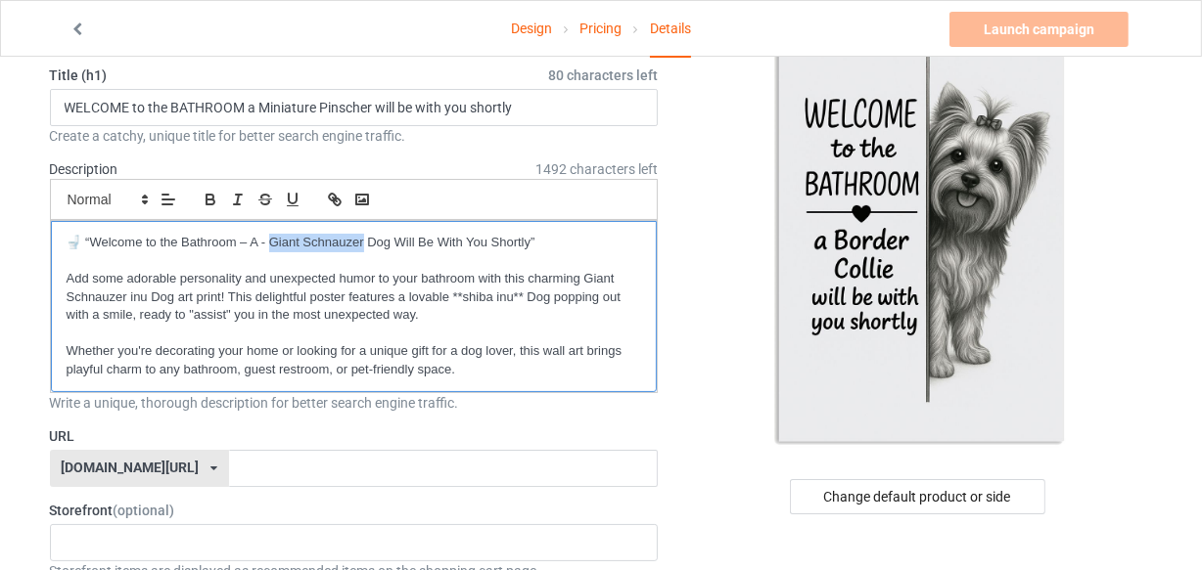
drag, startPoint x: 272, startPoint y: 234, endPoint x: 363, endPoint y: 240, distance: 91.2
click at [363, 240] on p "🚽 “Welcome to the Bathroom – A - Giant Schnauzer Dog Will Be With You Shortly”" at bounding box center [354, 243] width 575 height 19
click at [142, 295] on p "Add some adorable personality and unexpected humor to your bathroom with this c…" at bounding box center [354, 297] width 575 height 55
click at [146, 298] on p "Add some adorable personality and unexpected humor to your bathroom with this c…" at bounding box center [354, 297] width 575 height 55
click at [146, 294] on p "Add some adorable personality and unexpected humor to your bathroom with this c…" at bounding box center [354, 297] width 575 height 55
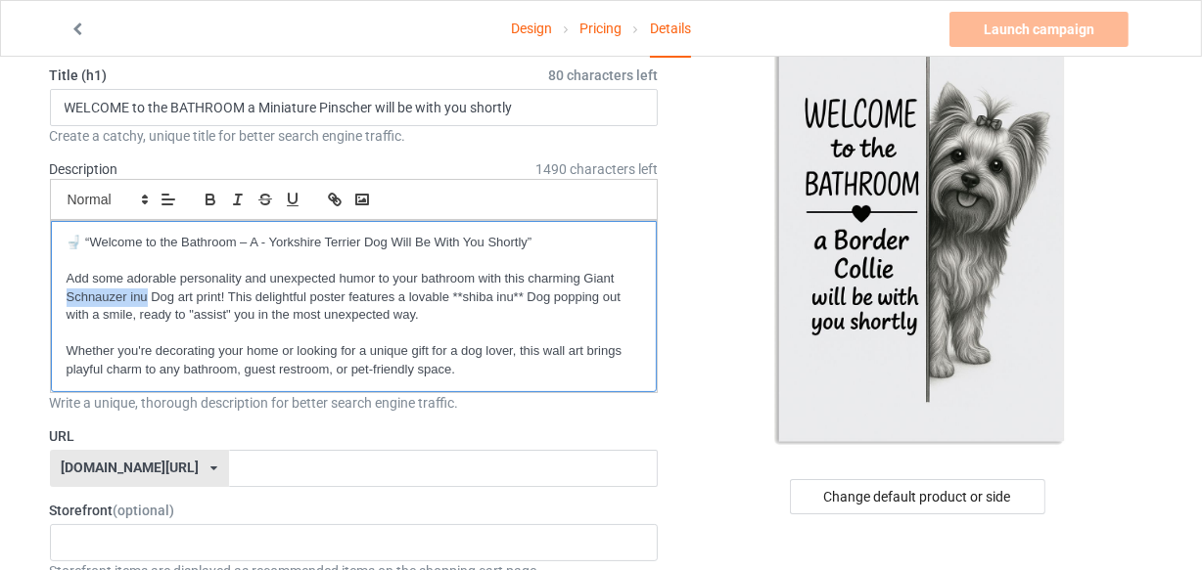
drag, startPoint x: 148, startPoint y: 294, endPoint x: 67, endPoint y: 296, distance: 81.2
click at [67, 296] on p "Add some adorable personality and unexpected humor to your bathroom with this c…" at bounding box center [354, 297] width 575 height 55
drag, startPoint x: 475, startPoint y: 290, endPoint x: 525, endPoint y: 291, distance: 50.9
click at [525, 291] on p "Add some adorable personality and unexpected humor to your bathroom with this c…" at bounding box center [354, 297] width 575 height 55
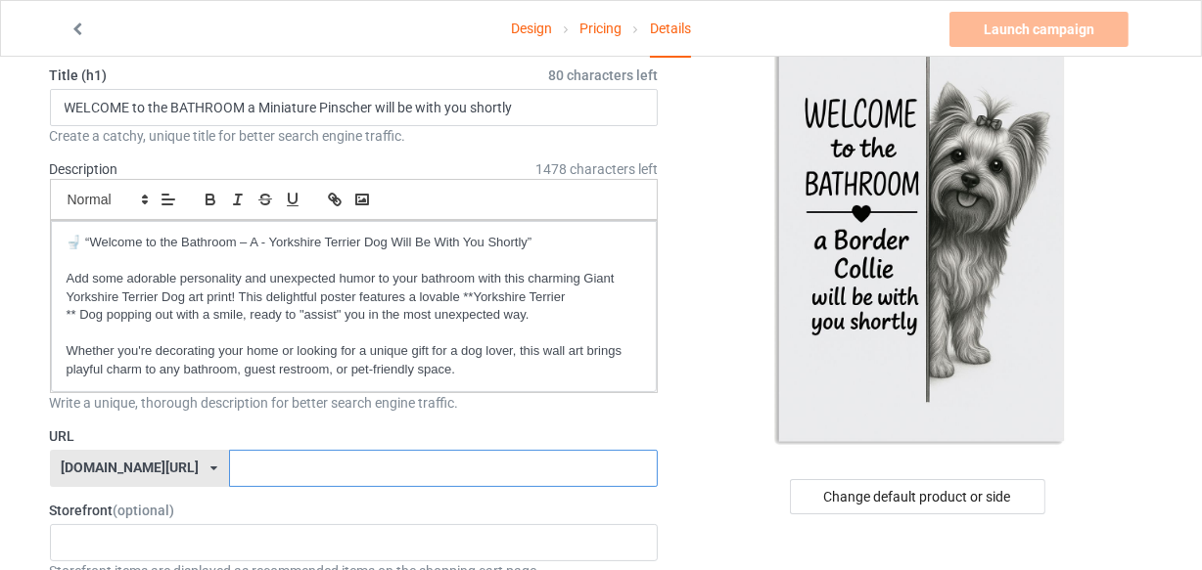
click at [274, 450] on input "text" at bounding box center [443, 468] width 429 height 37
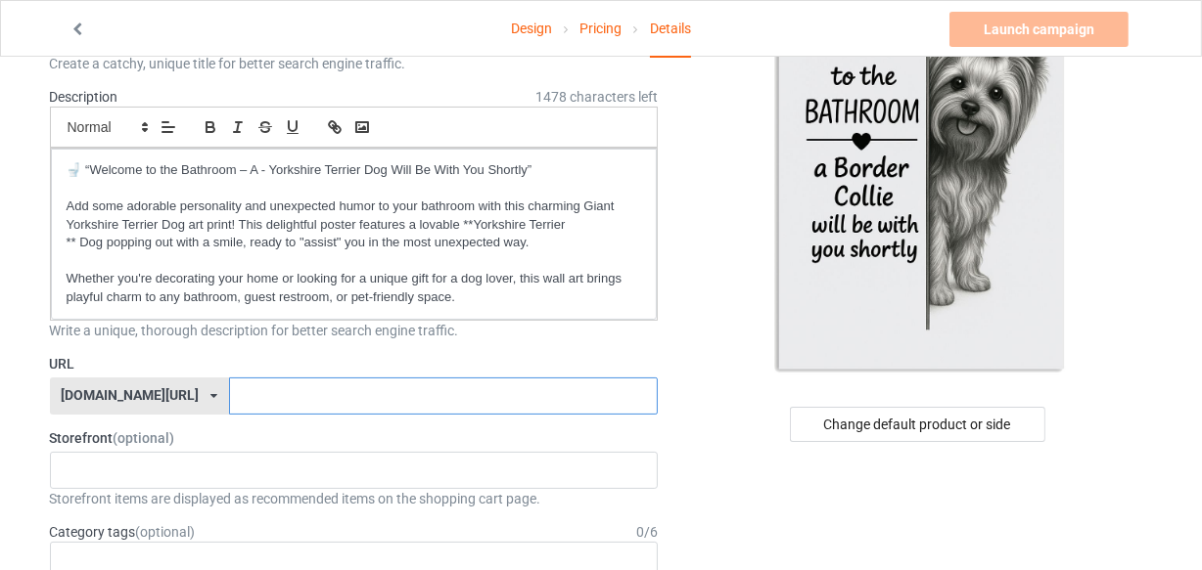
scroll to position [355, 0]
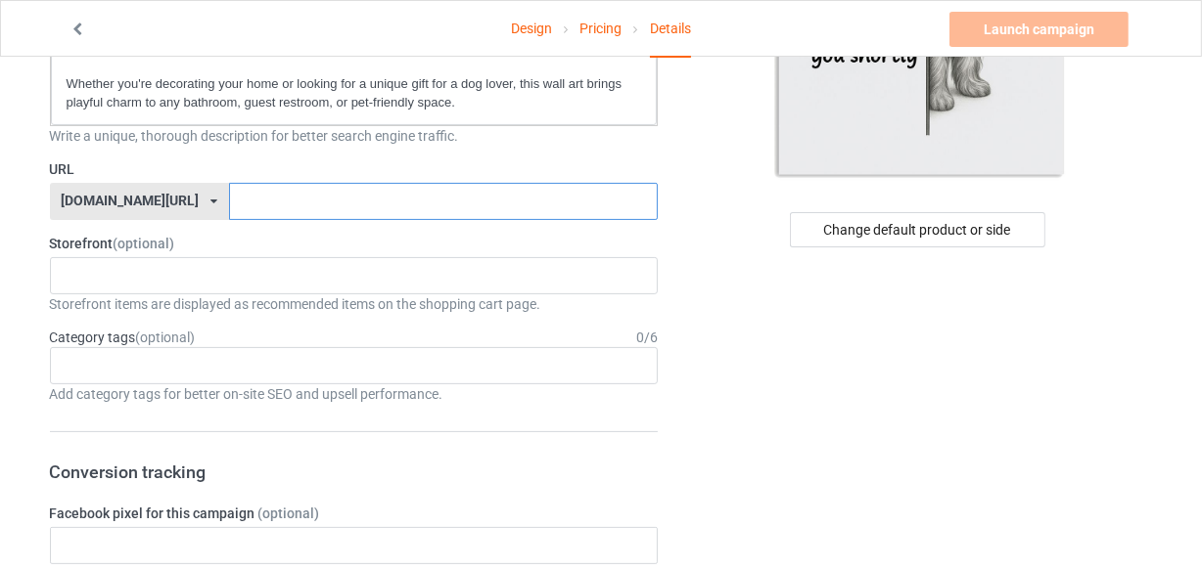
click at [279, 202] on input "text" at bounding box center [443, 201] width 429 height 37
paste input "Yorkshire Terrier"
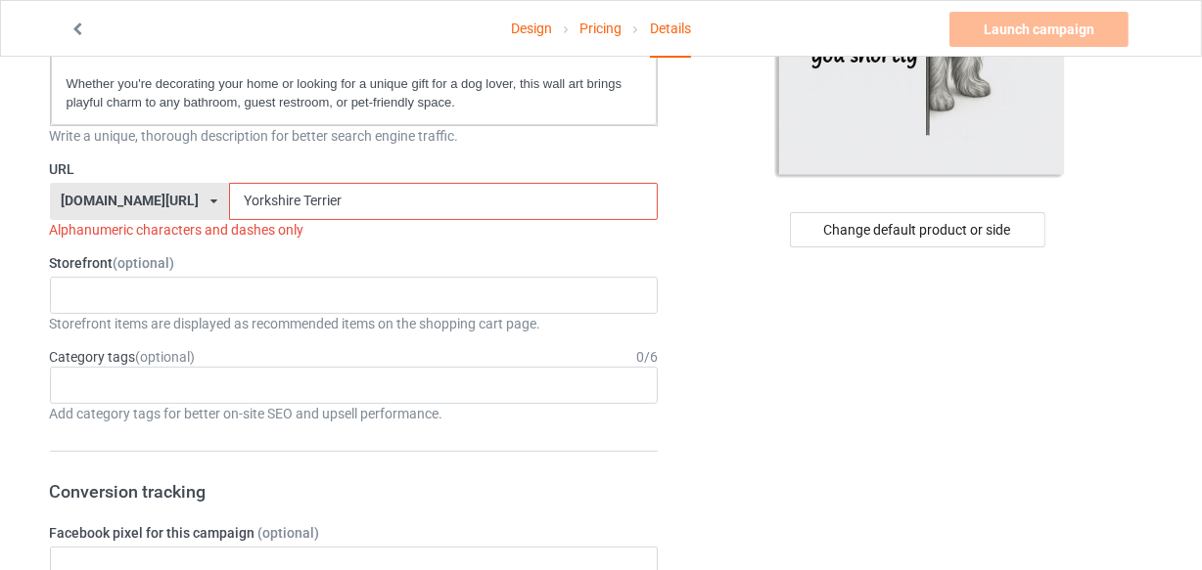
click at [254, 194] on input "Yorkshire Terrier" at bounding box center [443, 201] width 429 height 37
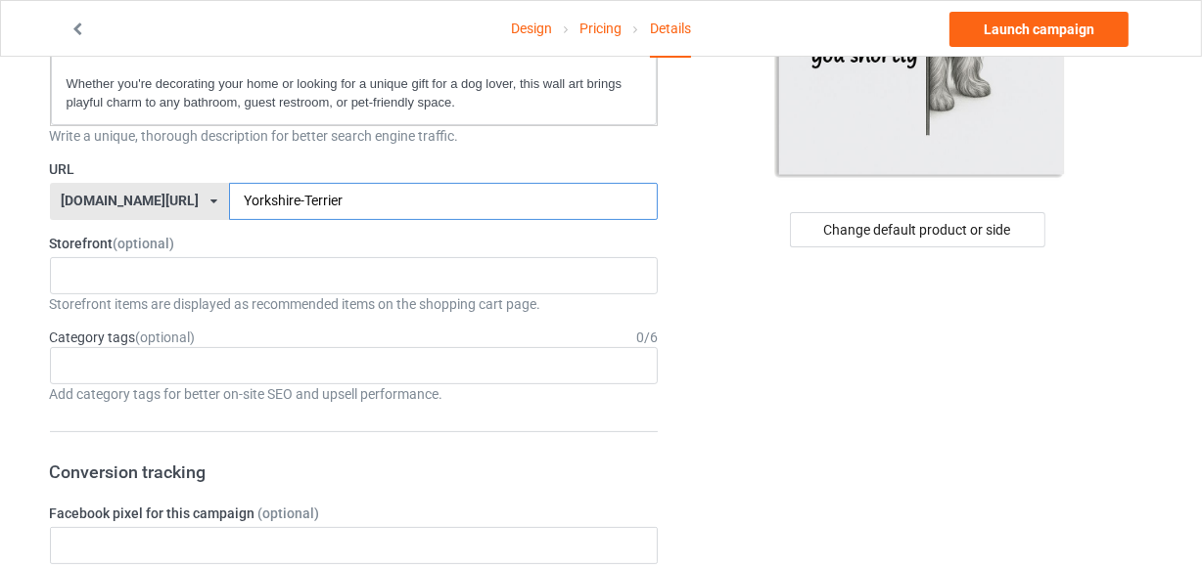
click at [333, 193] on input "Yorkshire-Terrier" at bounding box center [443, 201] width 429 height 37
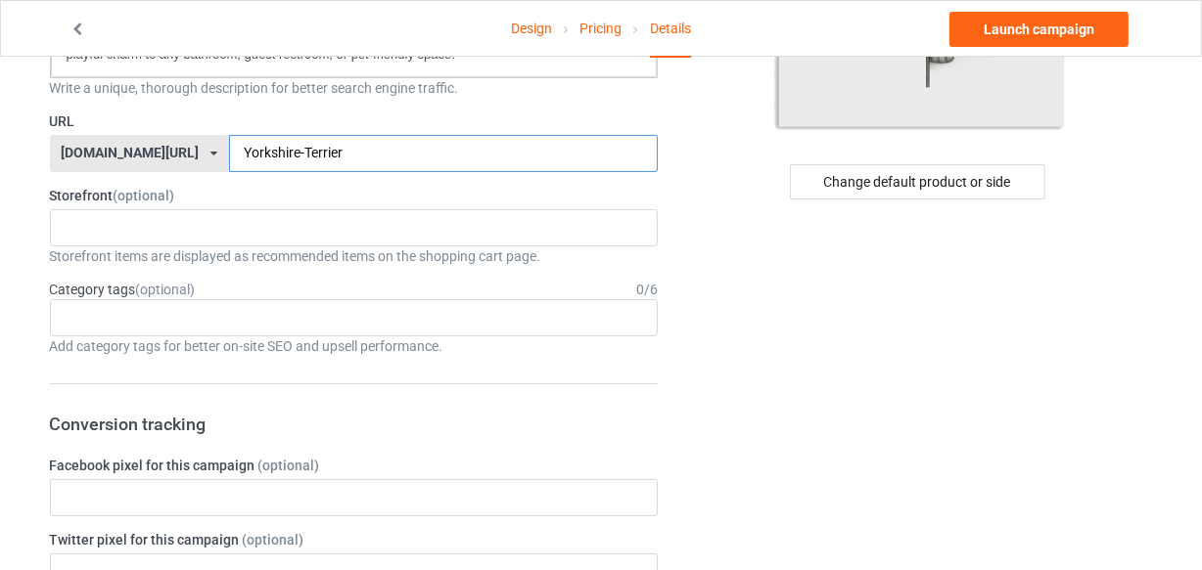
scroll to position [444, 0]
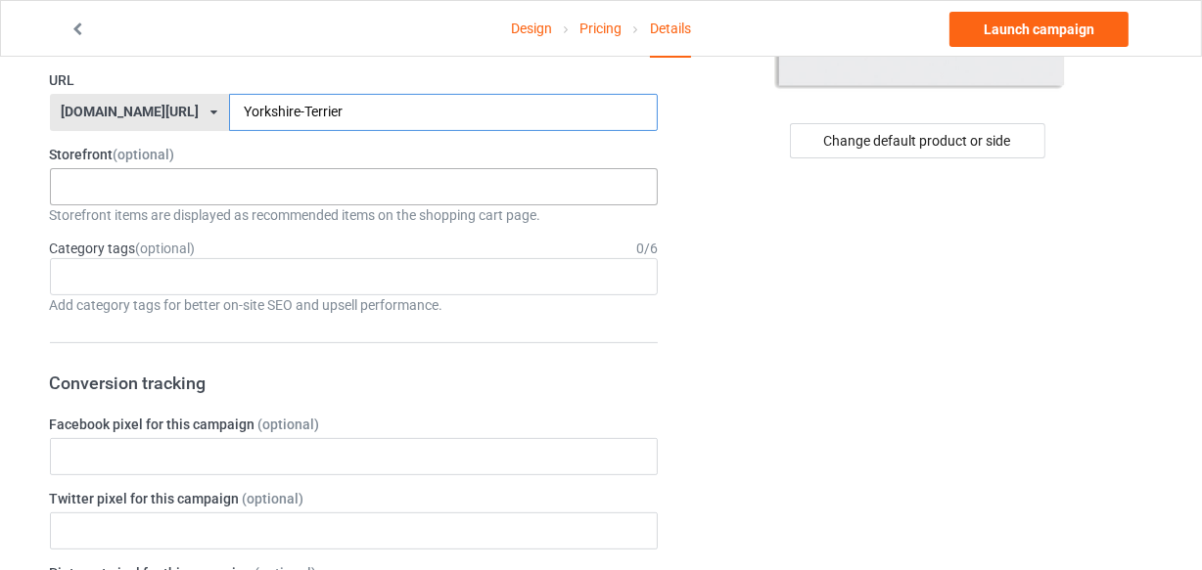
type input "Yorkshire-Terrier"
click at [149, 180] on div "LOOFDOGS 6625e2e5548ffa0031acfe30" at bounding box center [354, 186] width 609 height 37
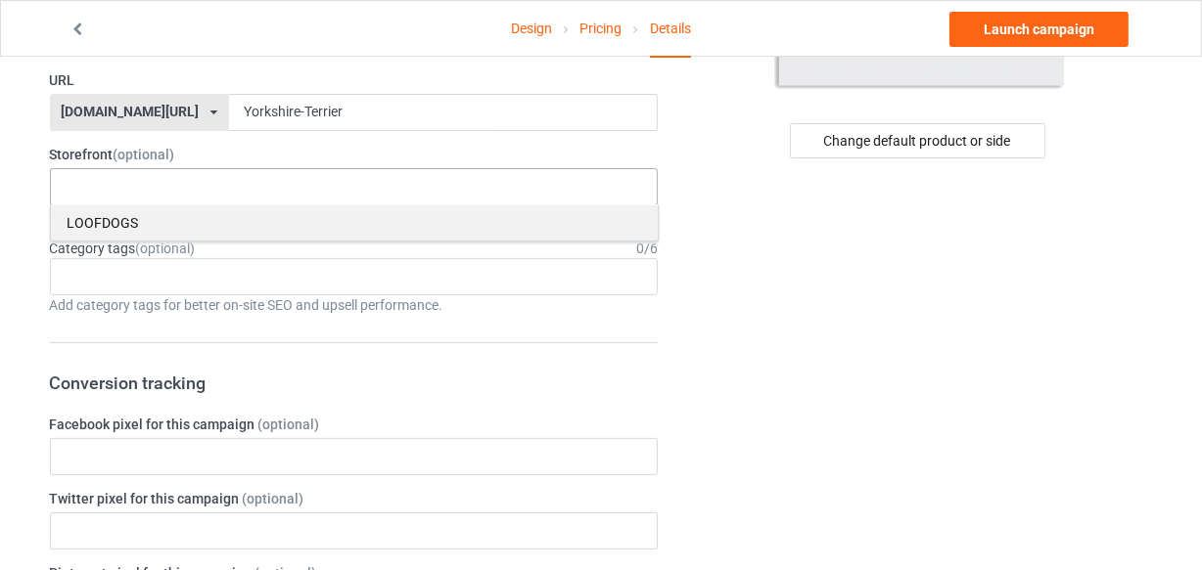
click at [129, 219] on div "LOOFDOGS" at bounding box center [354, 223] width 607 height 36
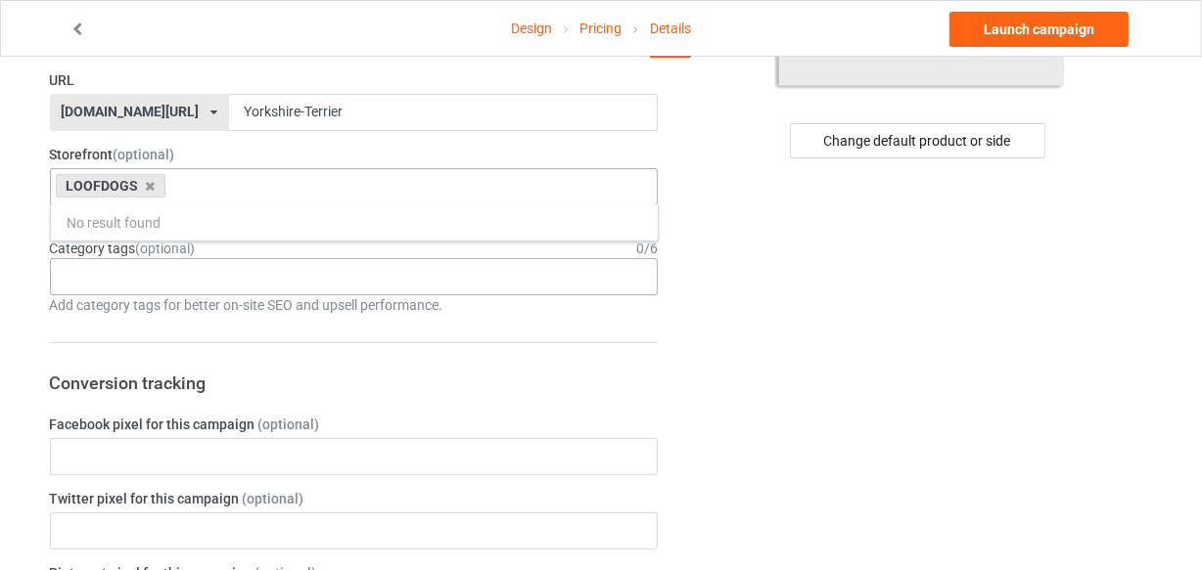
click at [175, 281] on div "Age > [DEMOGRAPHIC_DATA] > 1 Age > [DEMOGRAPHIC_DATA] Months > 1 Month Age > [D…" at bounding box center [354, 276] width 609 height 37
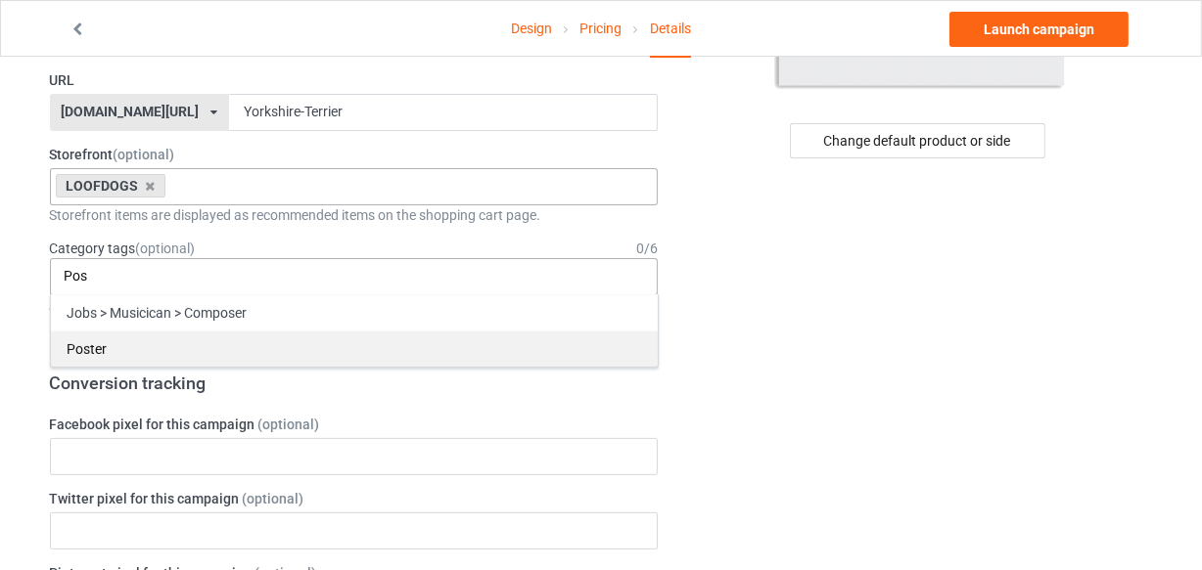
type input "Pos"
click at [127, 351] on div "Poster" at bounding box center [354, 349] width 607 height 36
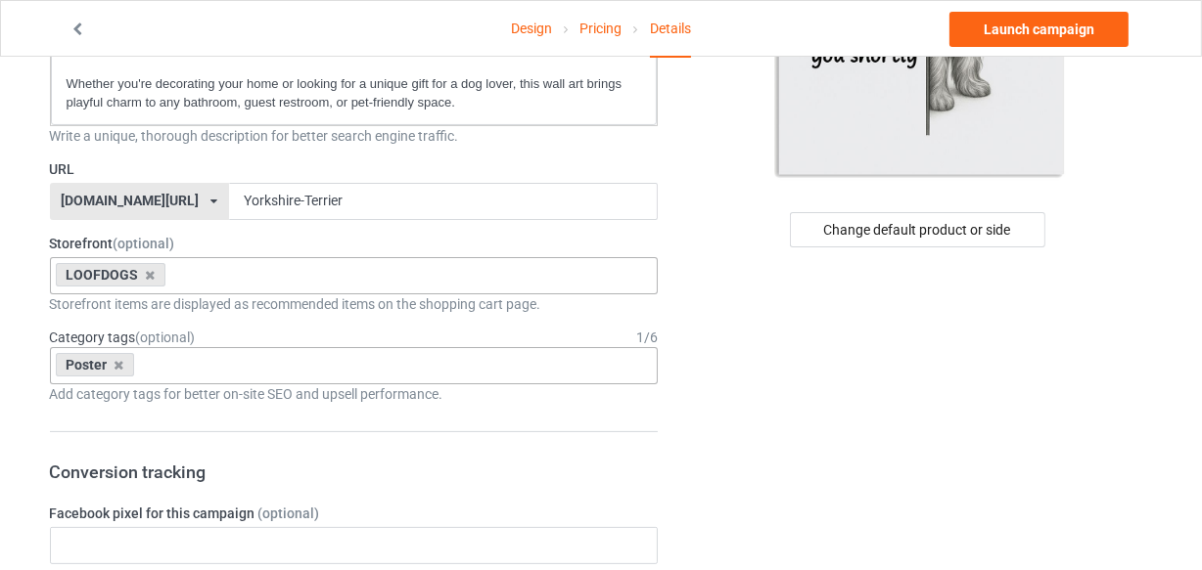
scroll to position [0, 0]
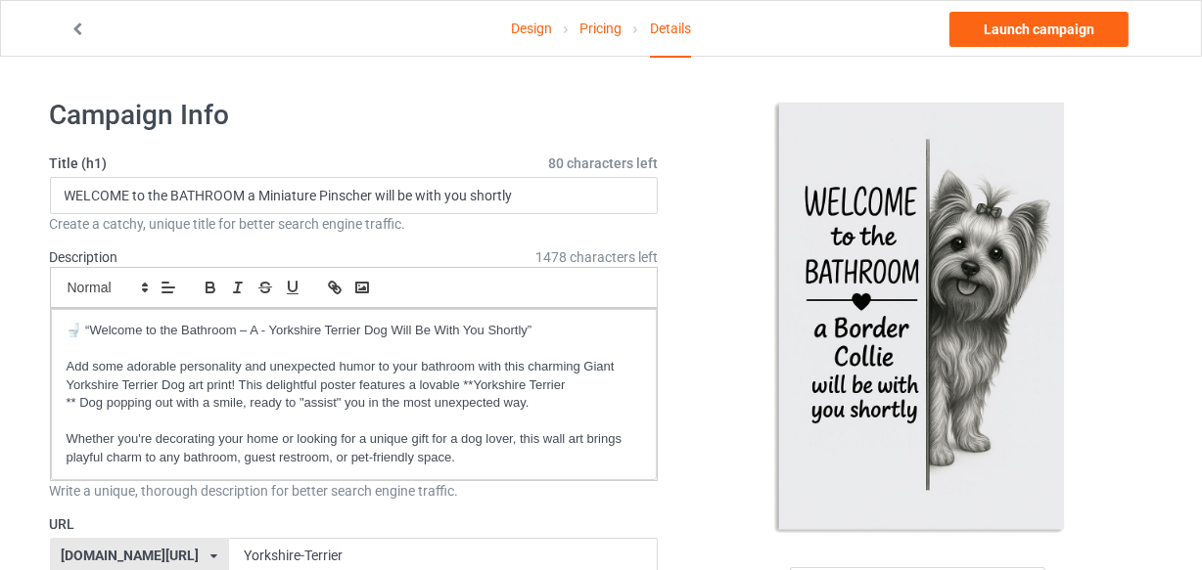
click at [522, 124] on h1 "Campaign Info" at bounding box center [354, 115] width 609 height 35
click at [1004, 21] on link "Launch campaign" at bounding box center [1038, 29] width 179 height 35
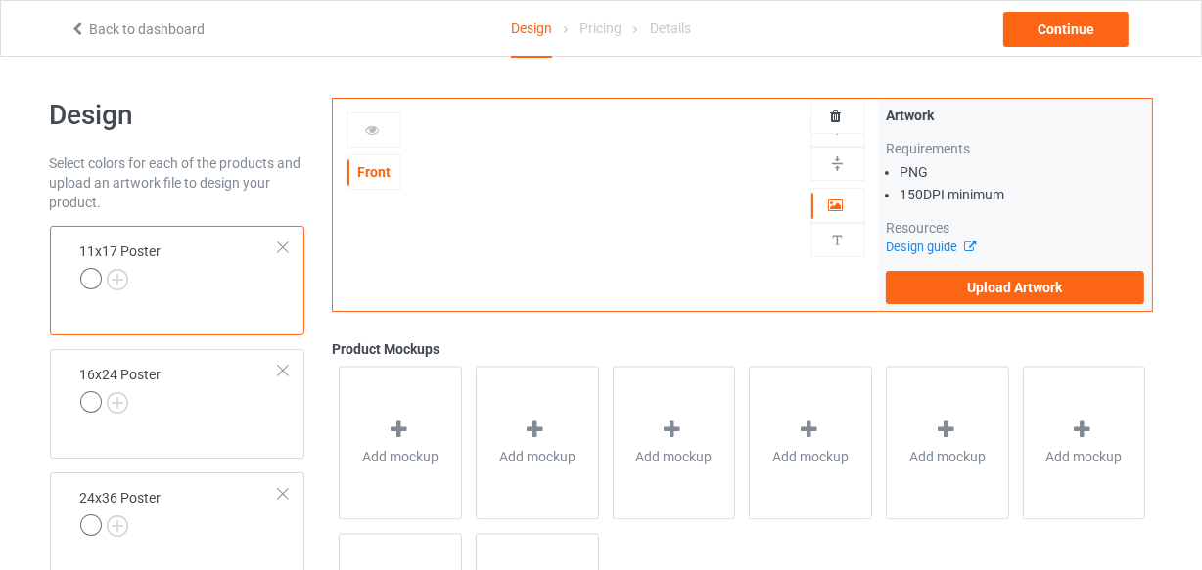
click at [374, 16] on div "Back to dashboard Design Pricing Details Continue" at bounding box center [601, 28] width 1090 height 55
